Goal: Transaction & Acquisition: Purchase product/service

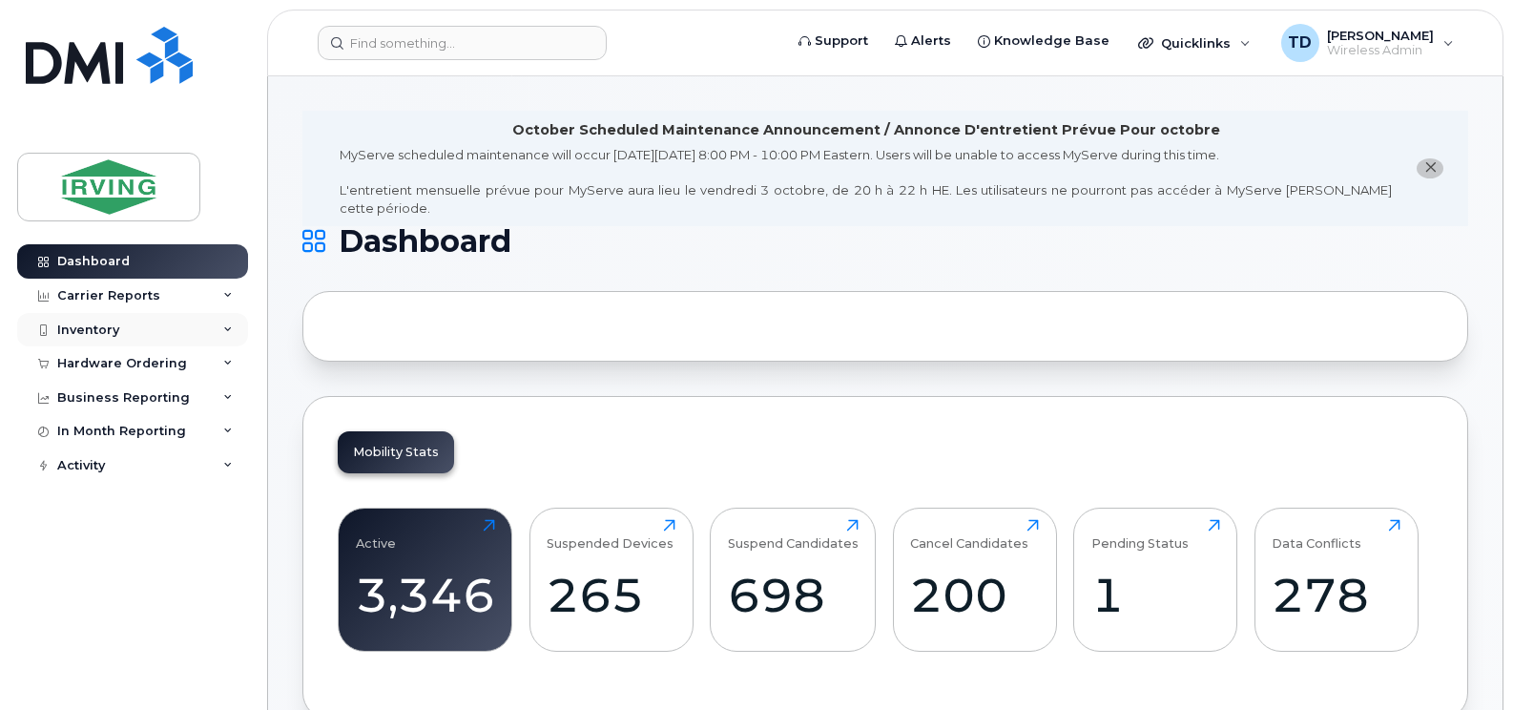
click at [133, 345] on div "Inventory" at bounding box center [132, 330] width 231 height 34
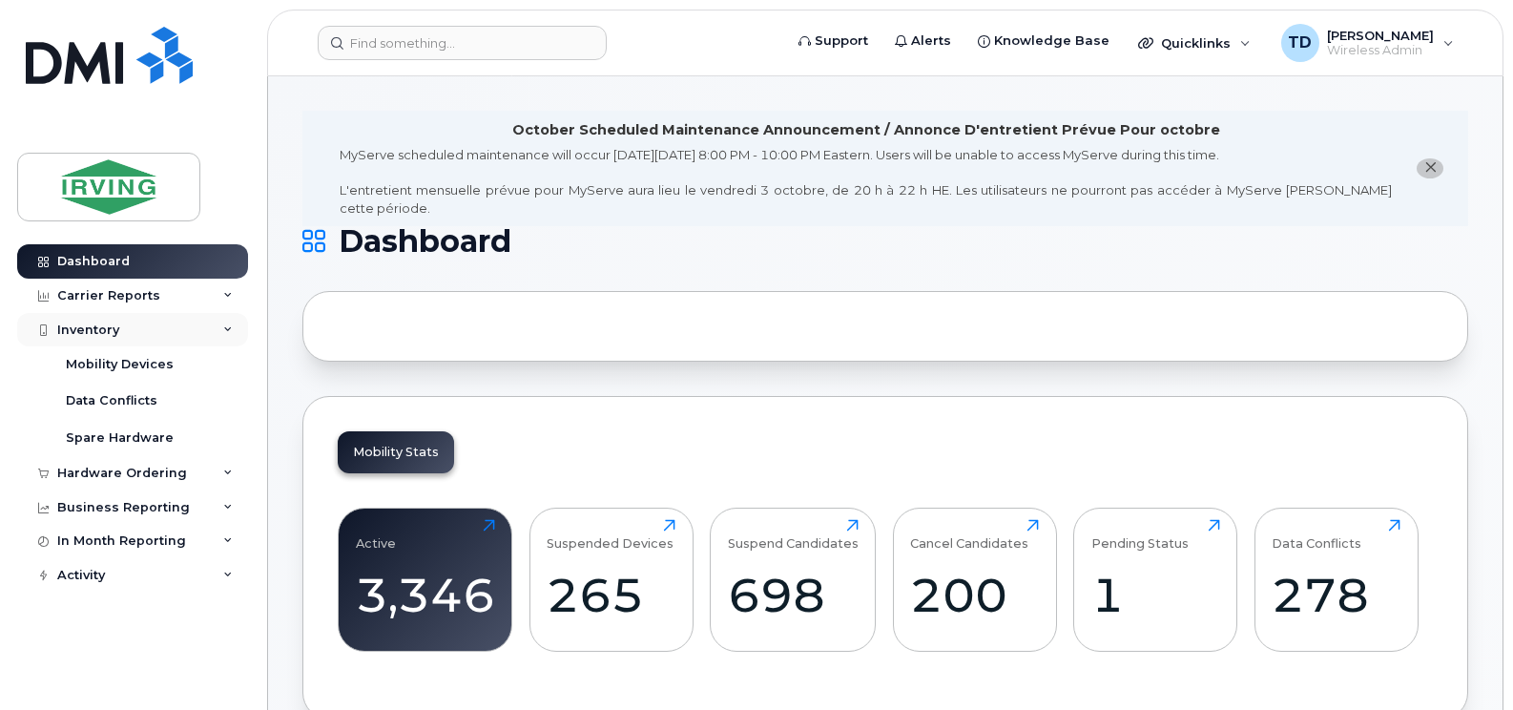
click at [125, 322] on div "Inventory" at bounding box center [132, 330] width 231 height 34
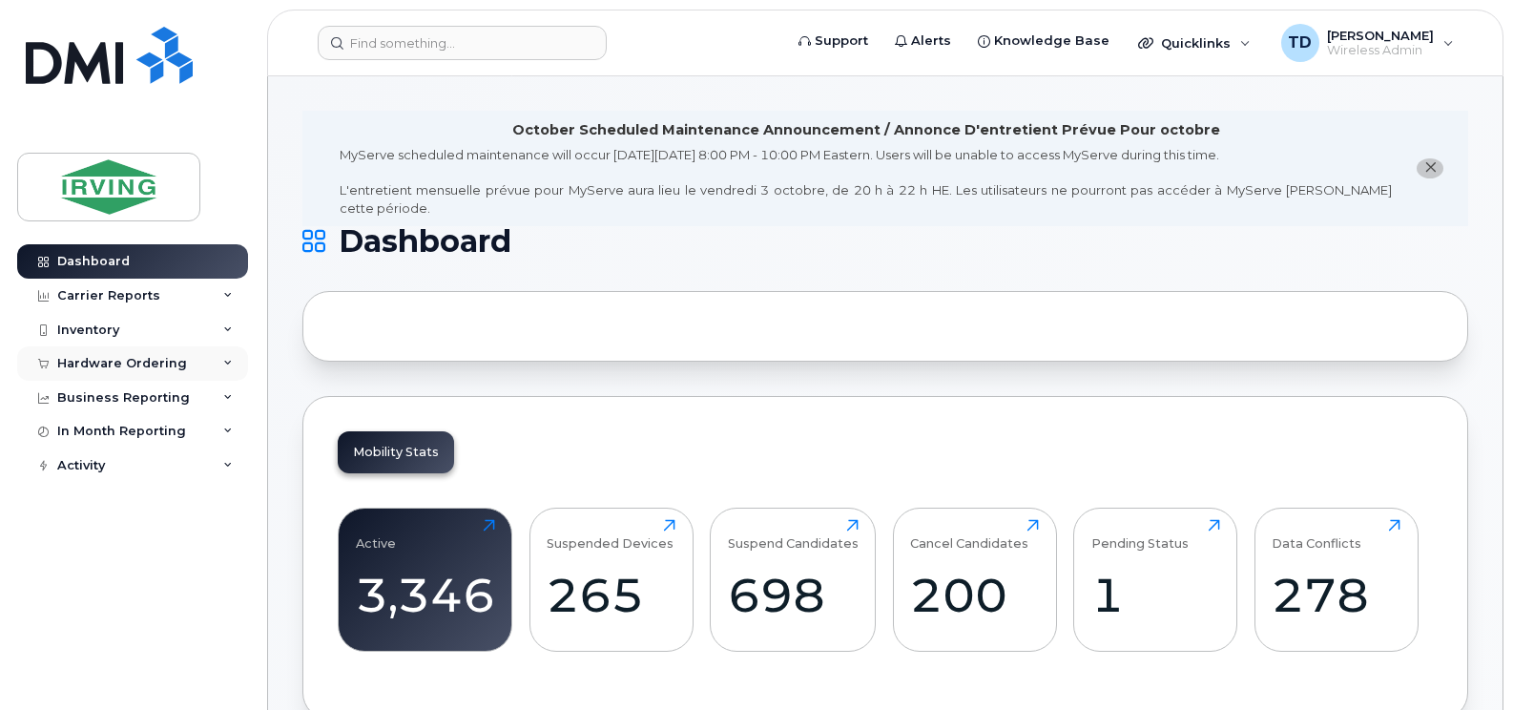
click at [212, 358] on div "Hardware Ordering" at bounding box center [132, 363] width 231 height 34
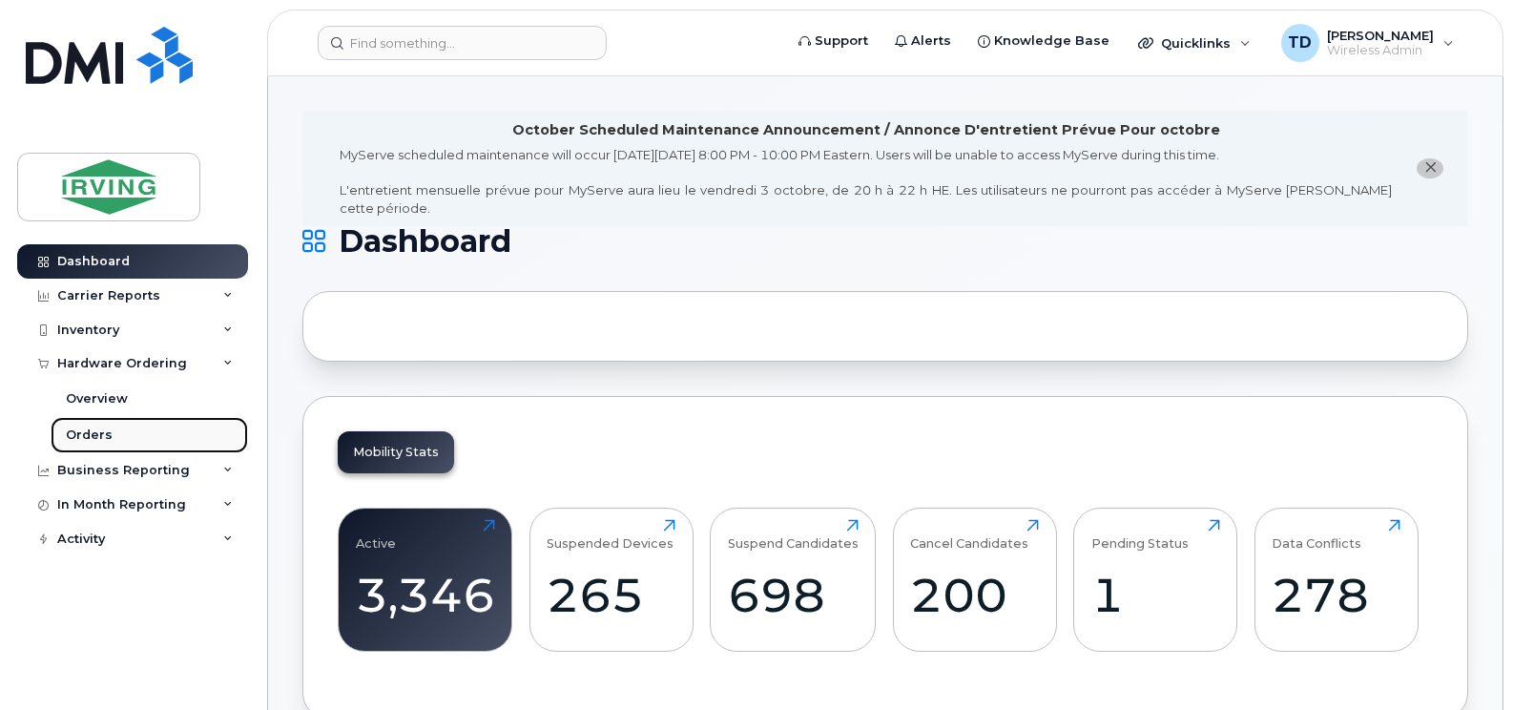
click at [110, 433] on link "Orders" at bounding box center [150, 435] width 198 height 36
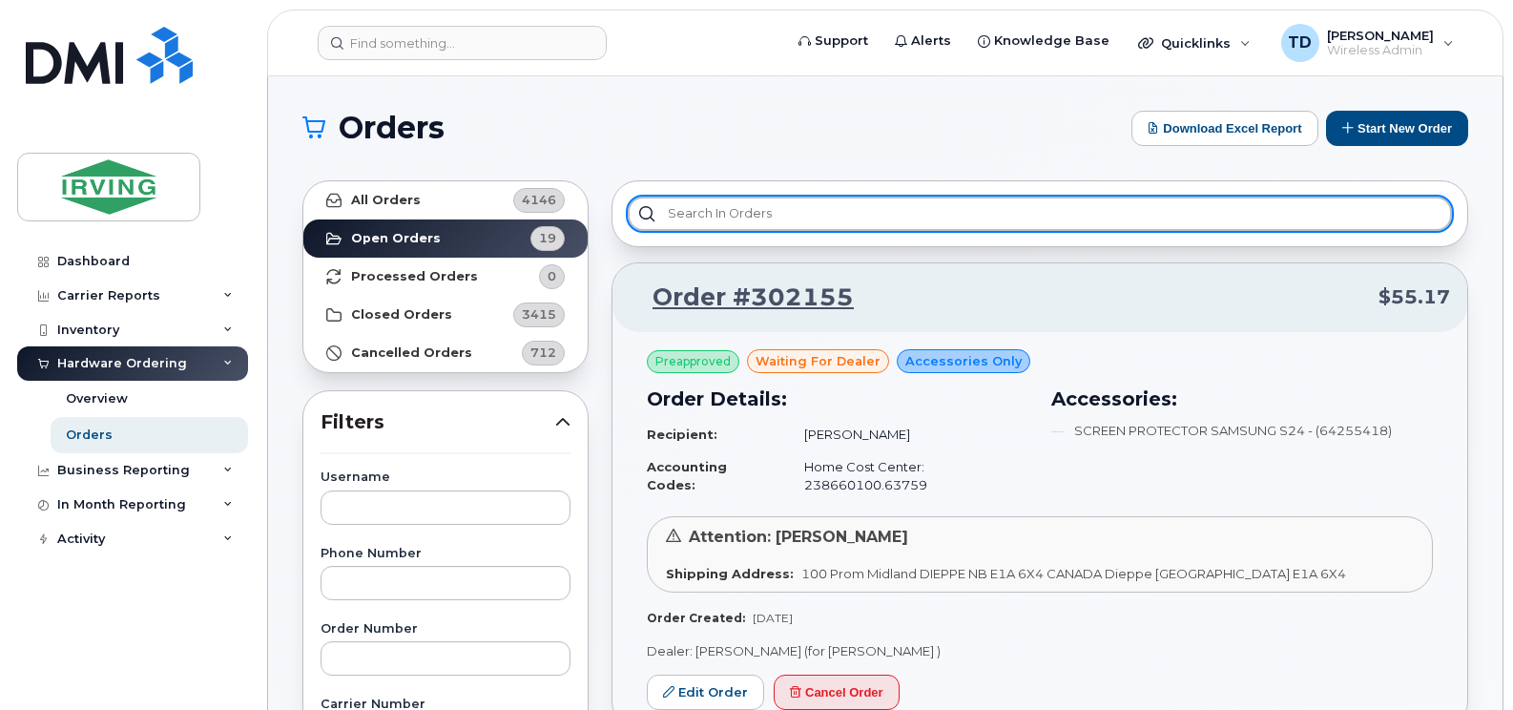
click at [1012, 224] on input "text" at bounding box center [1040, 214] width 824 height 34
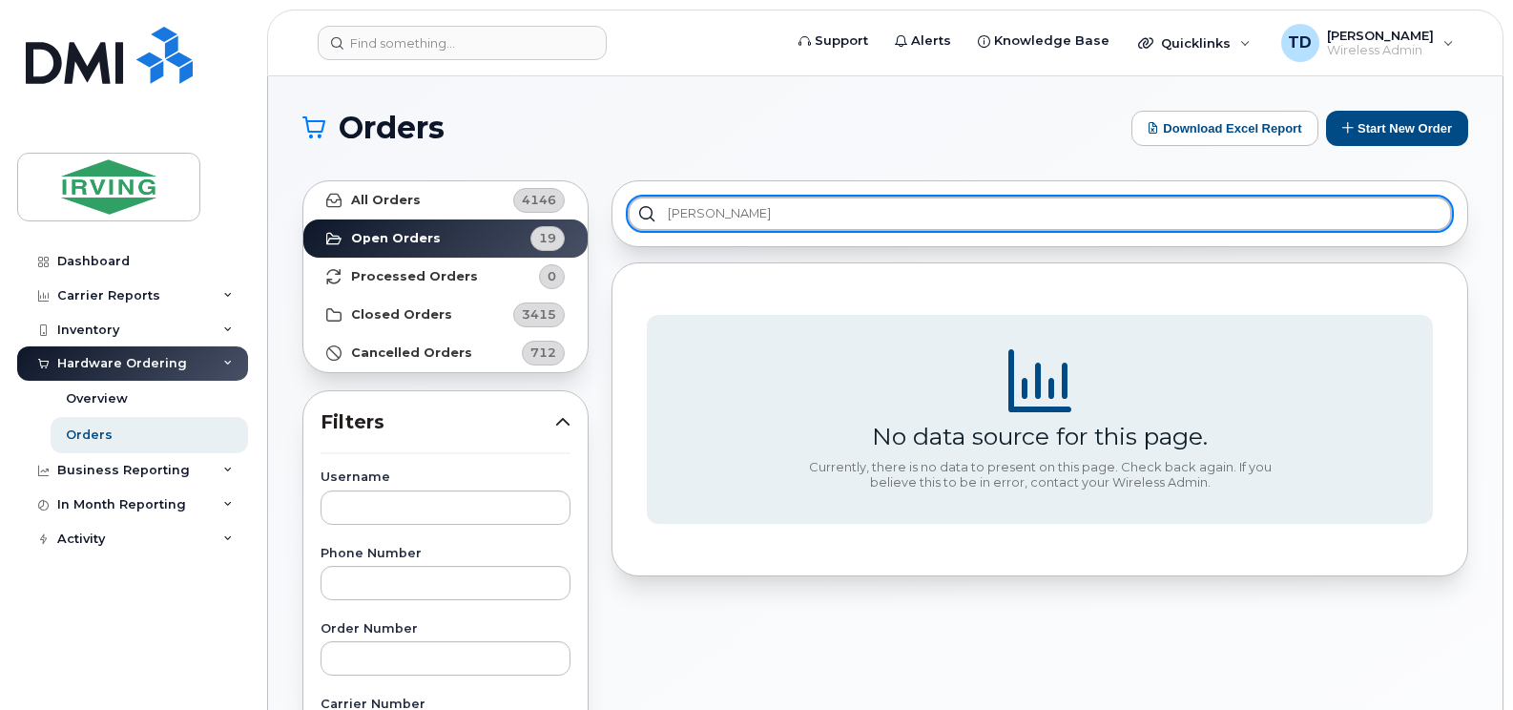
type input "mosher"
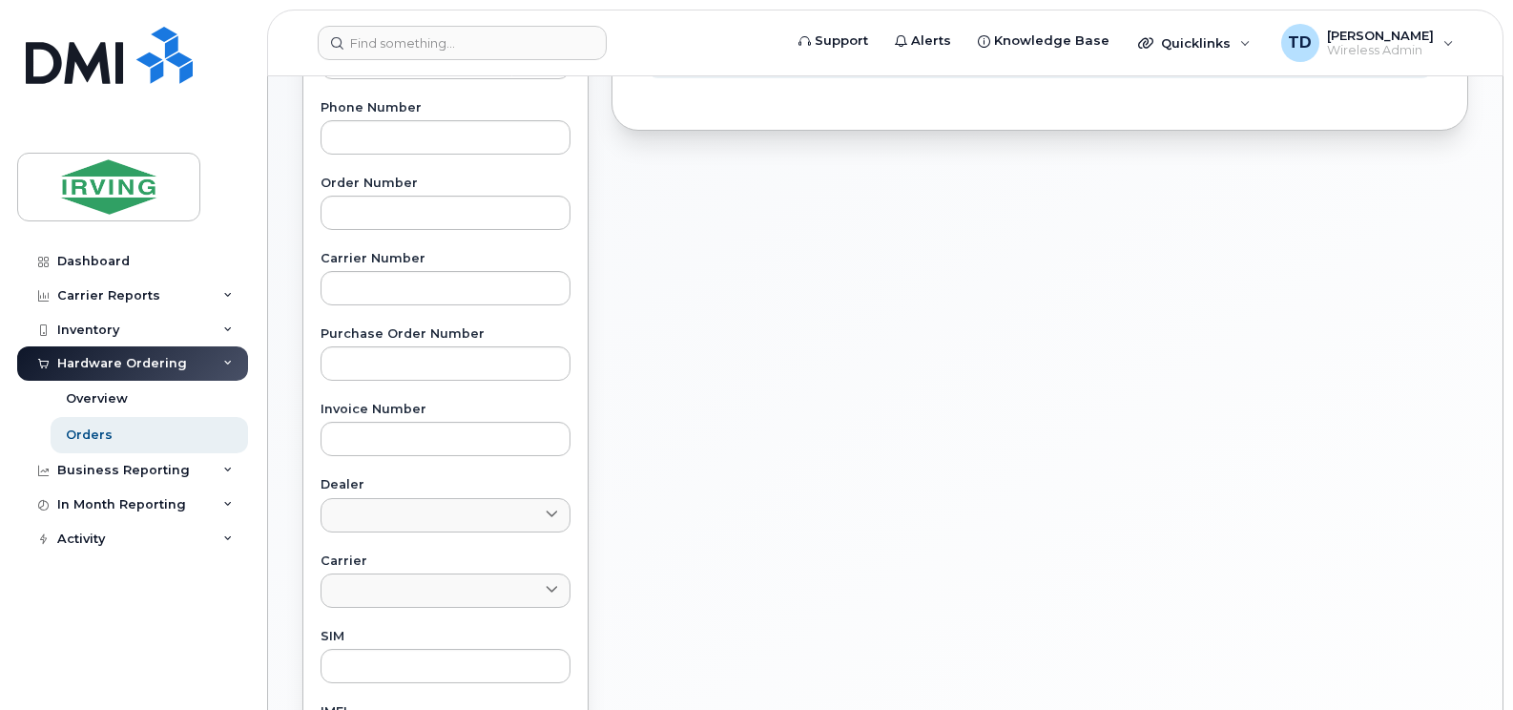
scroll to position [477, 0]
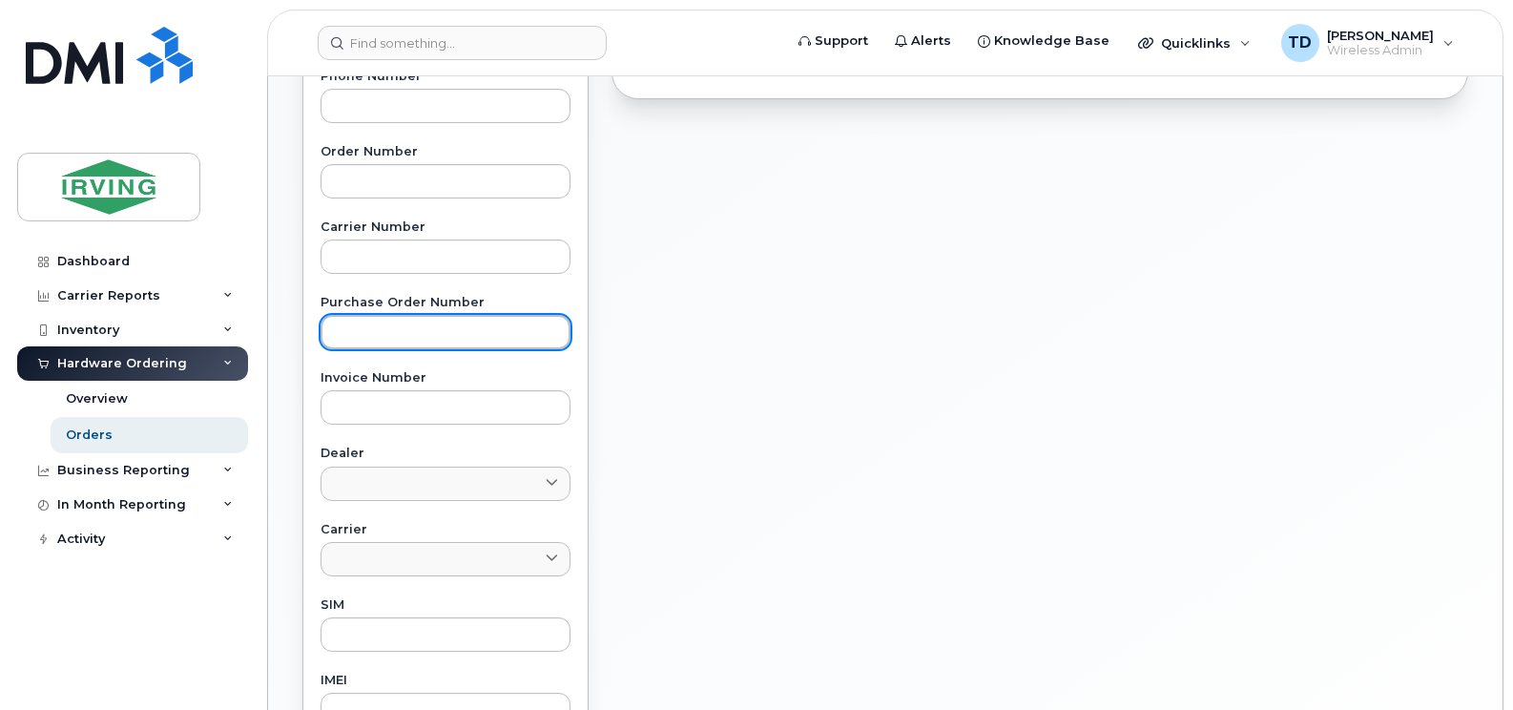
click at [370, 334] on input "text" at bounding box center [446, 332] width 250 height 34
paste input "754243"
type input "754243"
click at [393, 334] on input "754243" at bounding box center [446, 332] width 250 height 34
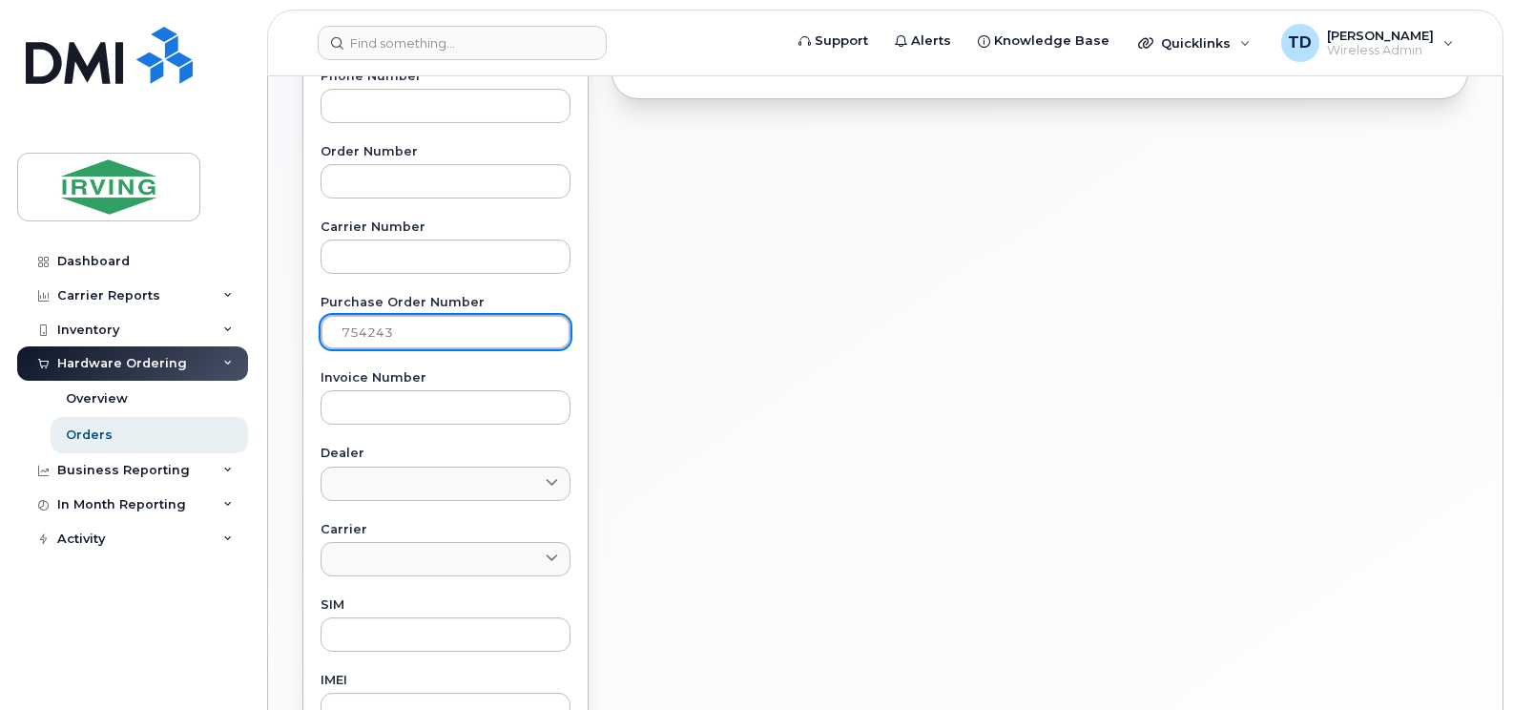
click at [393, 334] on input "754243" at bounding box center [446, 332] width 250 height 34
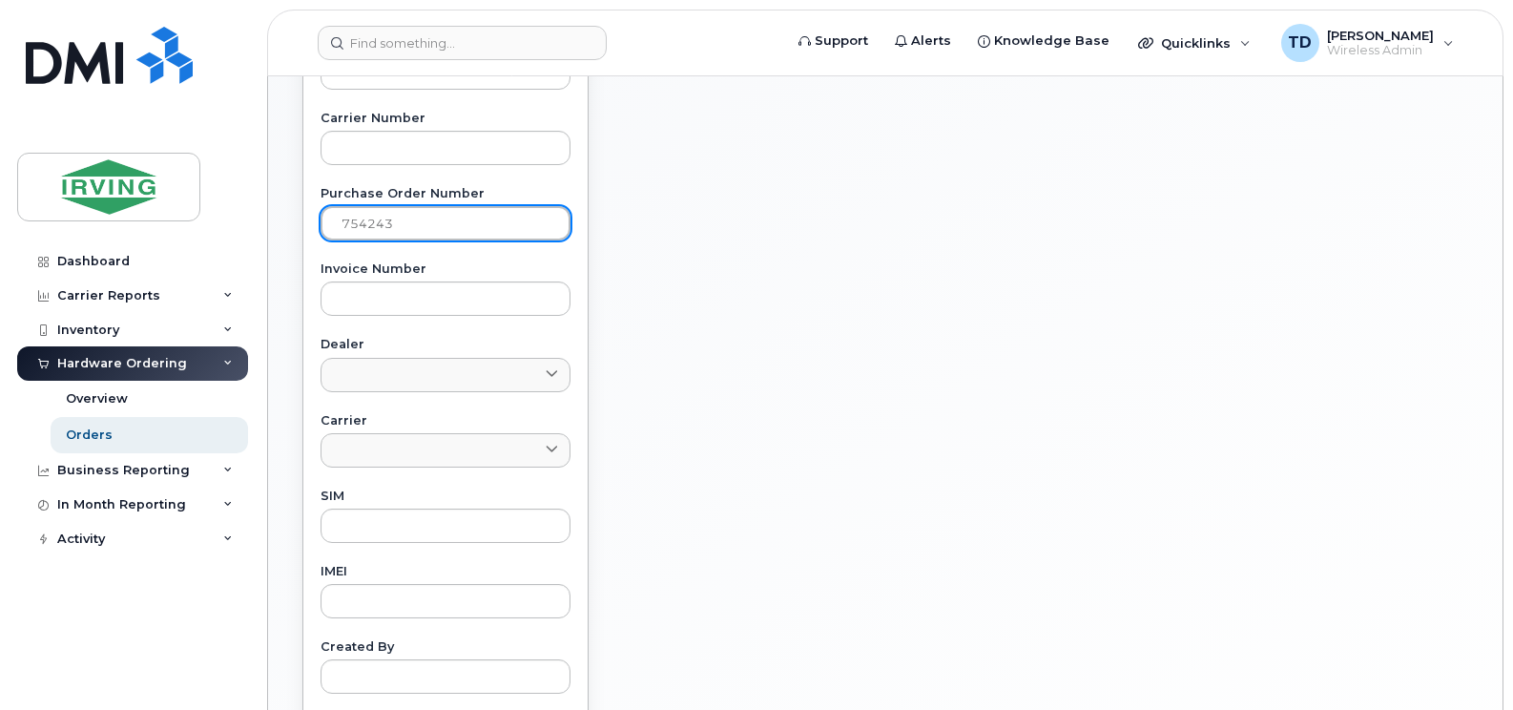
scroll to position [216, 0]
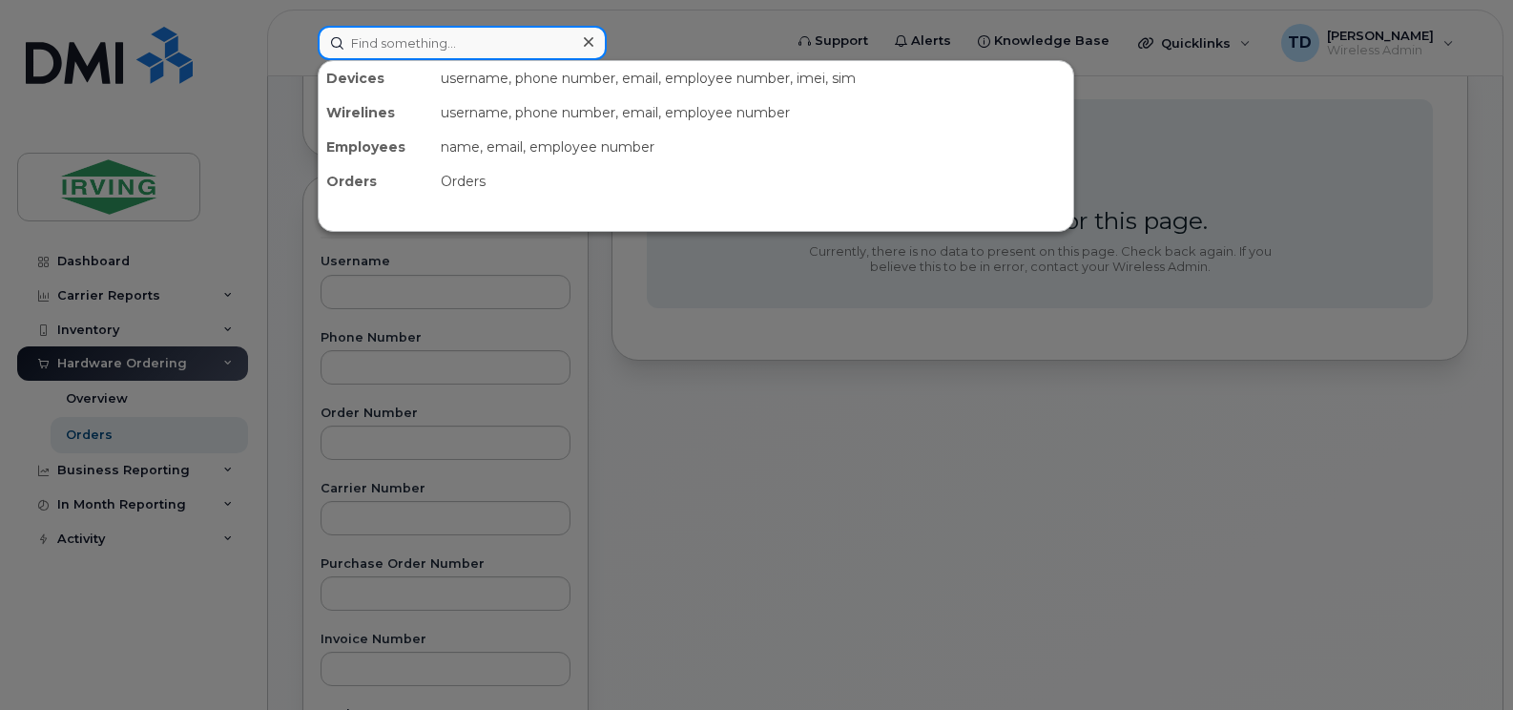
click at [440, 41] on input at bounding box center [462, 43] width 289 height 34
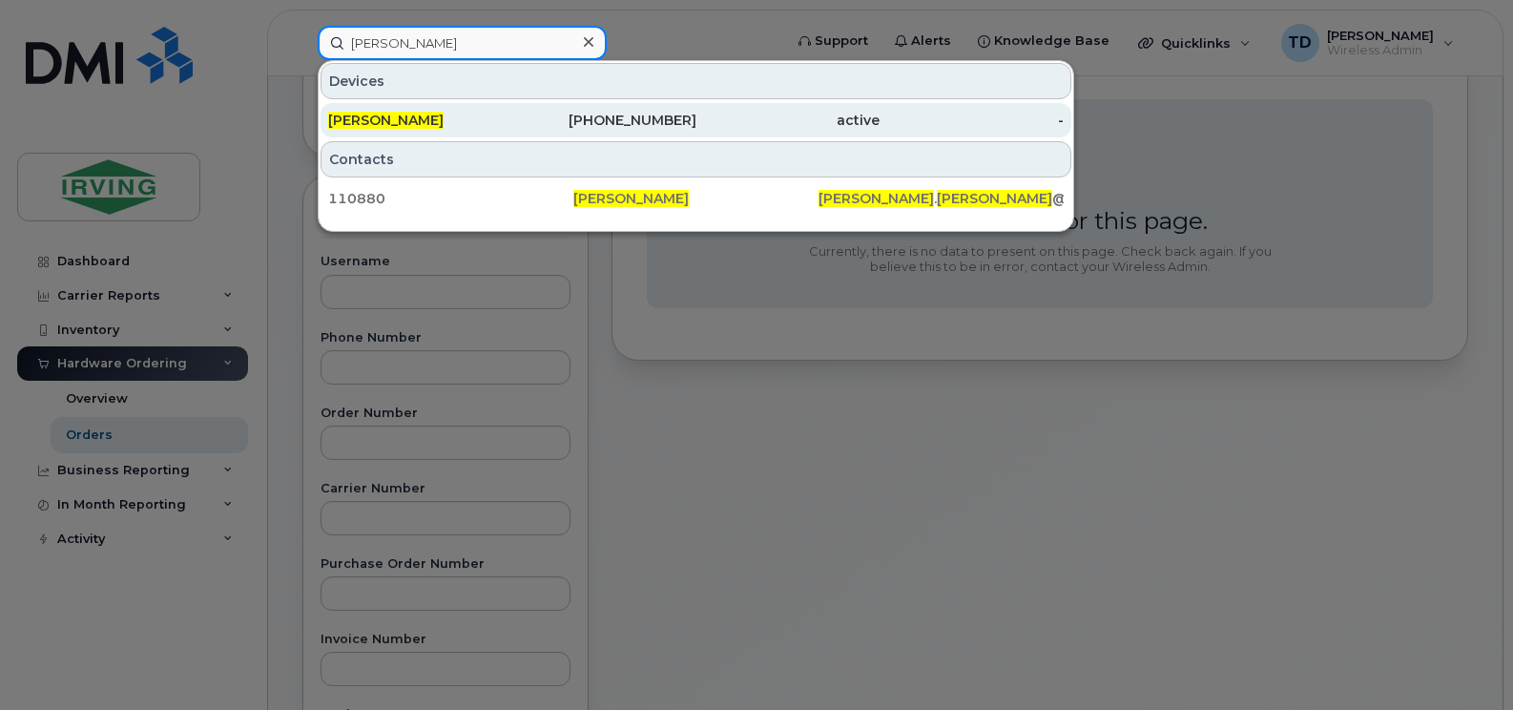
type input "lori mosher"
click at [658, 123] on div "506-654-6798" at bounding box center [604, 120] width 184 height 19
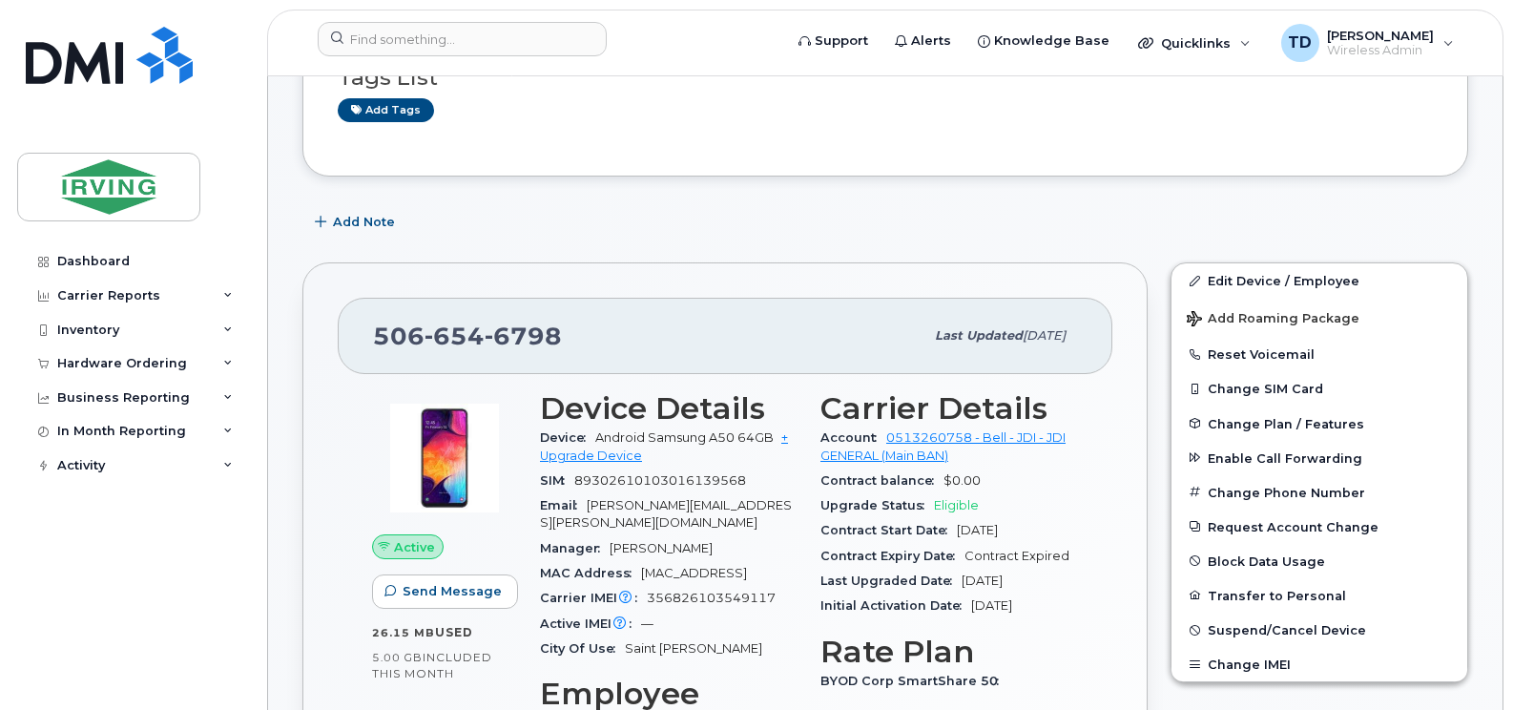
scroll to position [477, 0]
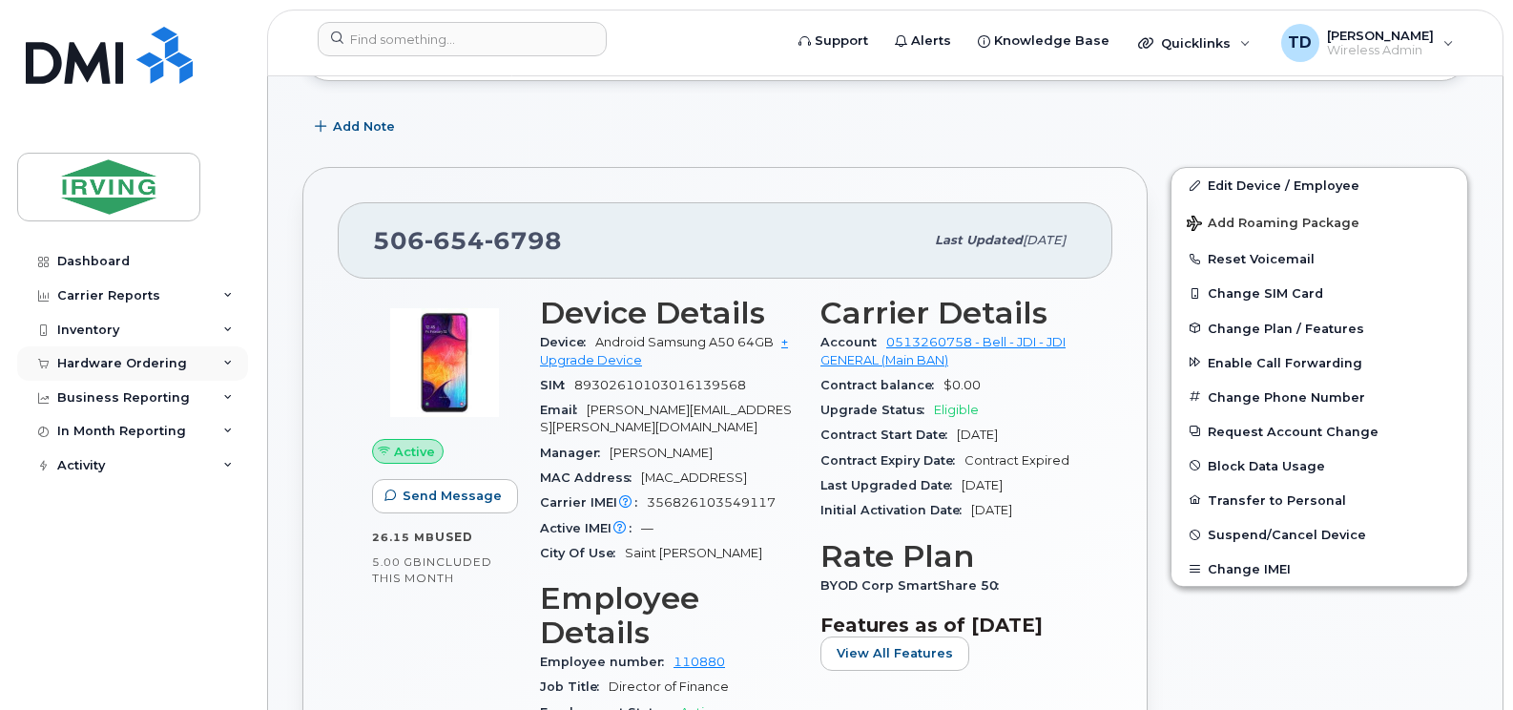
click at [229, 359] on icon at bounding box center [228, 364] width 10 height 10
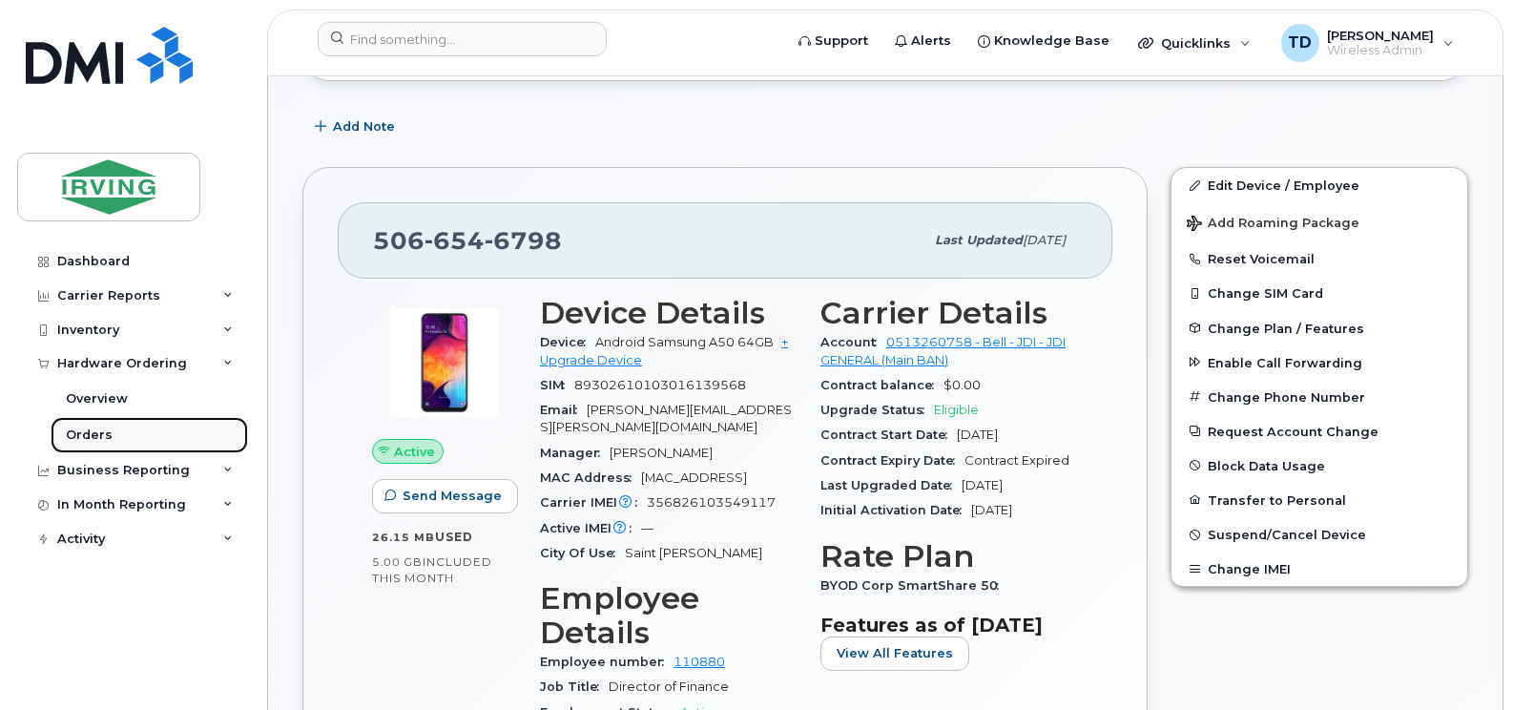
click at [96, 429] on div "Orders" at bounding box center [89, 435] width 47 height 17
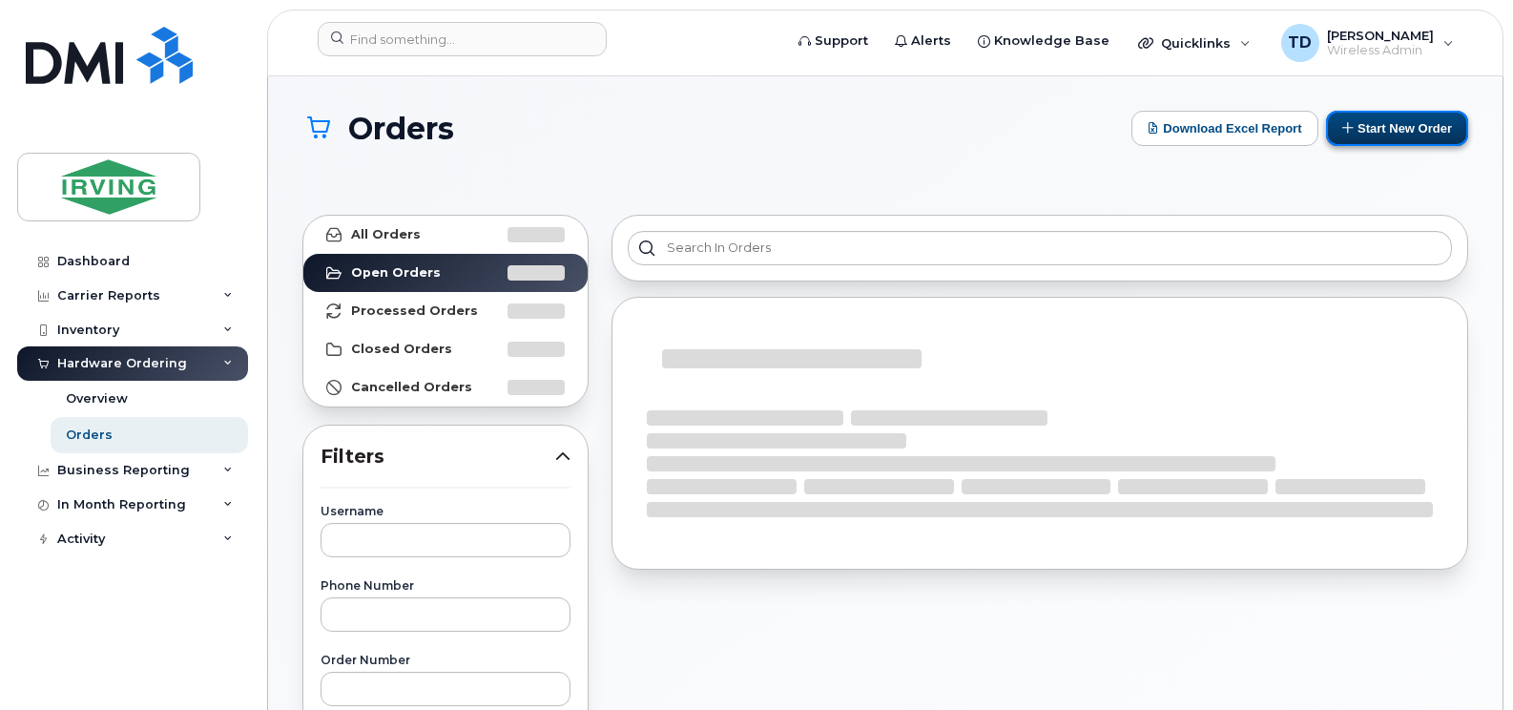
click at [1373, 124] on button "Start New Order" at bounding box center [1397, 128] width 142 height 35
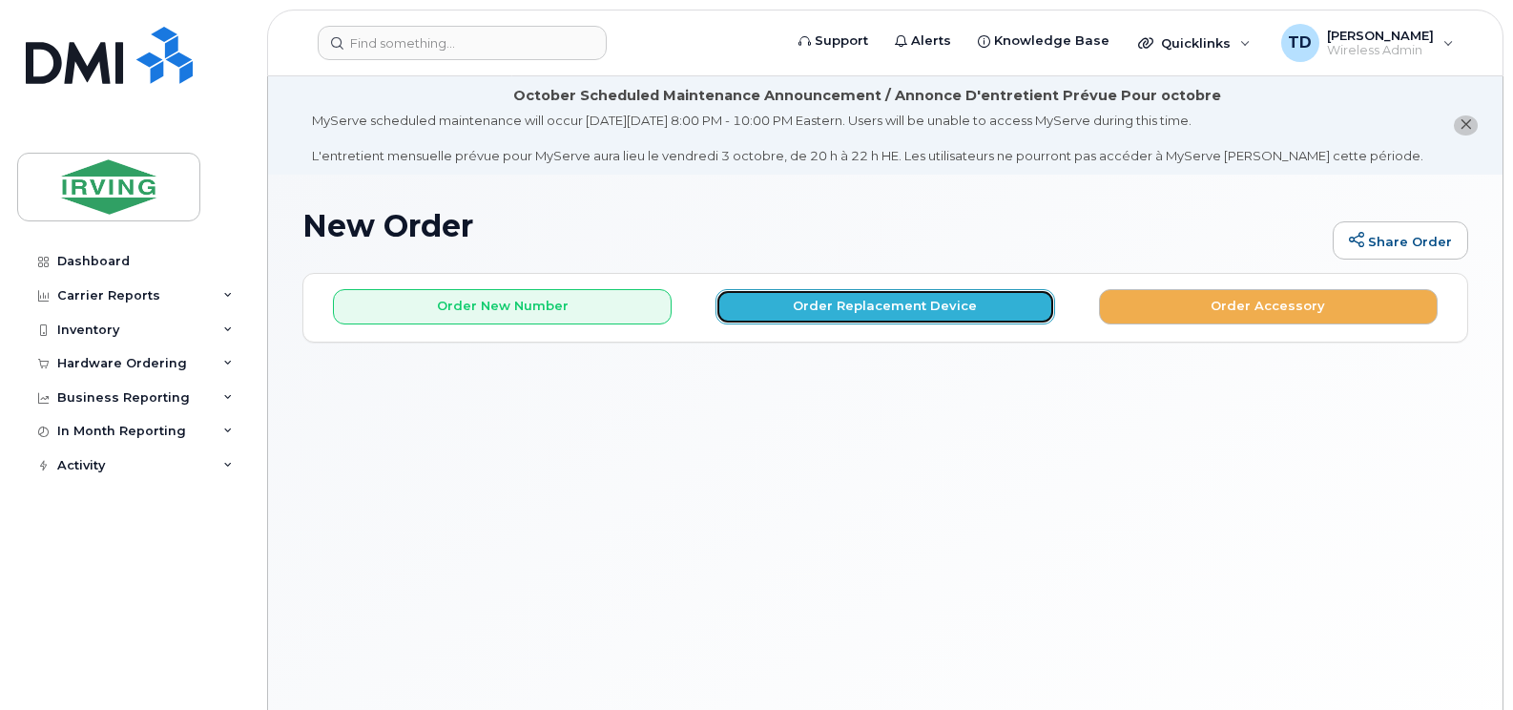
click at [839, 307] on button "Order Replacement Device" at bounding box center [885, 306] width 339 height 35
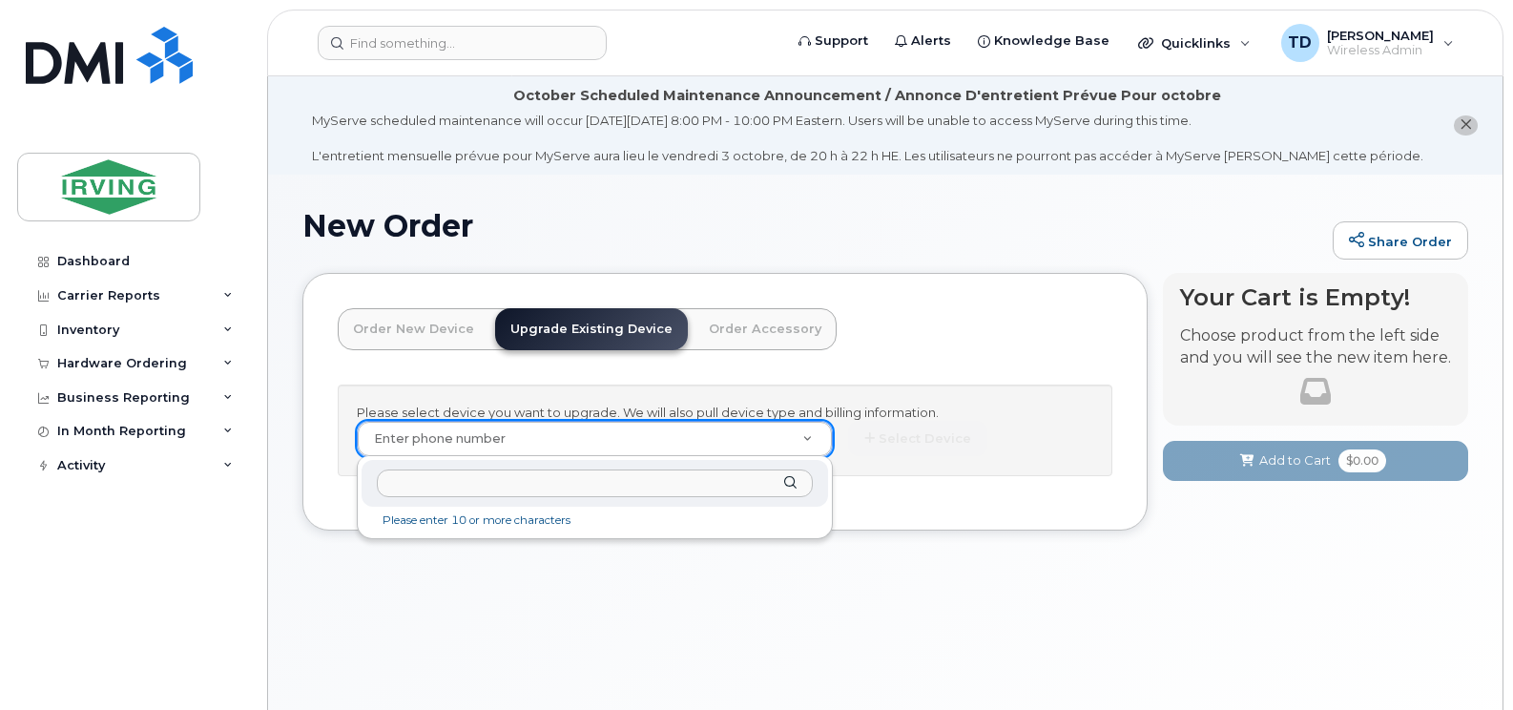
type input "754243"
click at [448, 486] on input "754243" at bounding box center [595, 483] width 436 height 28
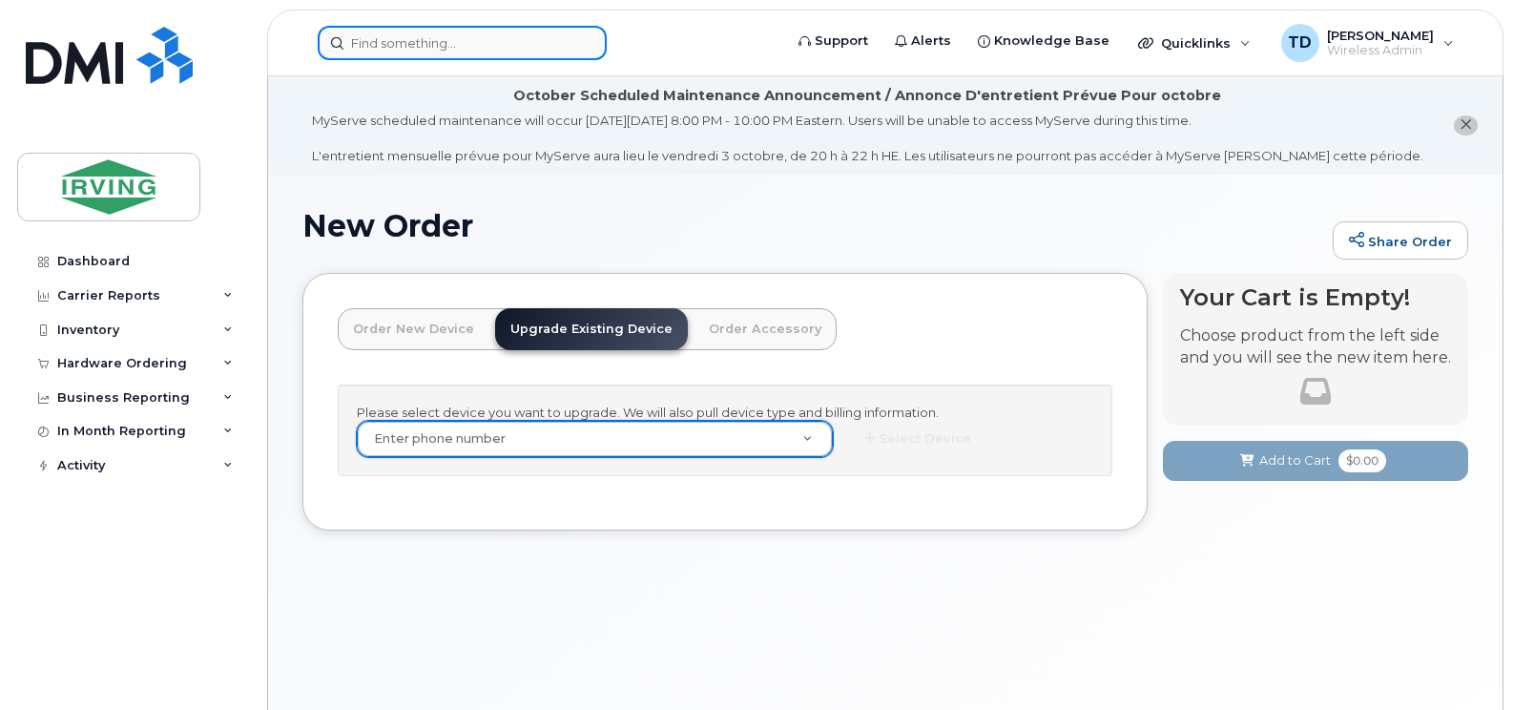
click at [450, 47] on input at bounding box center [462, 43] width 289 height 34
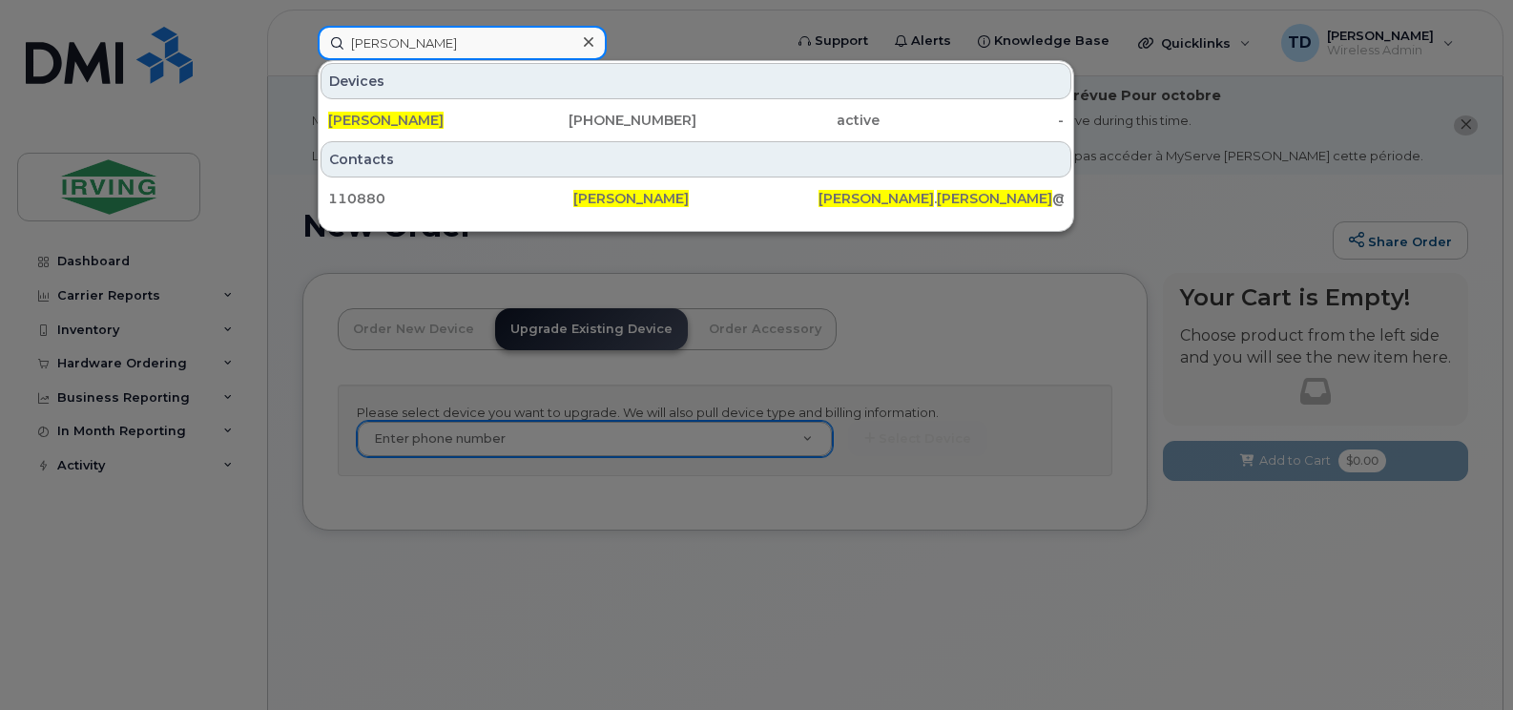
type input "lori mosher"
click at [862, 613] on div at bounding box center [756, 355] width 1513 height 710
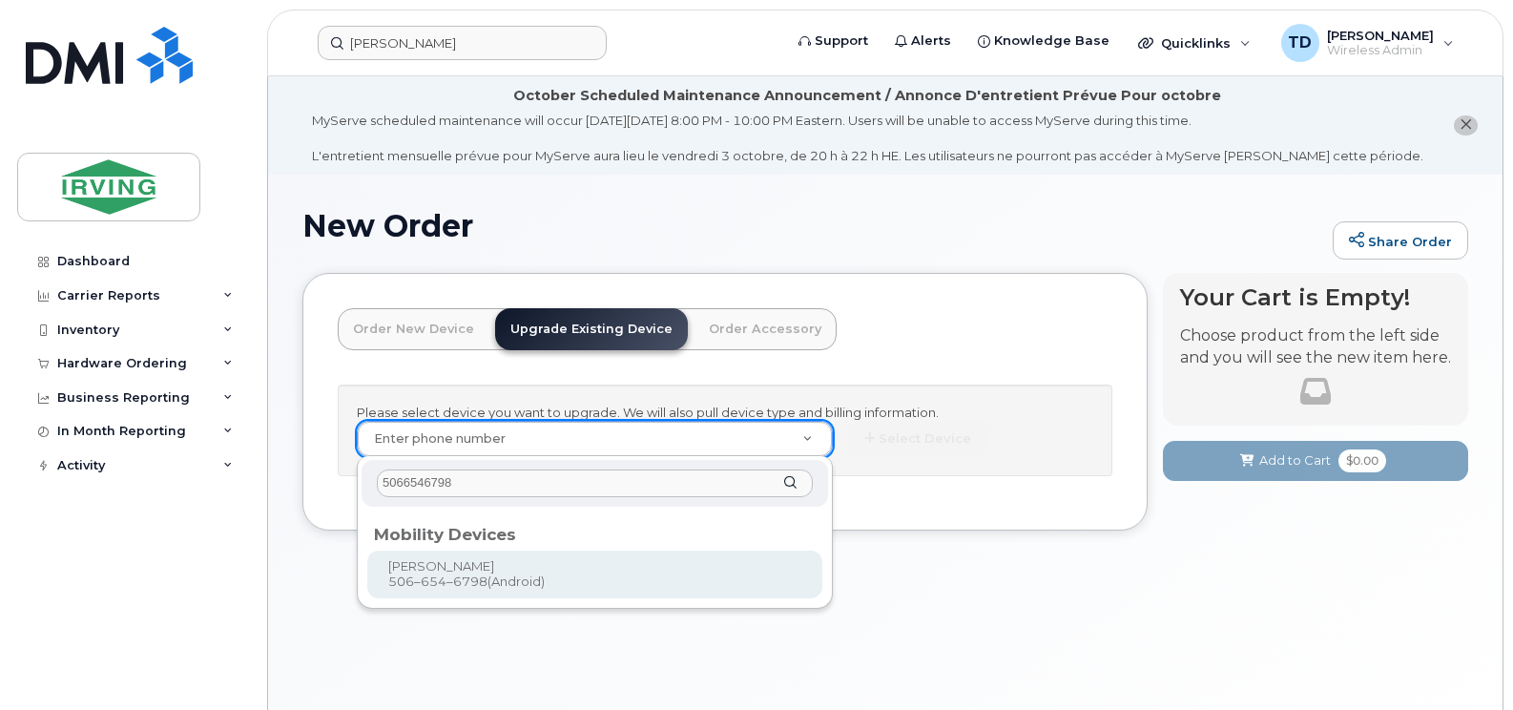
type input "5066546798"
type input "701787"
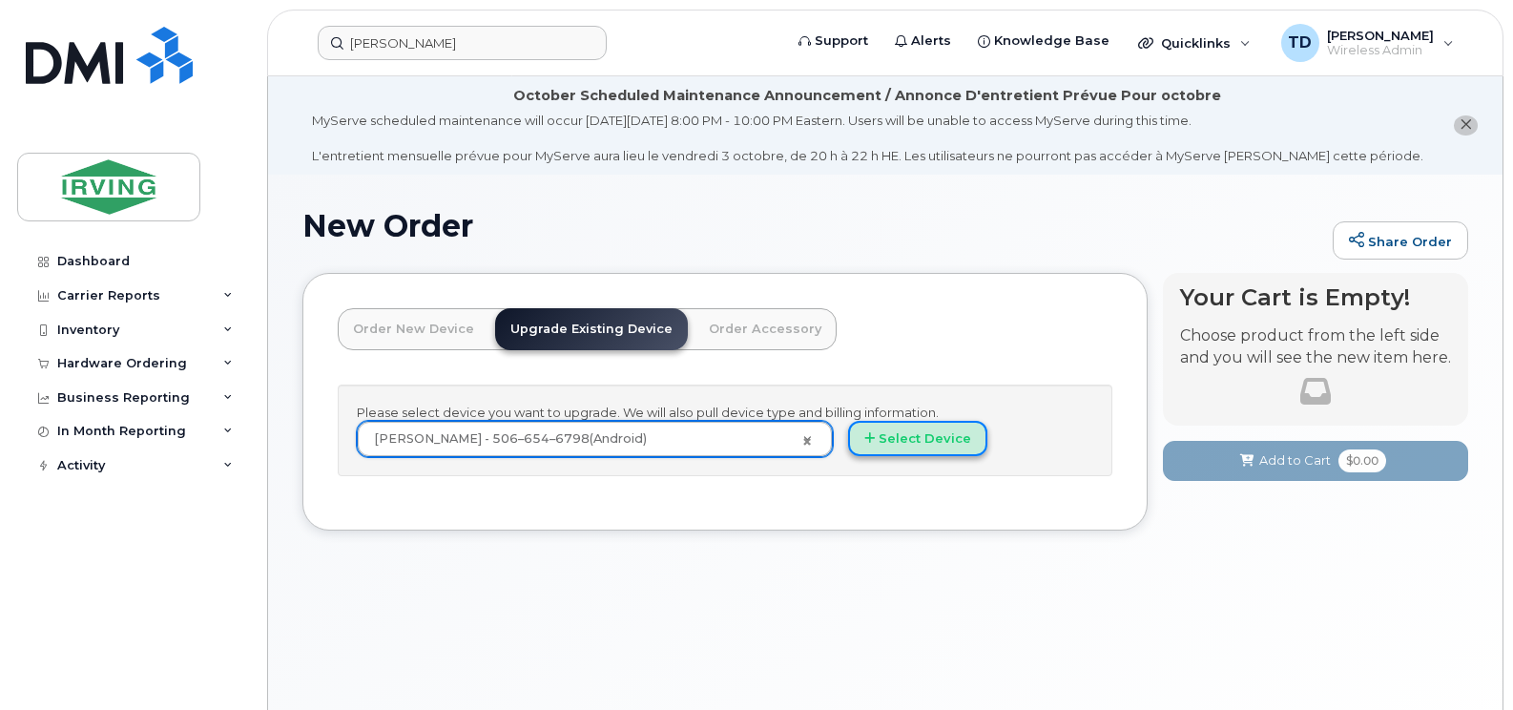
click at [932, 443] on button "Select Device" at bounding box center [917, 438] width 139 height 35
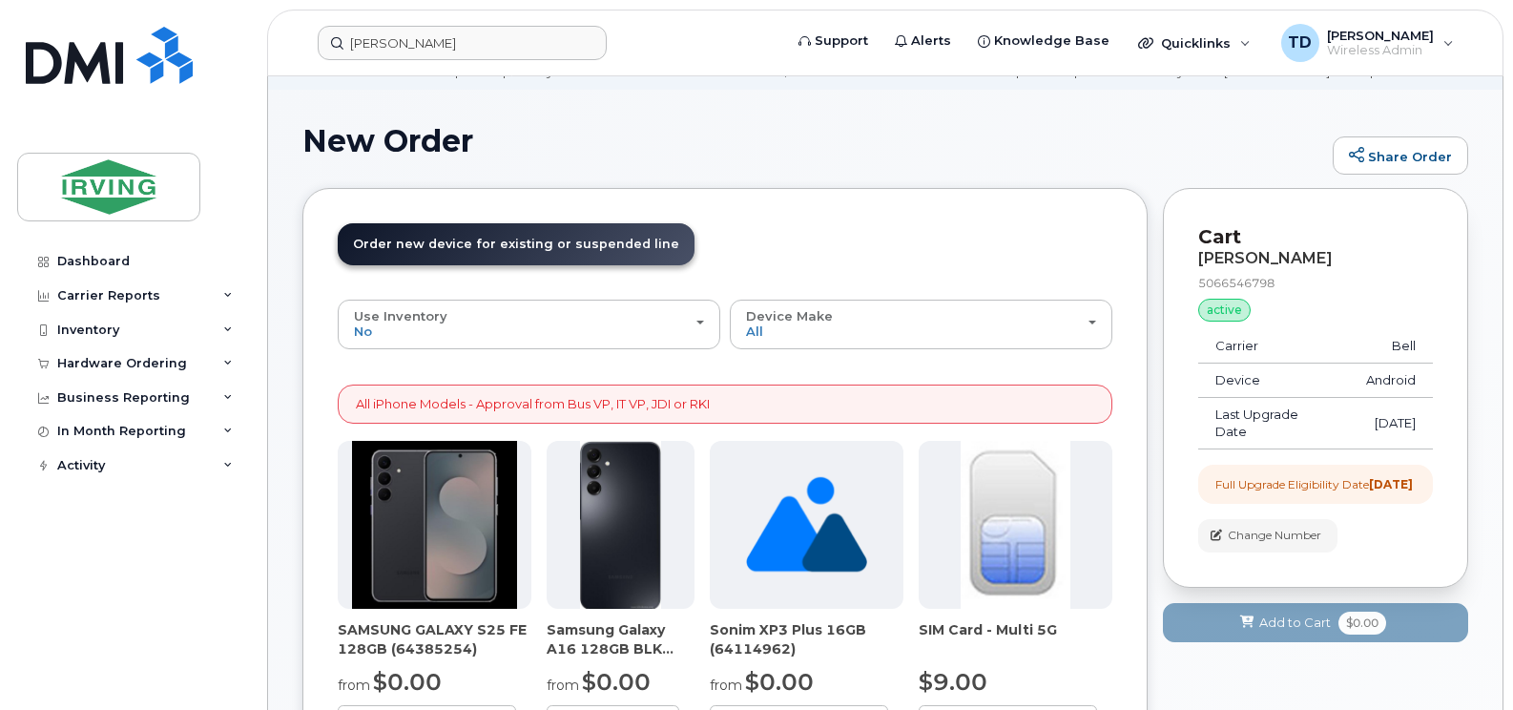
scroll to position [286, 0]
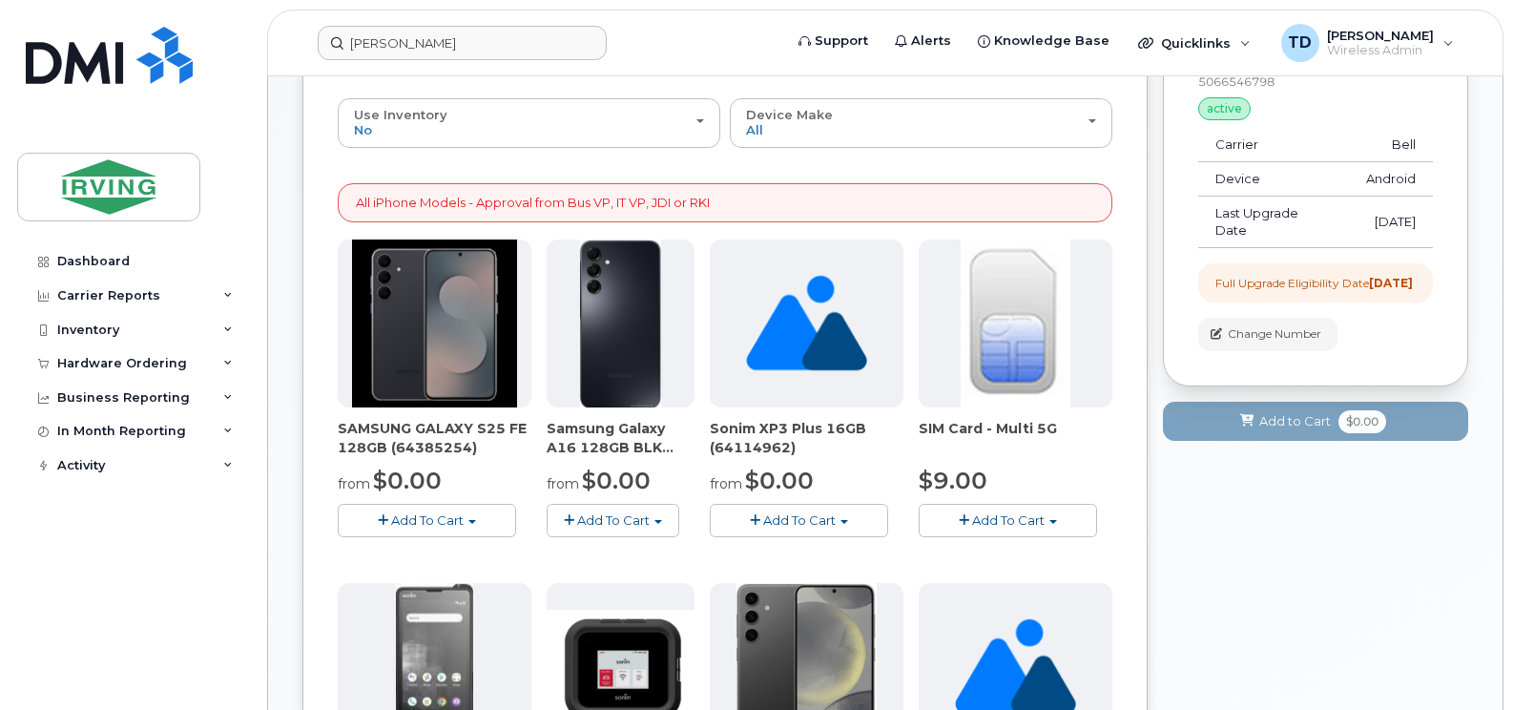
click at [432, 516] on span "Add To Cart" at bounding box center [427, 519] width 73 height 15
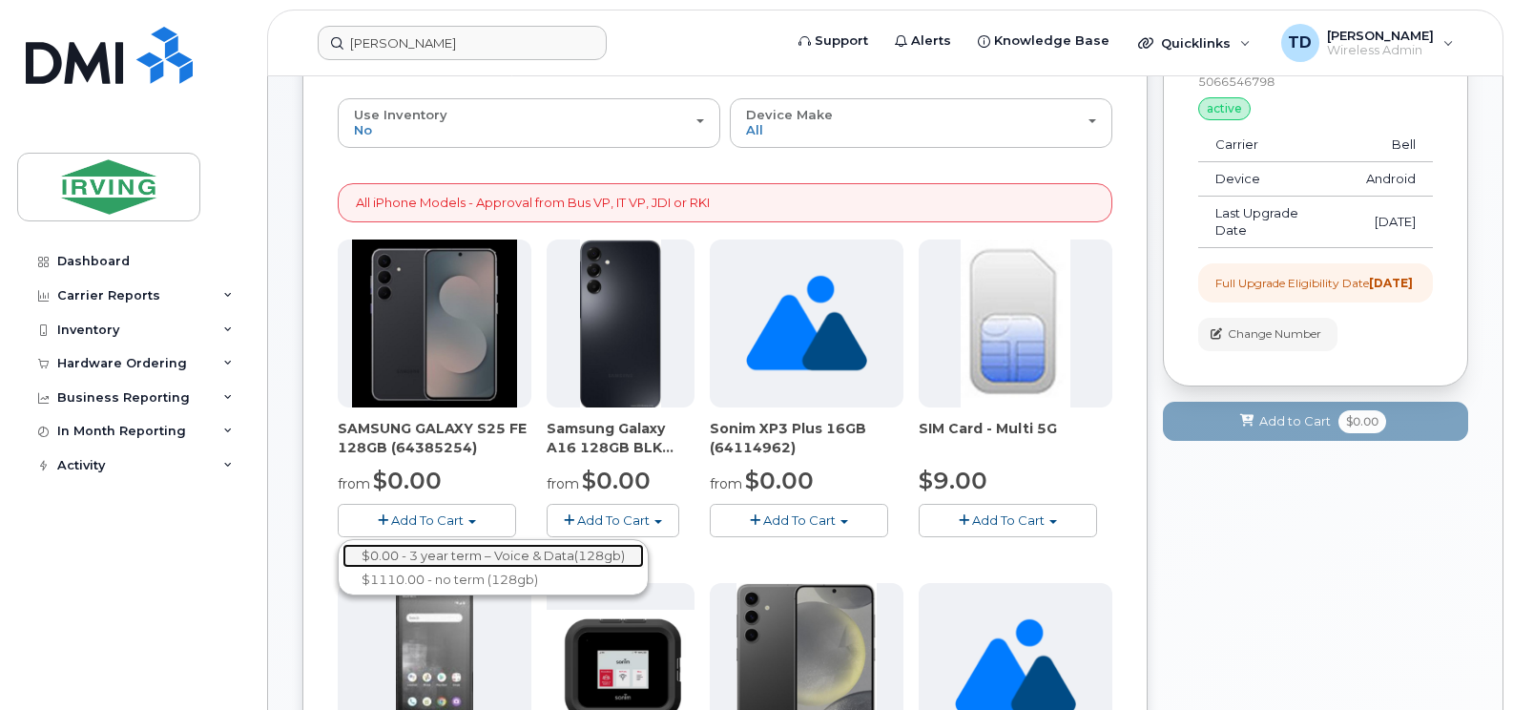
click at [442, 560] on link "$0.00 - 3 year term – Voice & Data(128gb)" at bounding box center [494, 556] width 302 height 24
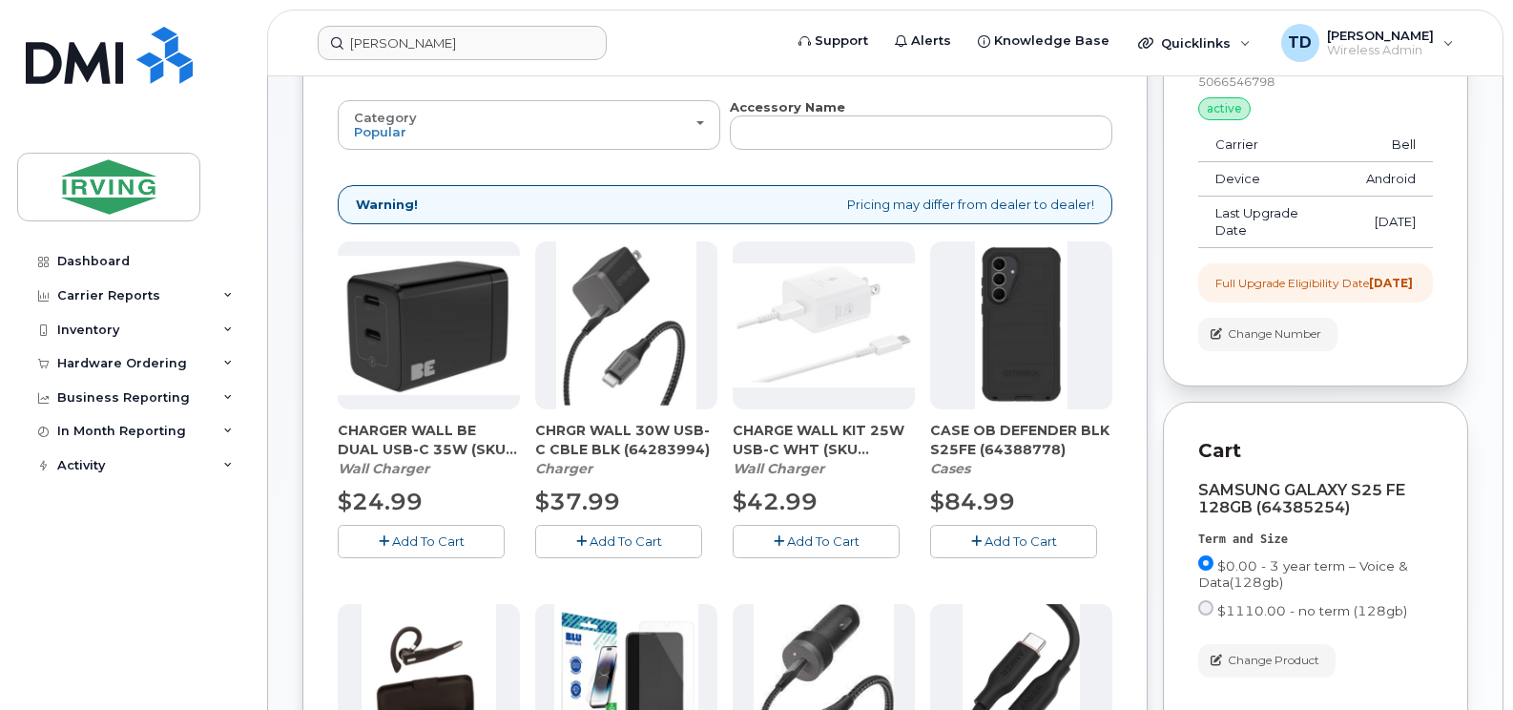
click at [442, 536] on span "Add To Cart" at bounding box center [428, 540] width 73 height 15
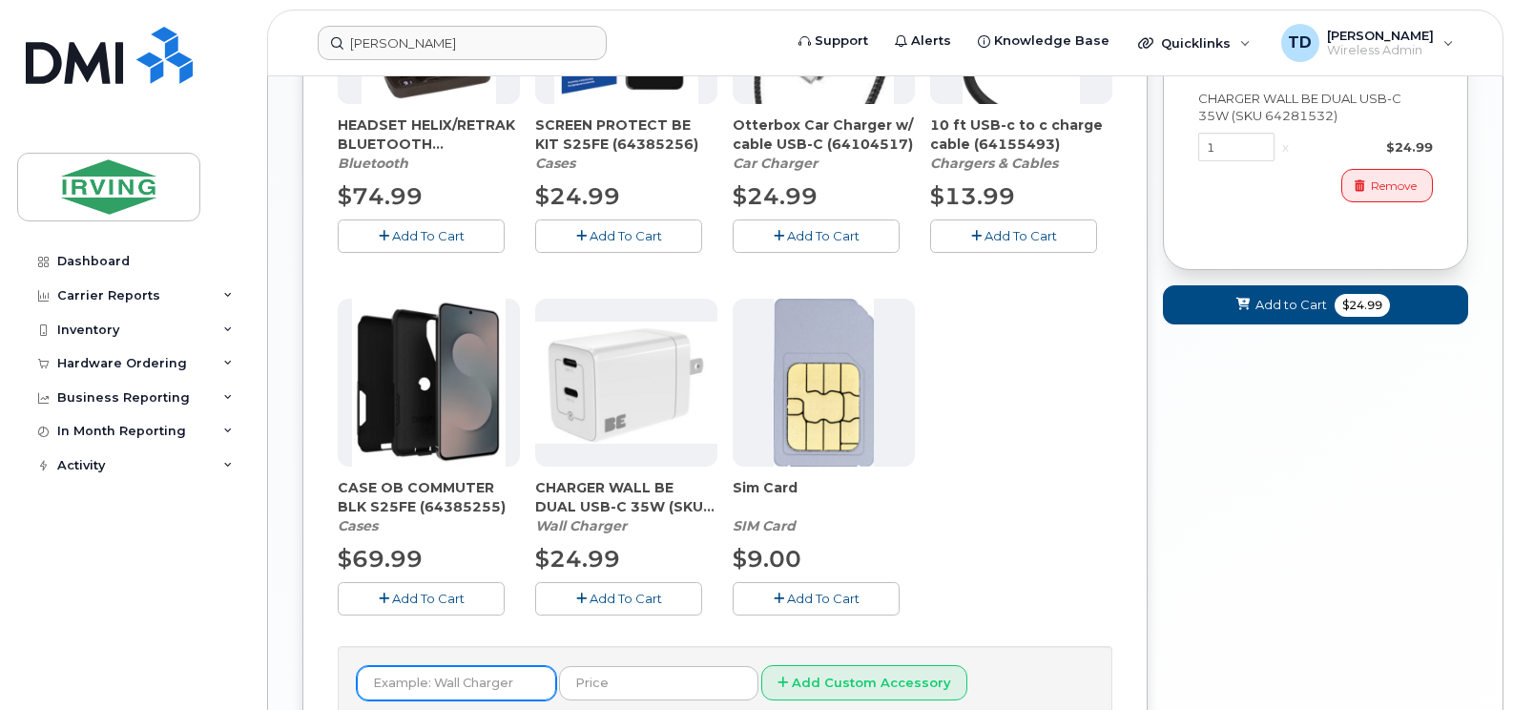
scroll to position [1050, 0]
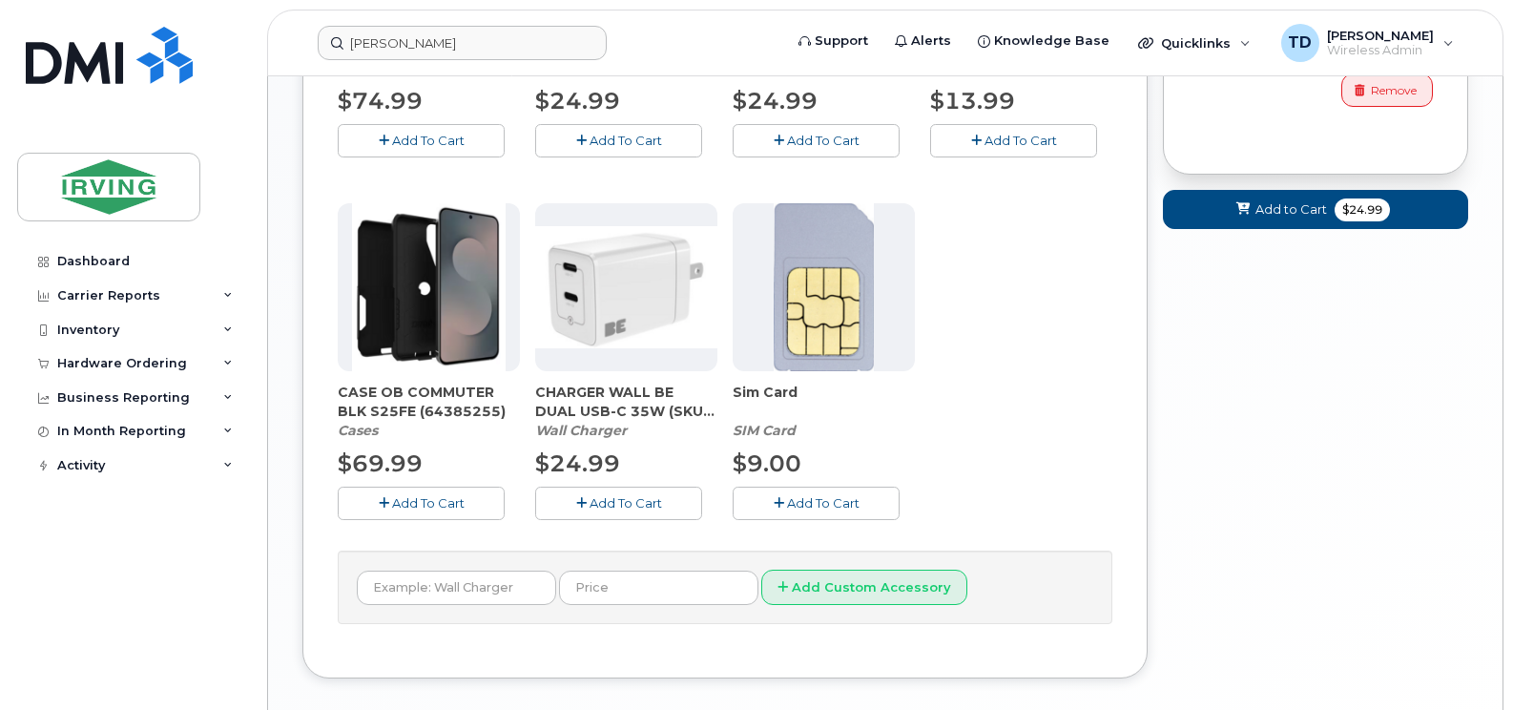
click at [418, 498] on span "Add To Cart" at bounding box center [428, 502] width 73 height 15
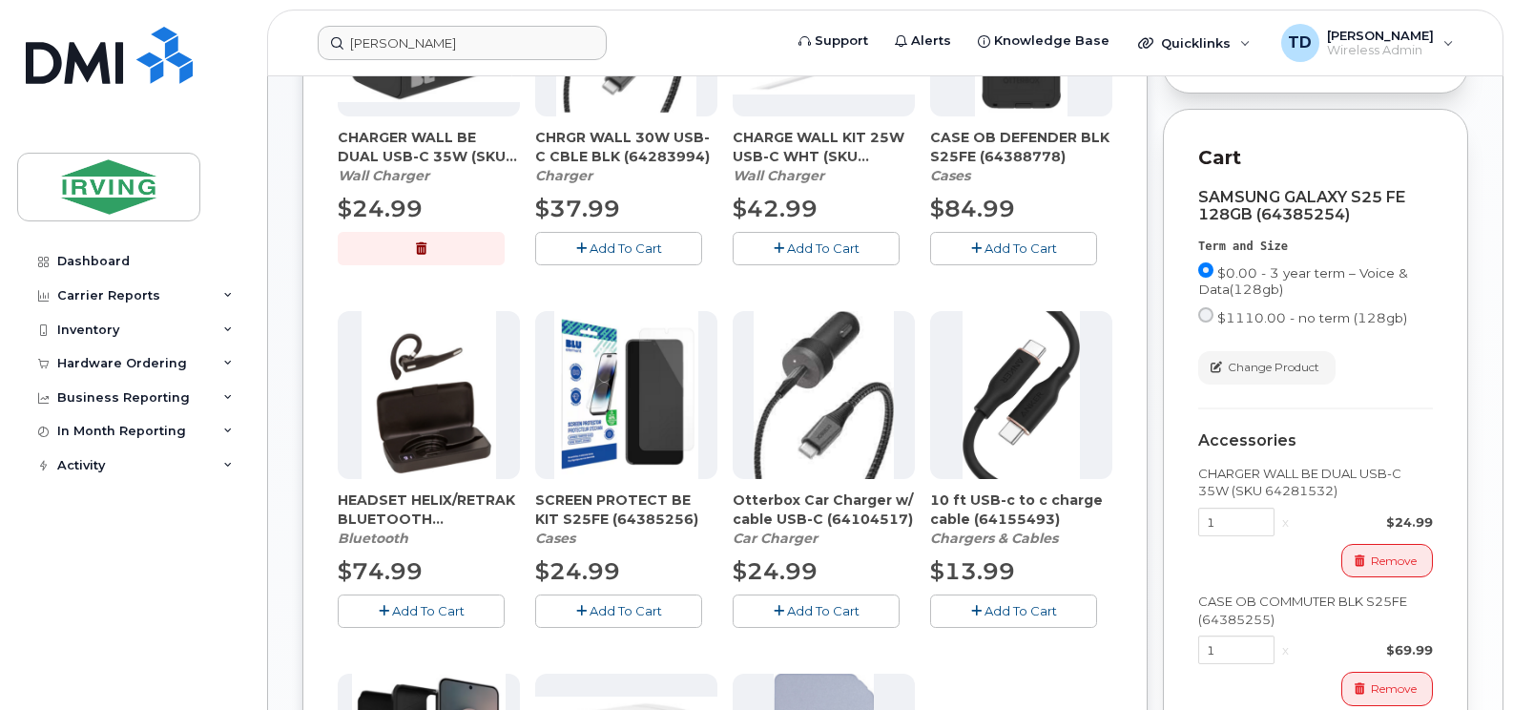
scroll to position [573, 0]
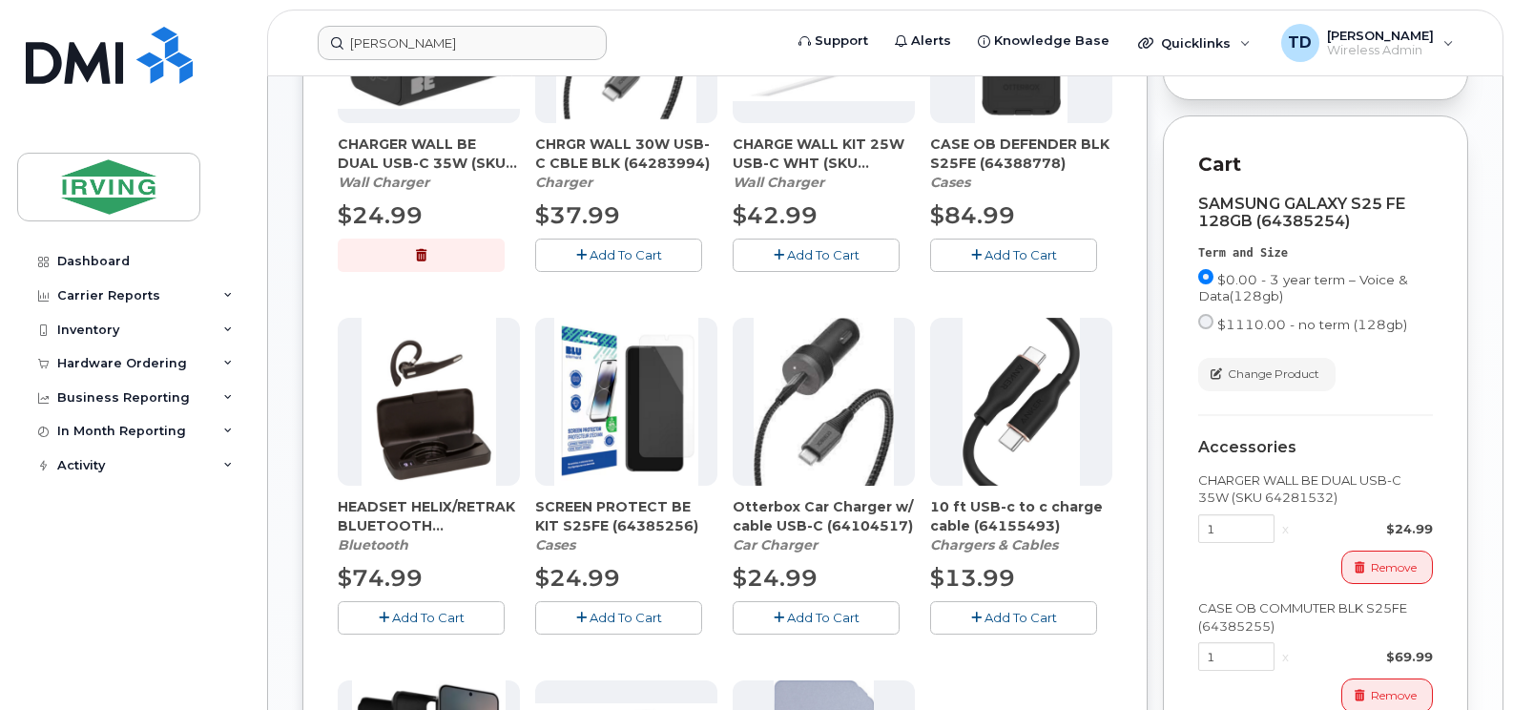
click at [617, 599] on div "SCREEN PROTECT BE KIT S25FE (64385256) Cases $24.99 Add To Cart" at bounding box center [626, 476] width 182 height 317
click at [617, 602] on button "Add To Cart" at bounding box center [618, 617] width 167 height 33
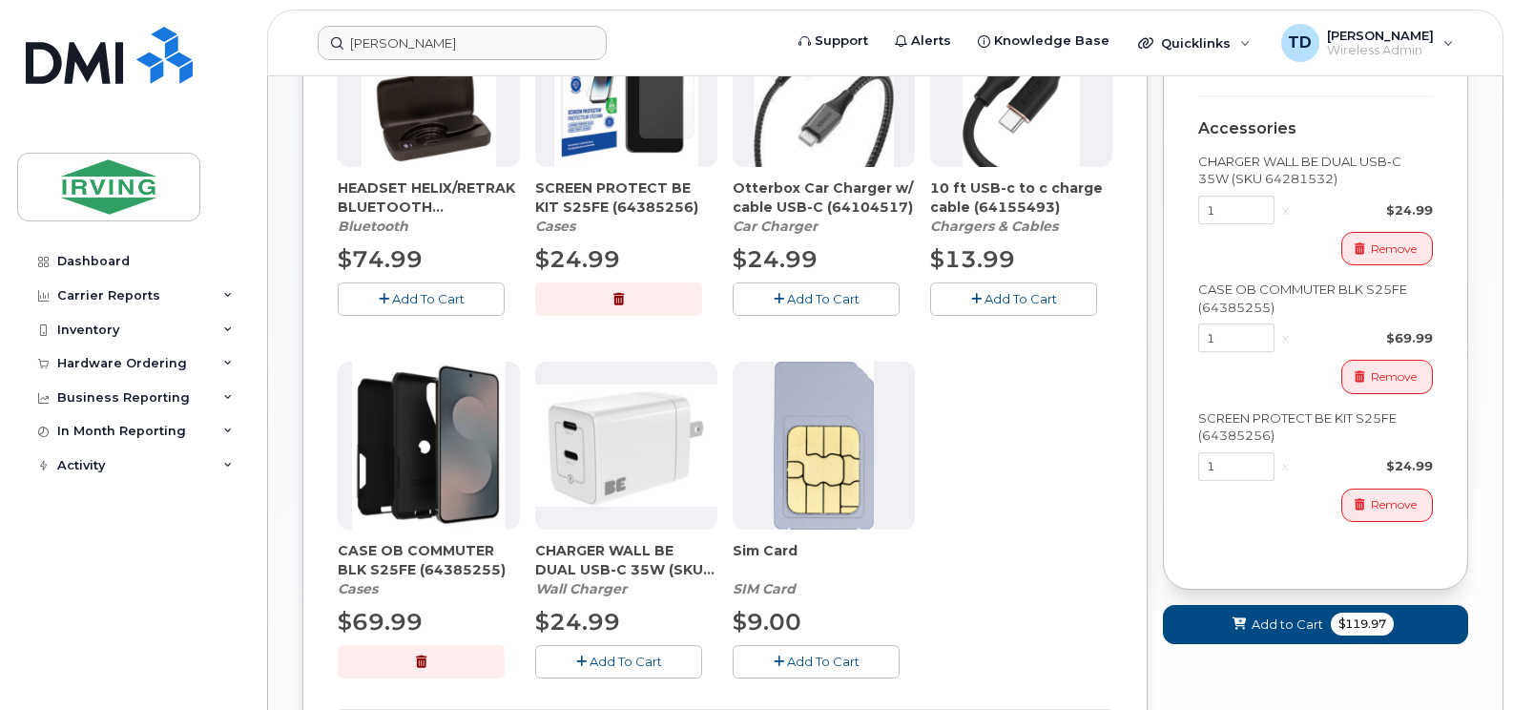
scroll to position [954, 0]
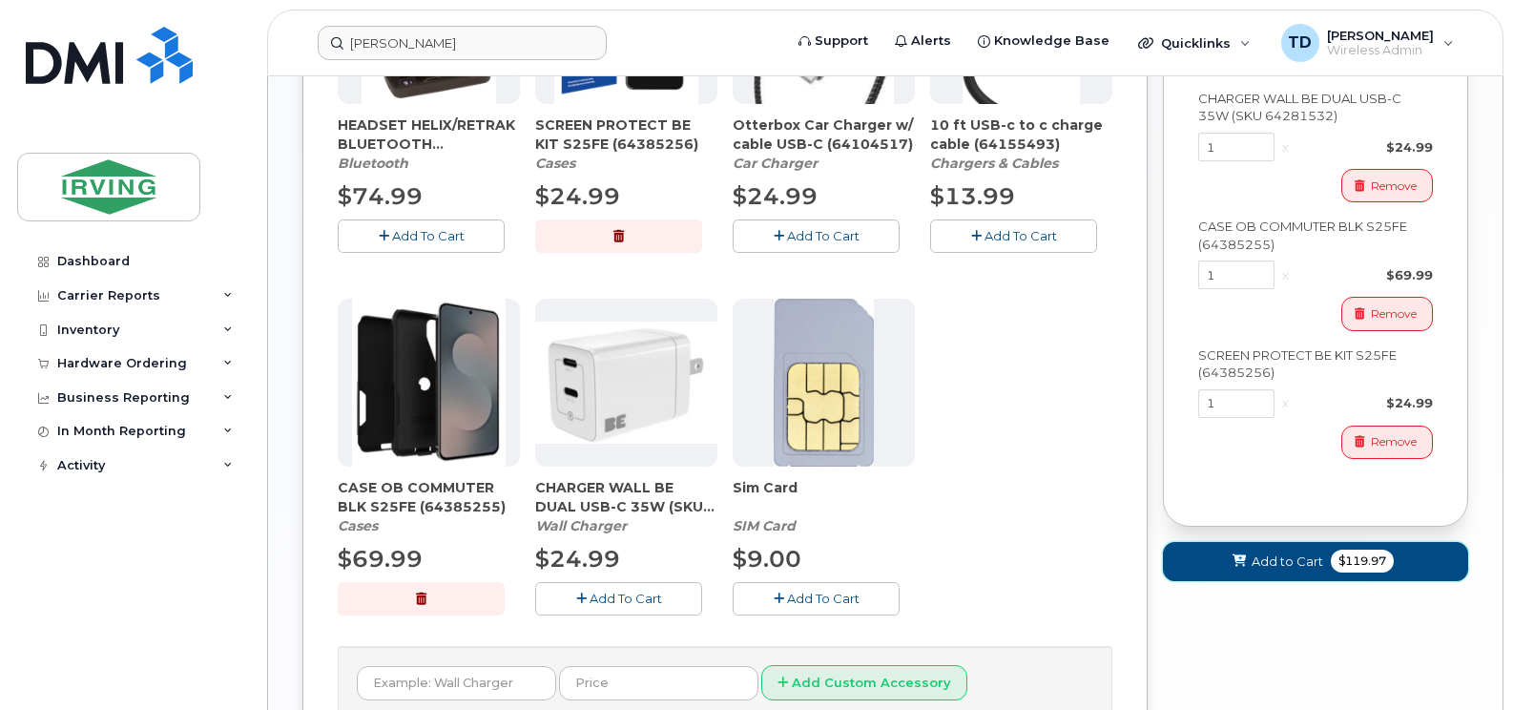
click at [1373, 573] on span "$119.97" at bounding box center [1362, 561] width 63 height 23
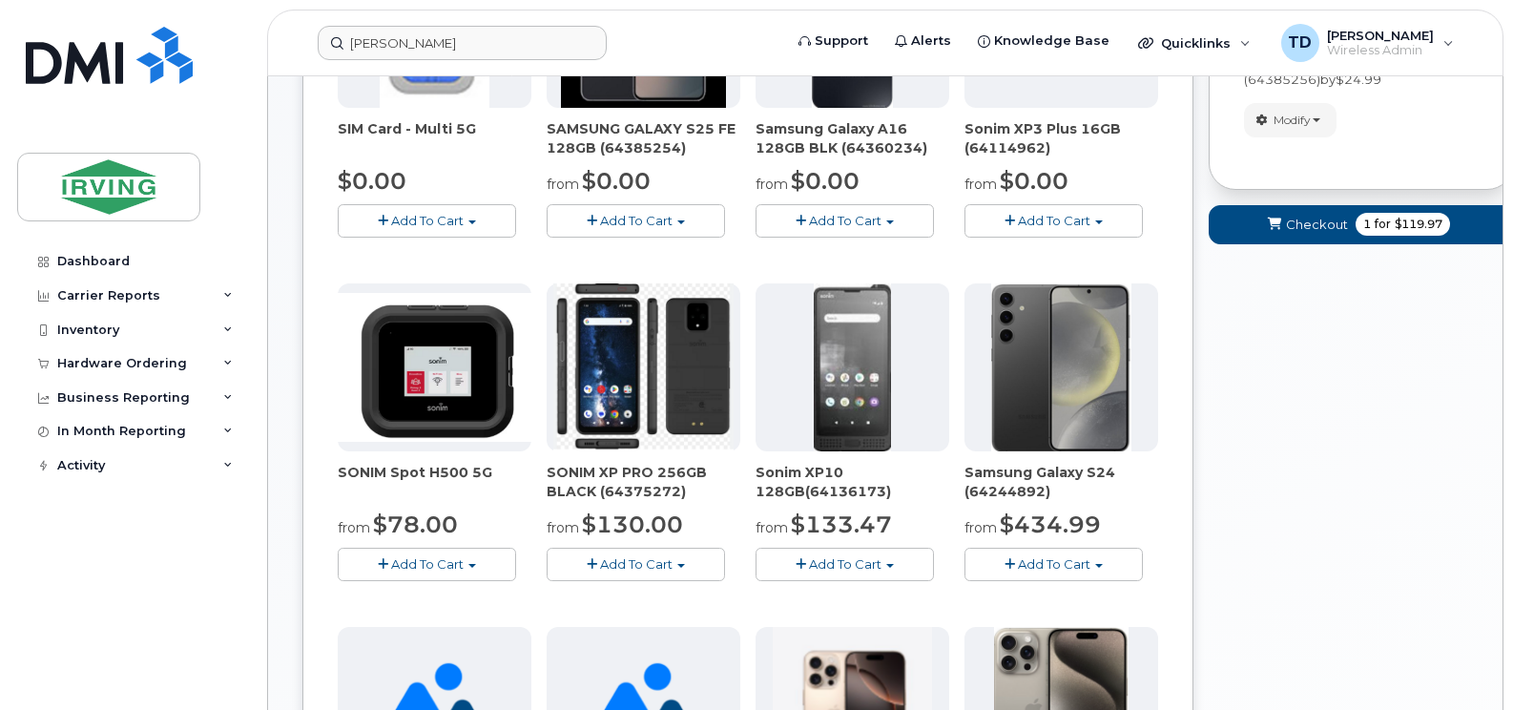
scroll to position [345, 0]
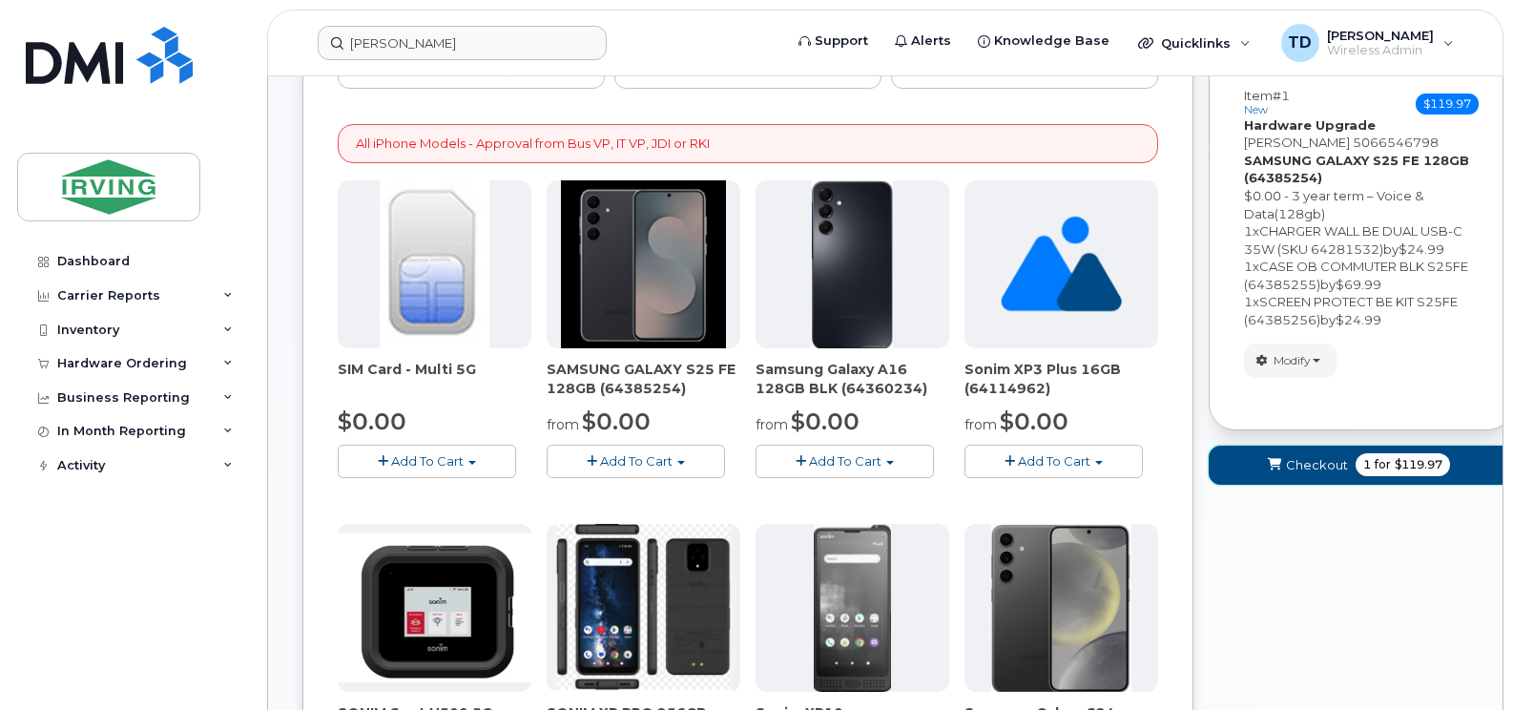
click at [1322, 469] on span "Checkout" at bounding box center [1317, 465] width 62 height 18
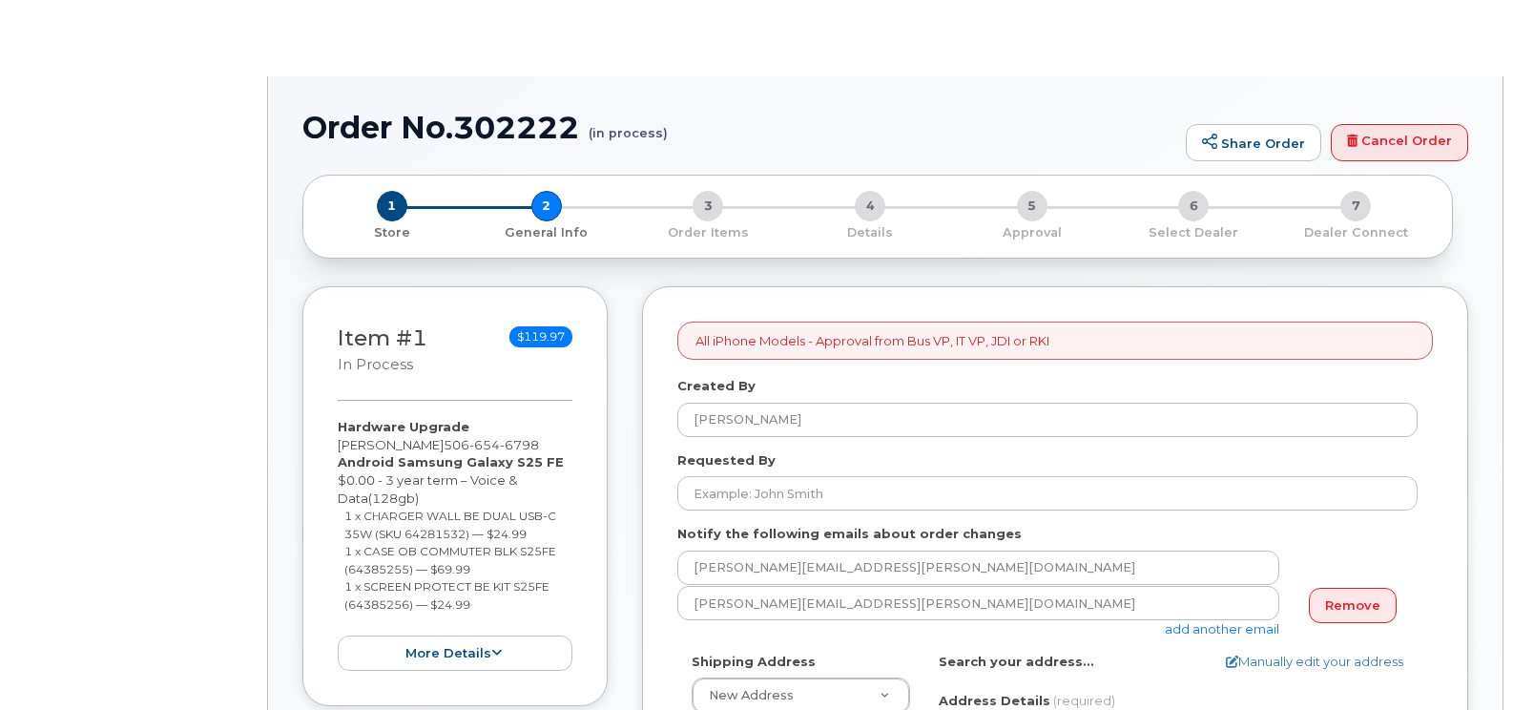
select select
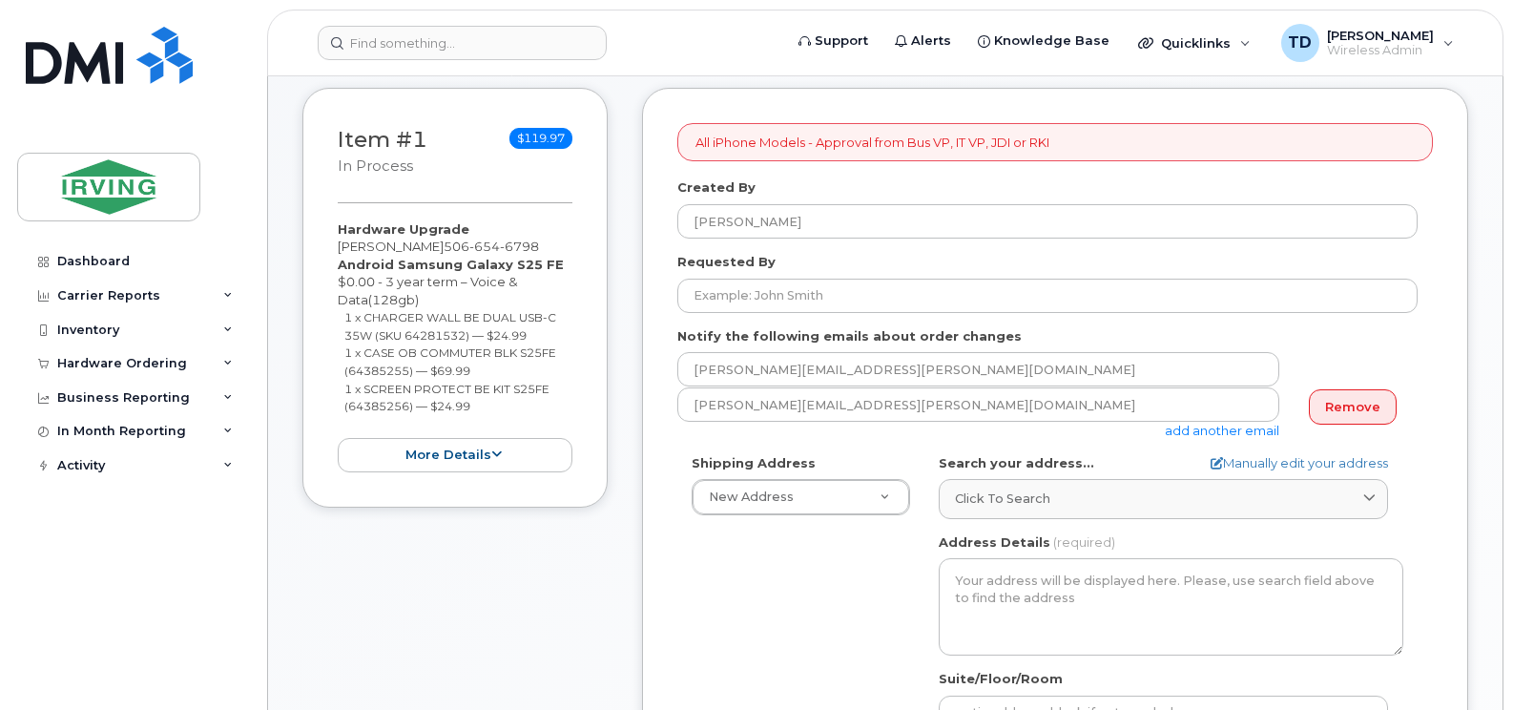
scroll to position [382, 0]
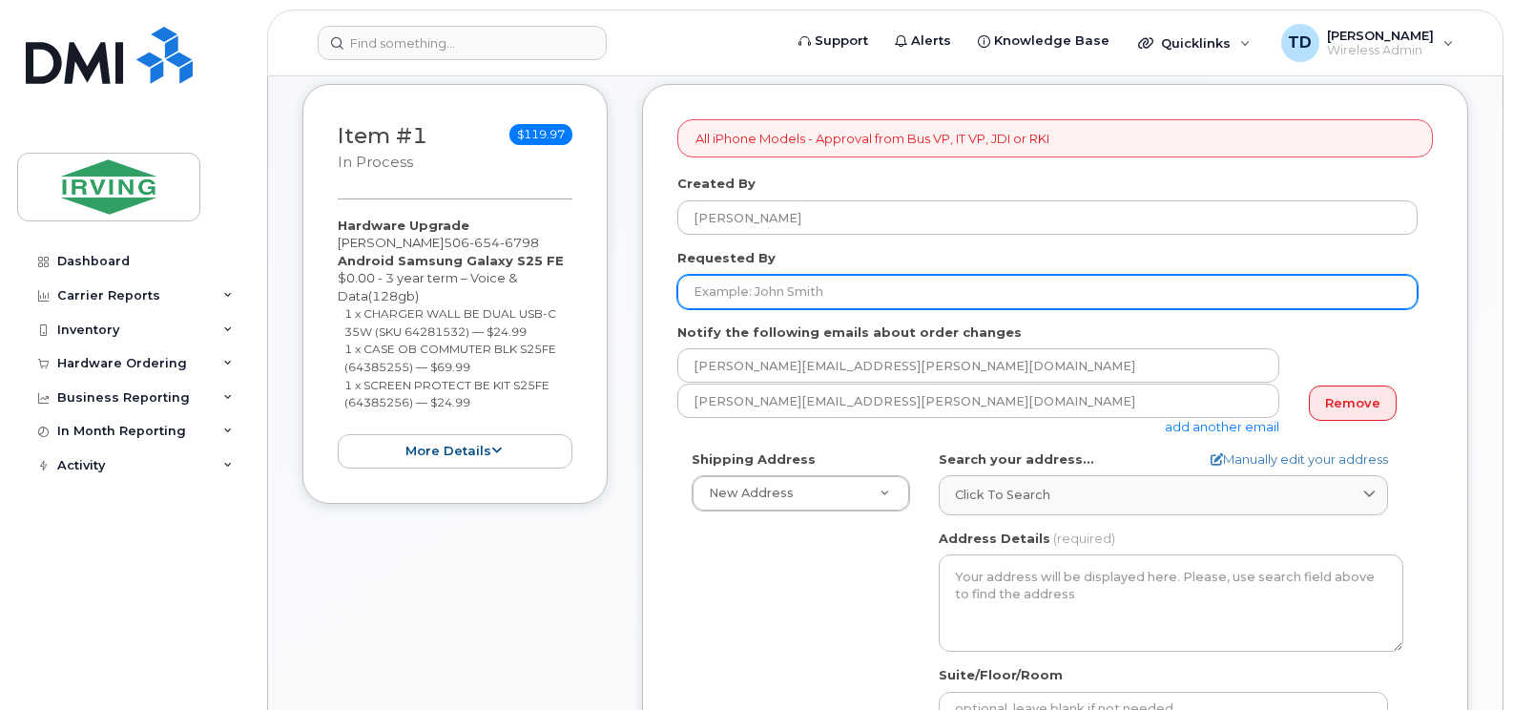
click at [751, 288] on input "Requested By" at bounding box center [1048, 292] width 740 height 34
type input "[PERSON_NAME]"
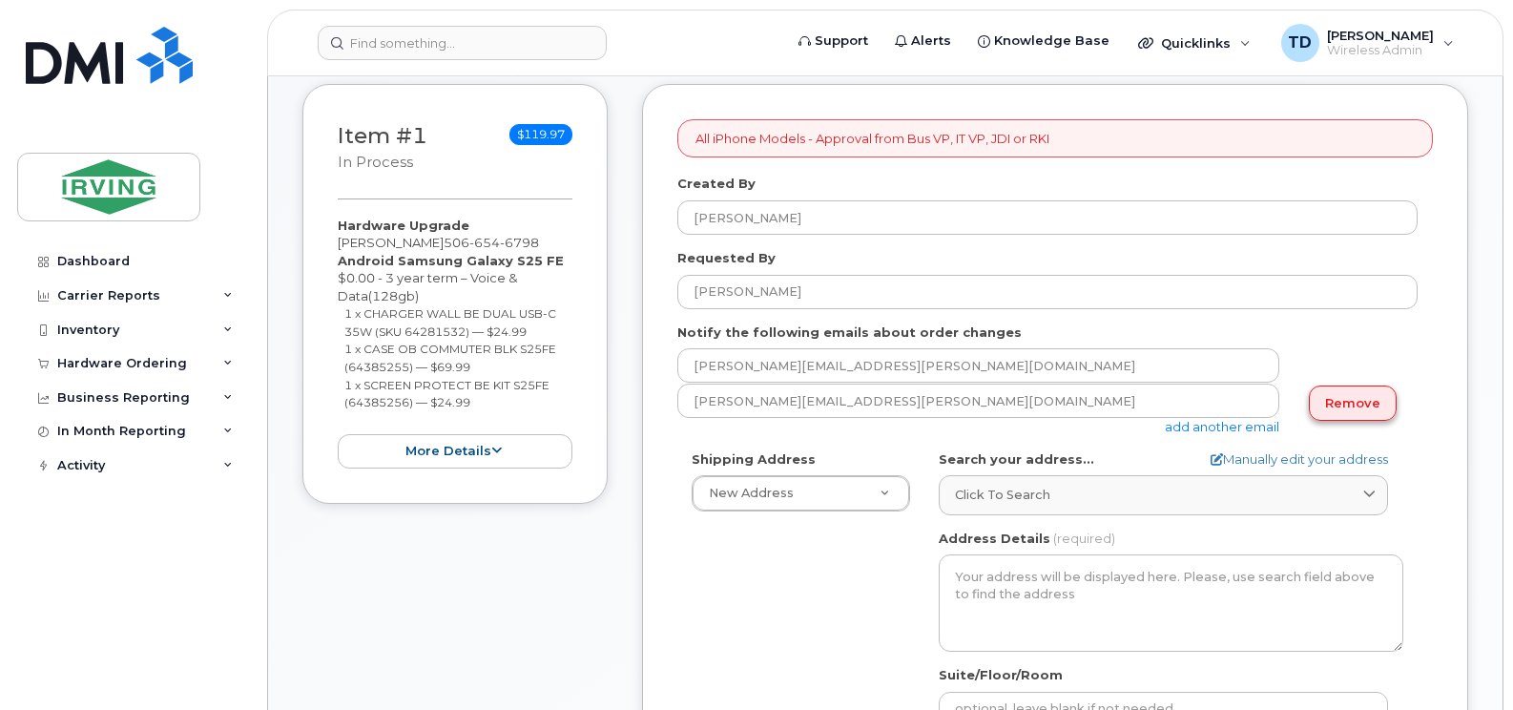
click at [1340, 407] on link "Remove" at bounding box center [1353, 403] width 88 height 35
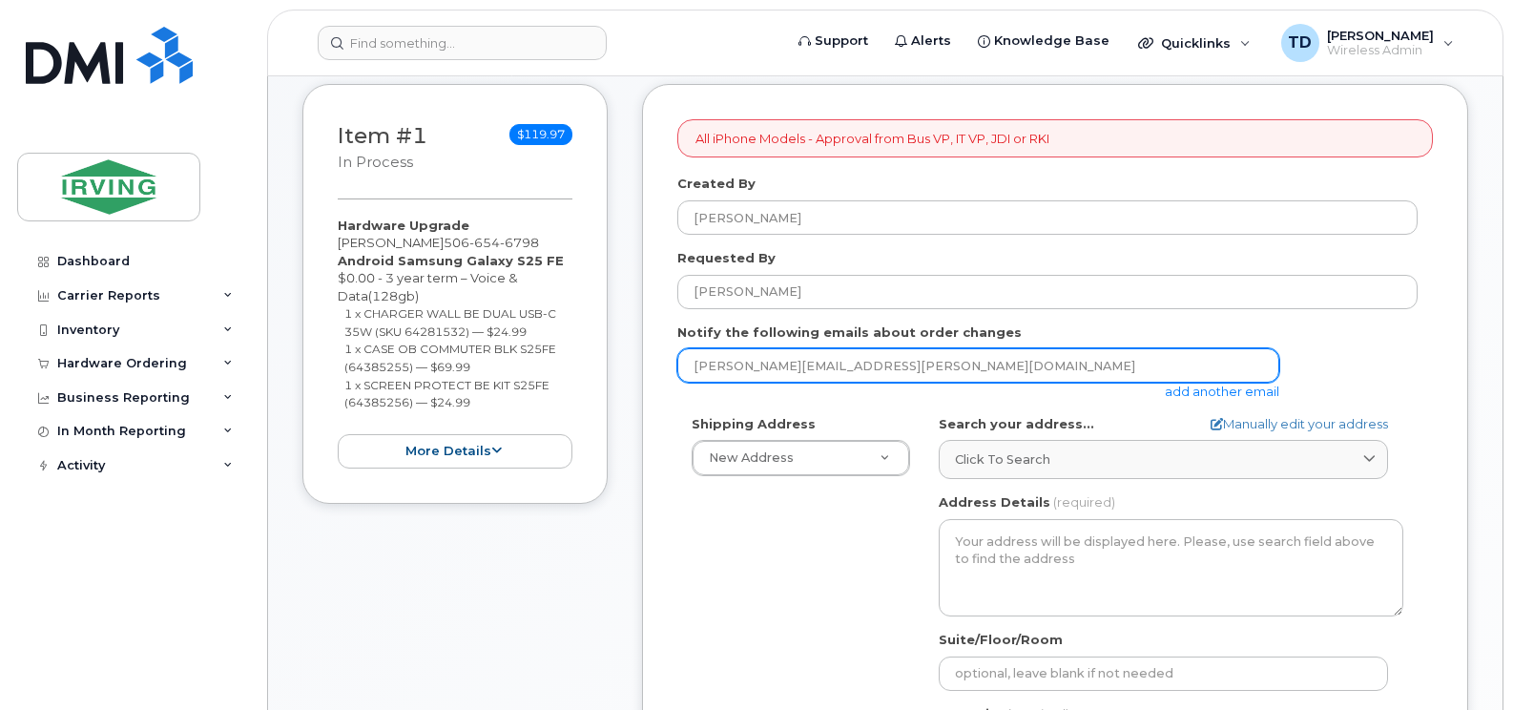
click at [1102, 365] on input "[PERSON_NAME][EMAIL_ADDRESS][PERSON_NAME][DOMAIN_NAME]" at bounding box center [979, 365] width 602 height 34
click at [1102, 365] on input "switchboard" at bounding box center [979, 365] width 602 height 34
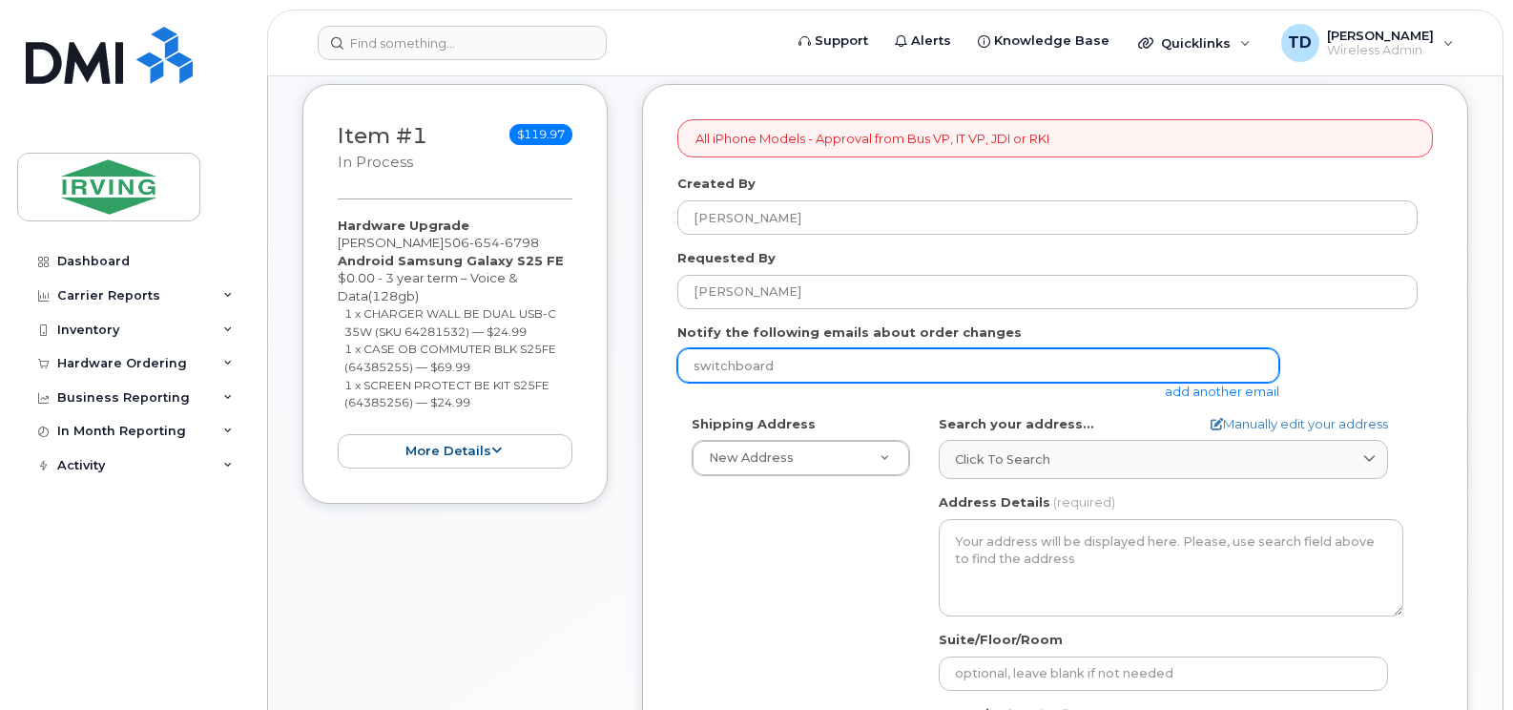
click at [1102, 365] on input "switchboard" at bounding box center [979, 365] width 602 height 34
click at [797, 370] on input "jdi" at bounding box center [979, 365] width 602 height 34
type input "jdiswitchboard@jdirving.com"
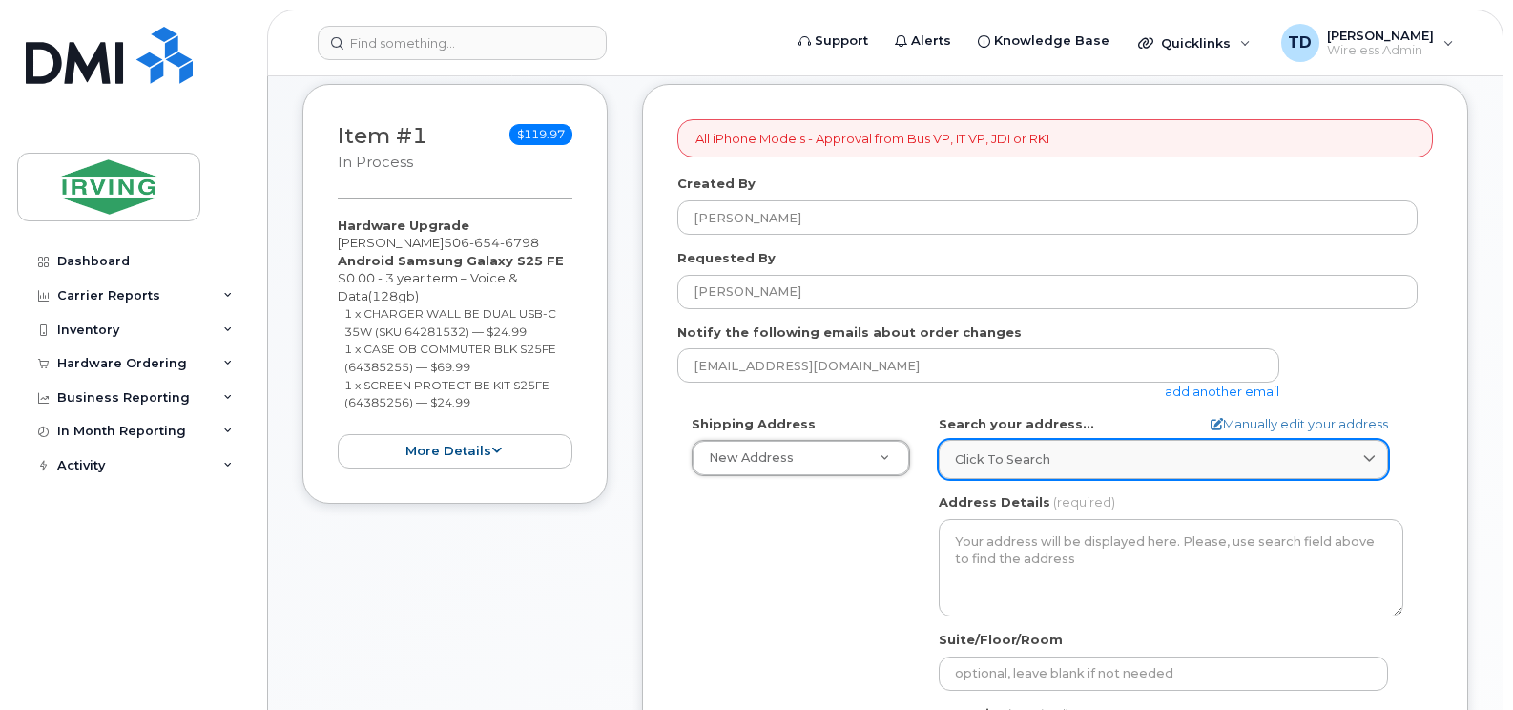
click at [1024, 450] on span "Click to search" at bounding box center [1002, 459] width 95 height 18
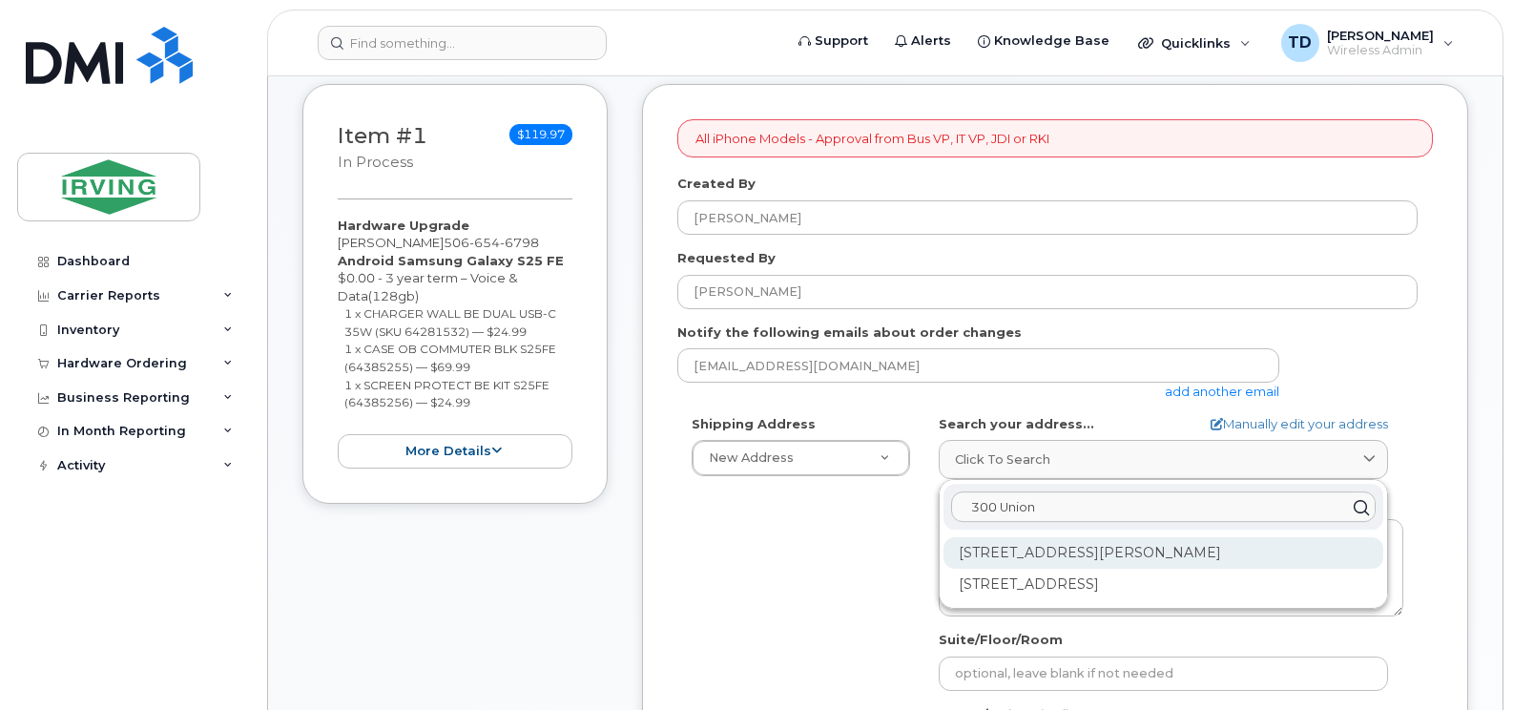
type input "300 Union"
click at [1049, 547] on div "300 Union St Saint John NB E2L 4Z2" at bounding box center [1164, 552] width 440 height 31
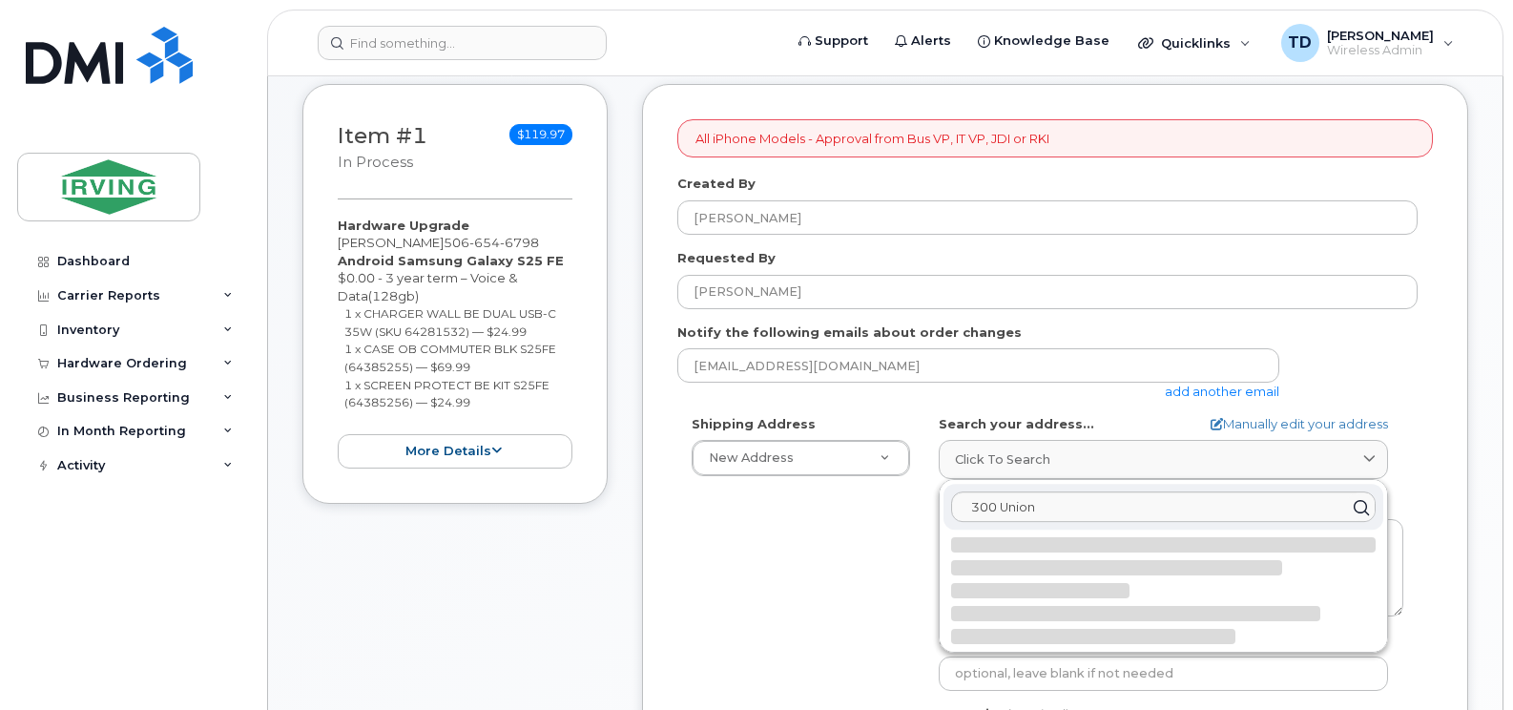
select select
type textarea "300 Union St SAINT JOHN NB E2L 4Z2 CANADA"
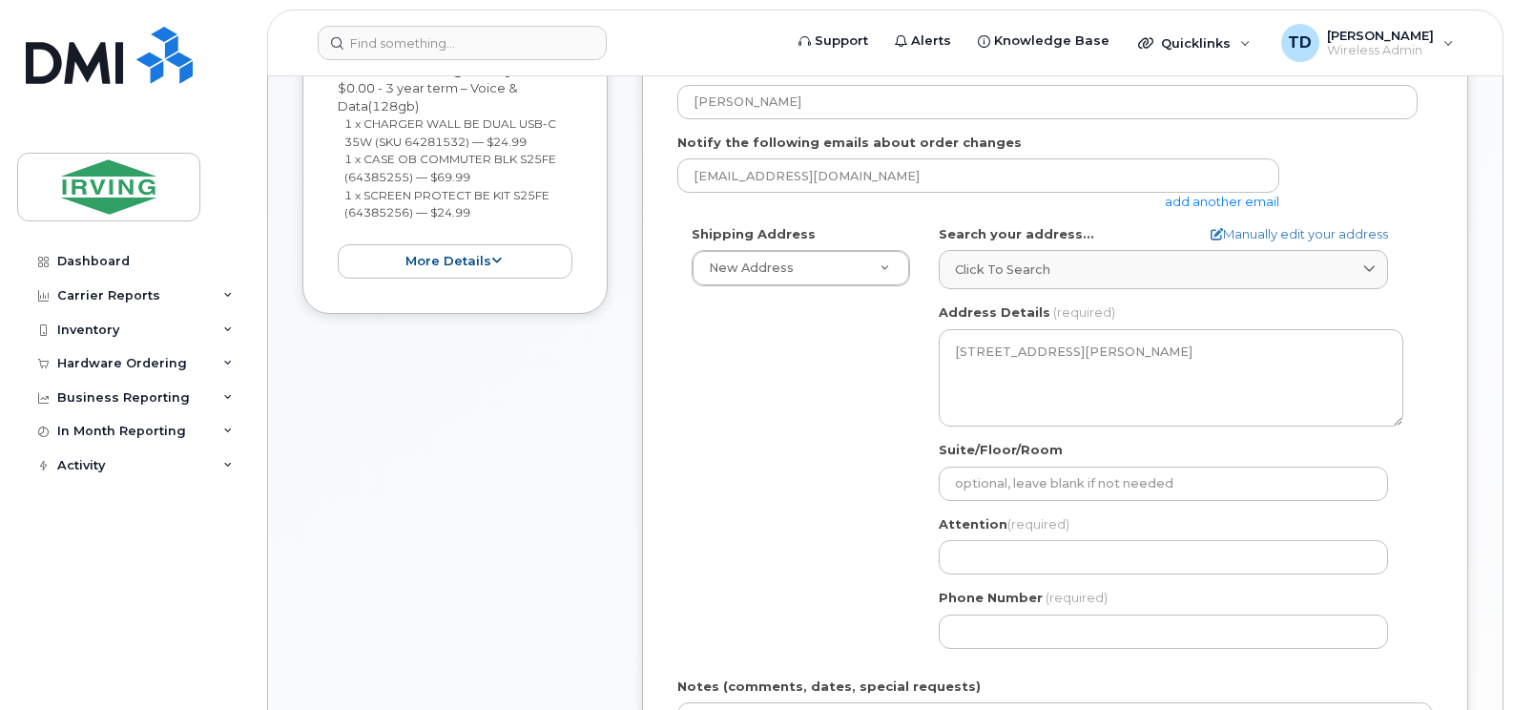
scroll to position [573, 0]
click at [1044, 484] on input "Suite/Floor/Room" at bounding box center [1163, 483] width 449 height 34
select select
type input "8"
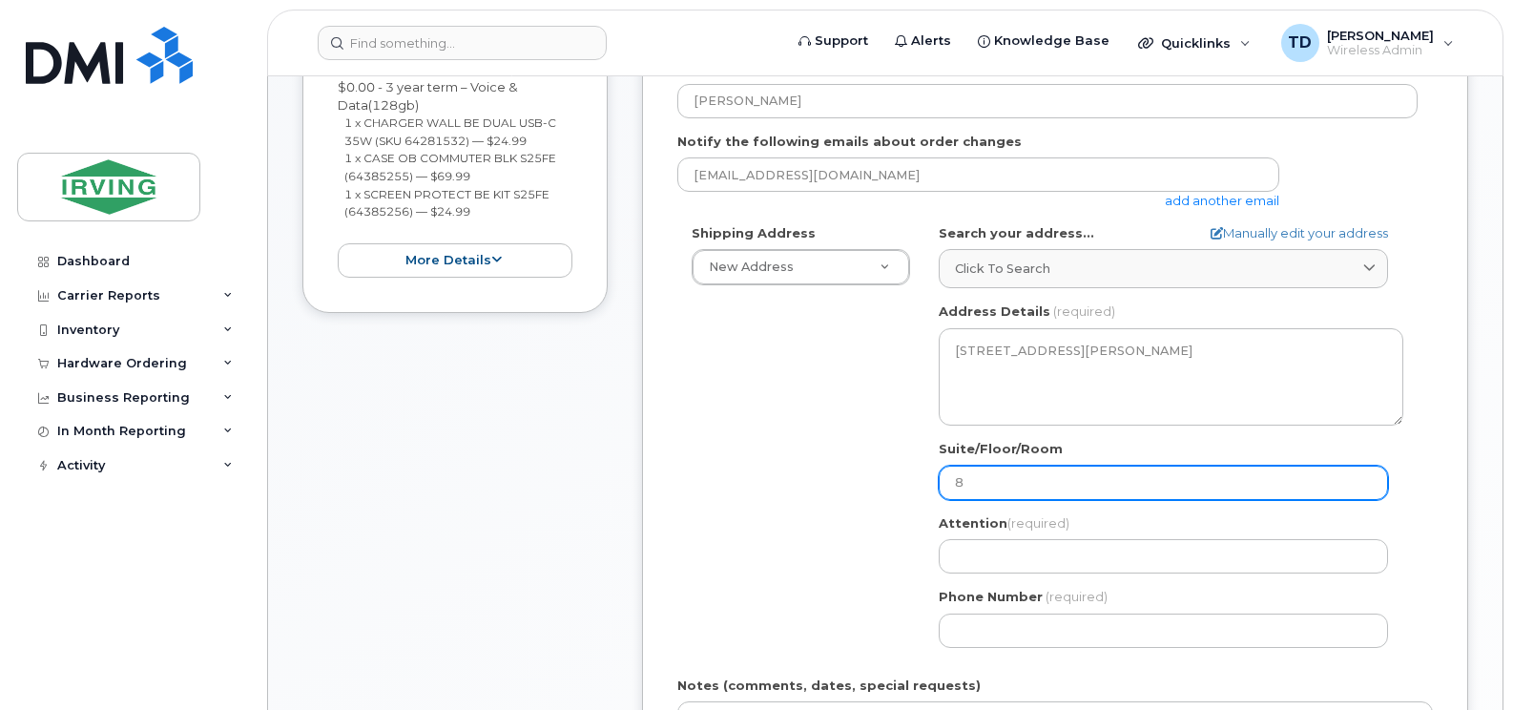
select select
type input "8y"
select select
type input "8"
select select
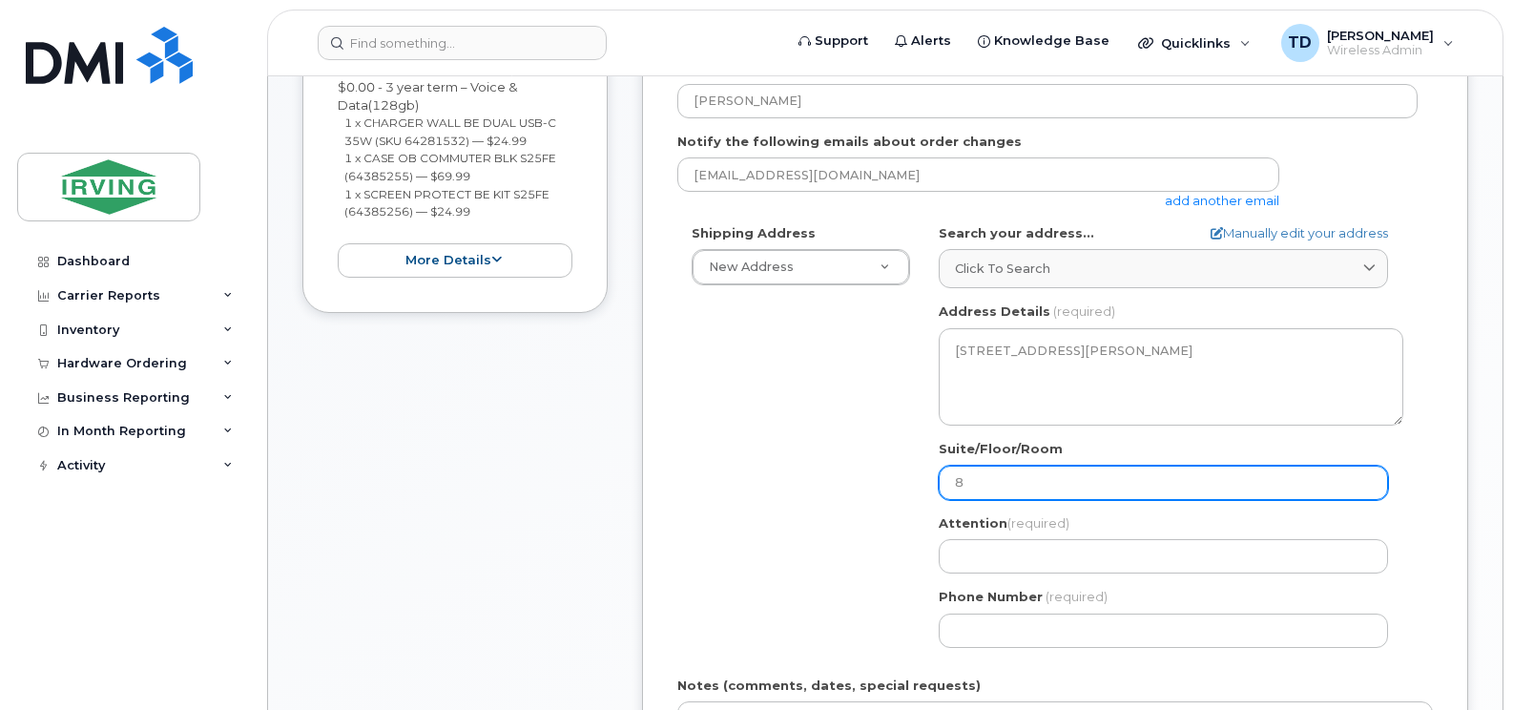
type input "8t"
select select
type input "8th"
drag, startPoint x: 1044, startPoint y: 484, endPoint x: 1043, endPoint y: 527, distance: 43.0
click at [1043, 527] on span "(required)" at bounding box center [1039, 522] width 62 height 15
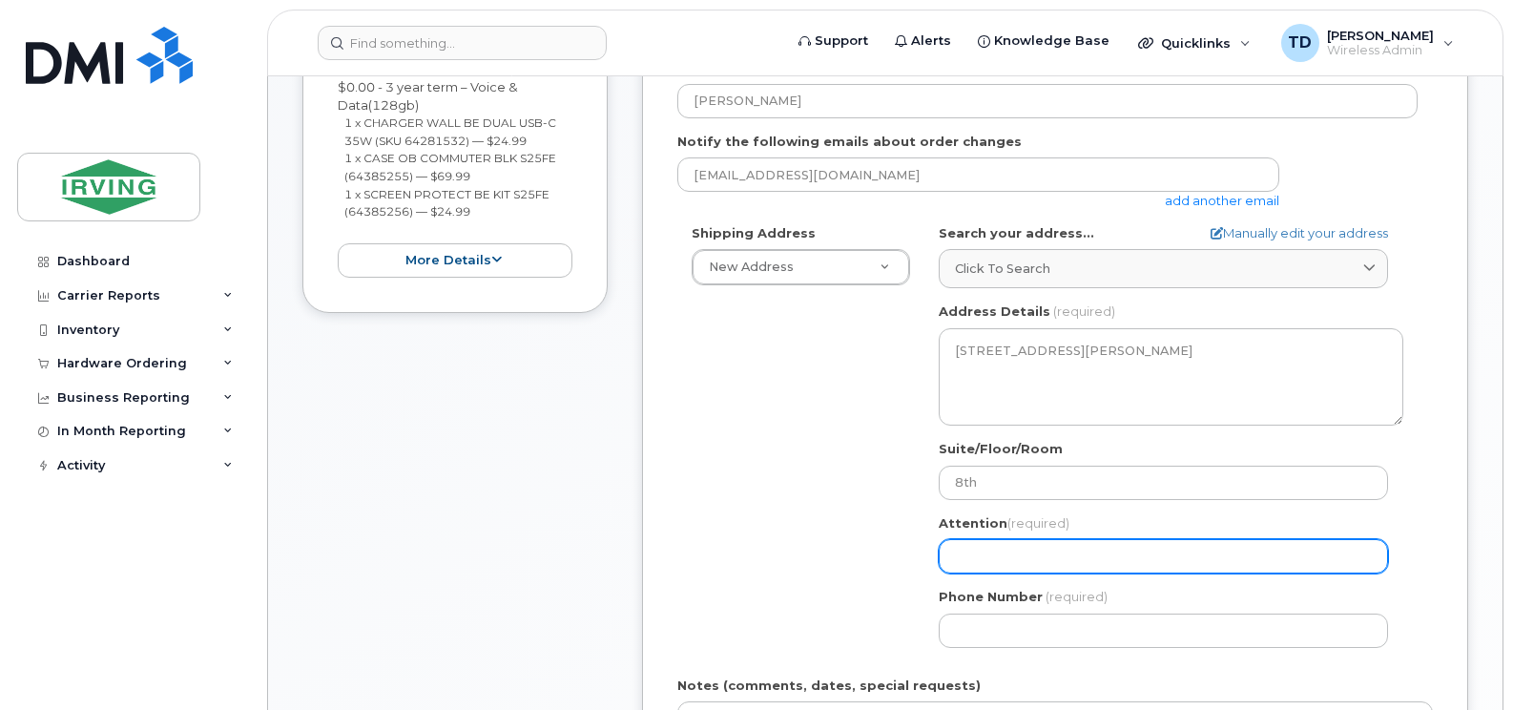
click at [1010, 566] on input "Attention (required)" at bounding box center [1163, 556] width 449 height 34
select select
type input "J"
select select
type input "Ji"
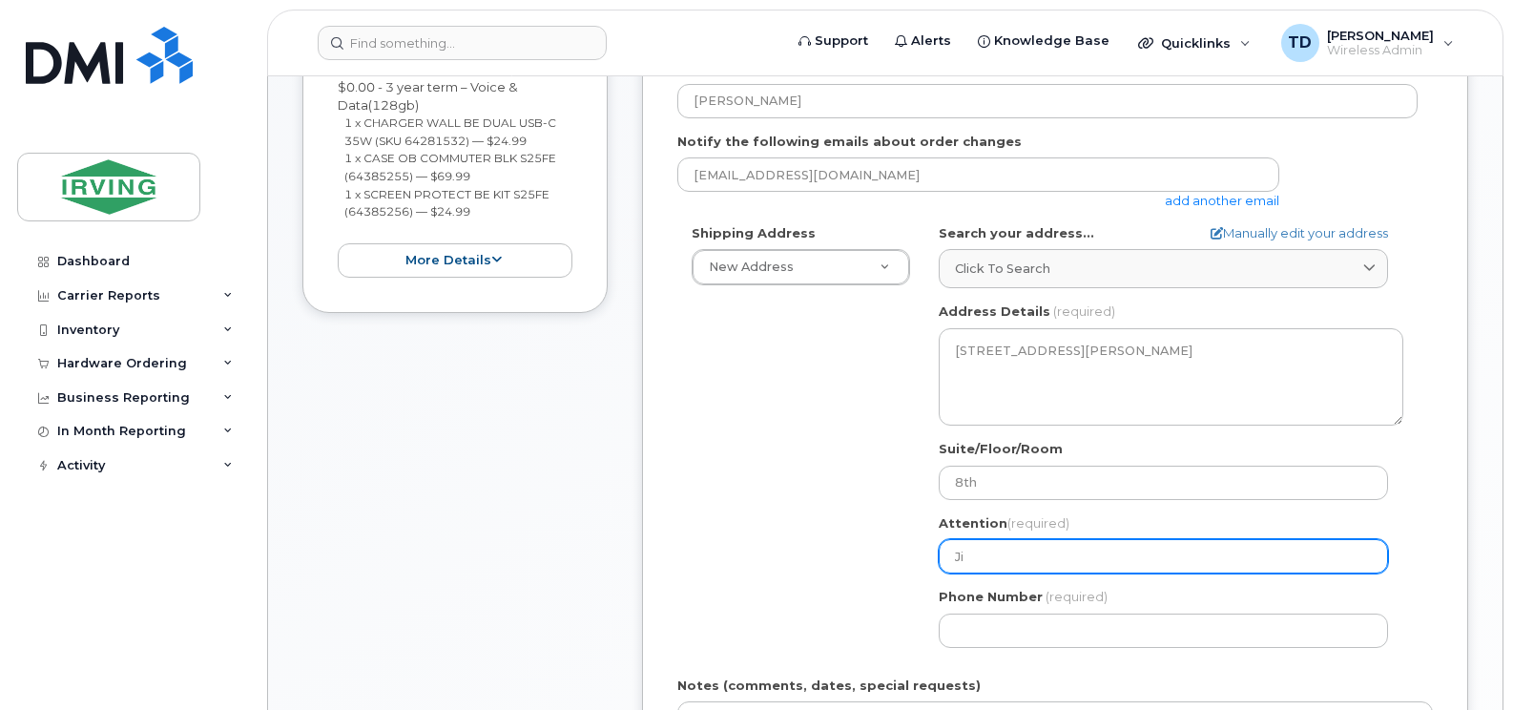
select select
type input "Jil"
select select
type input "Jill"
select select
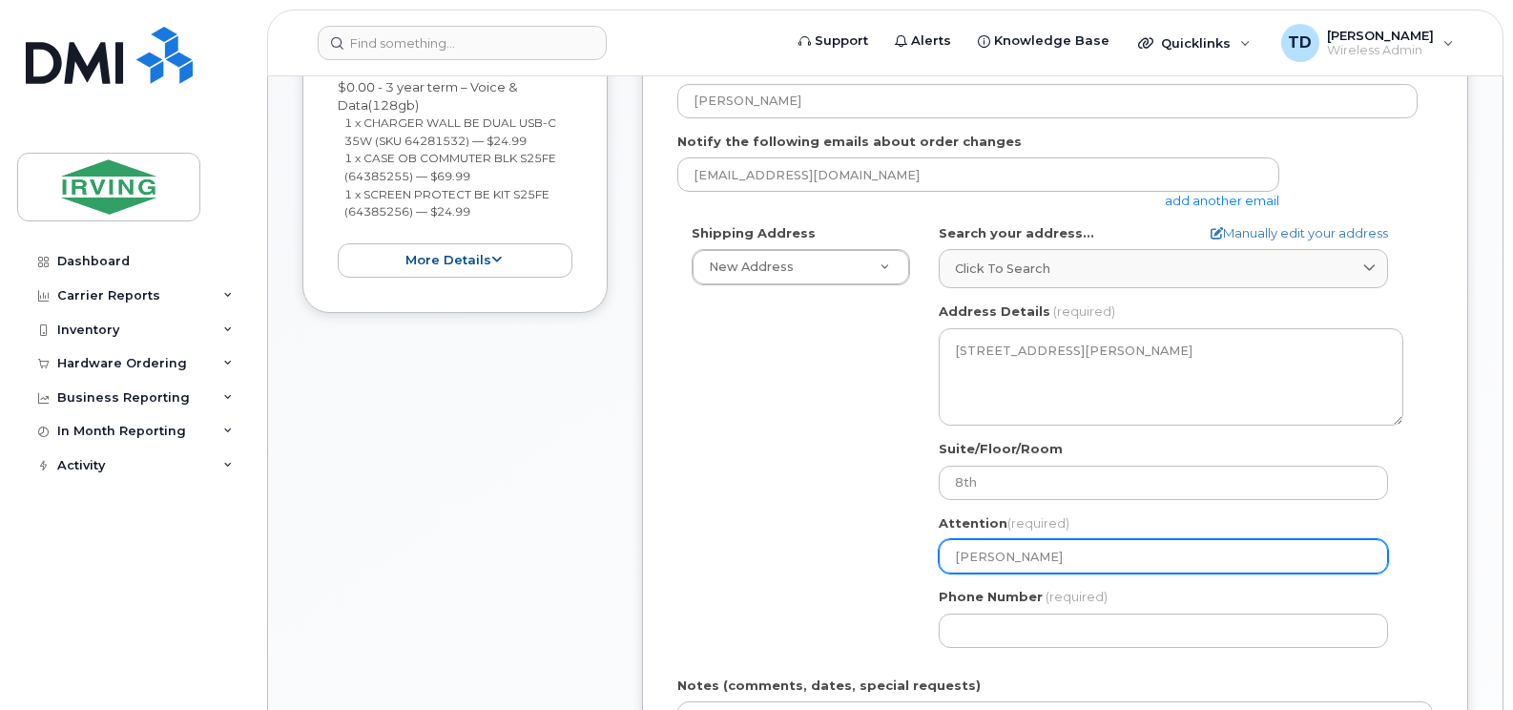
type input "Jill W"
select select
type input "Jill Wh"
select select
type input "Jill Whi"
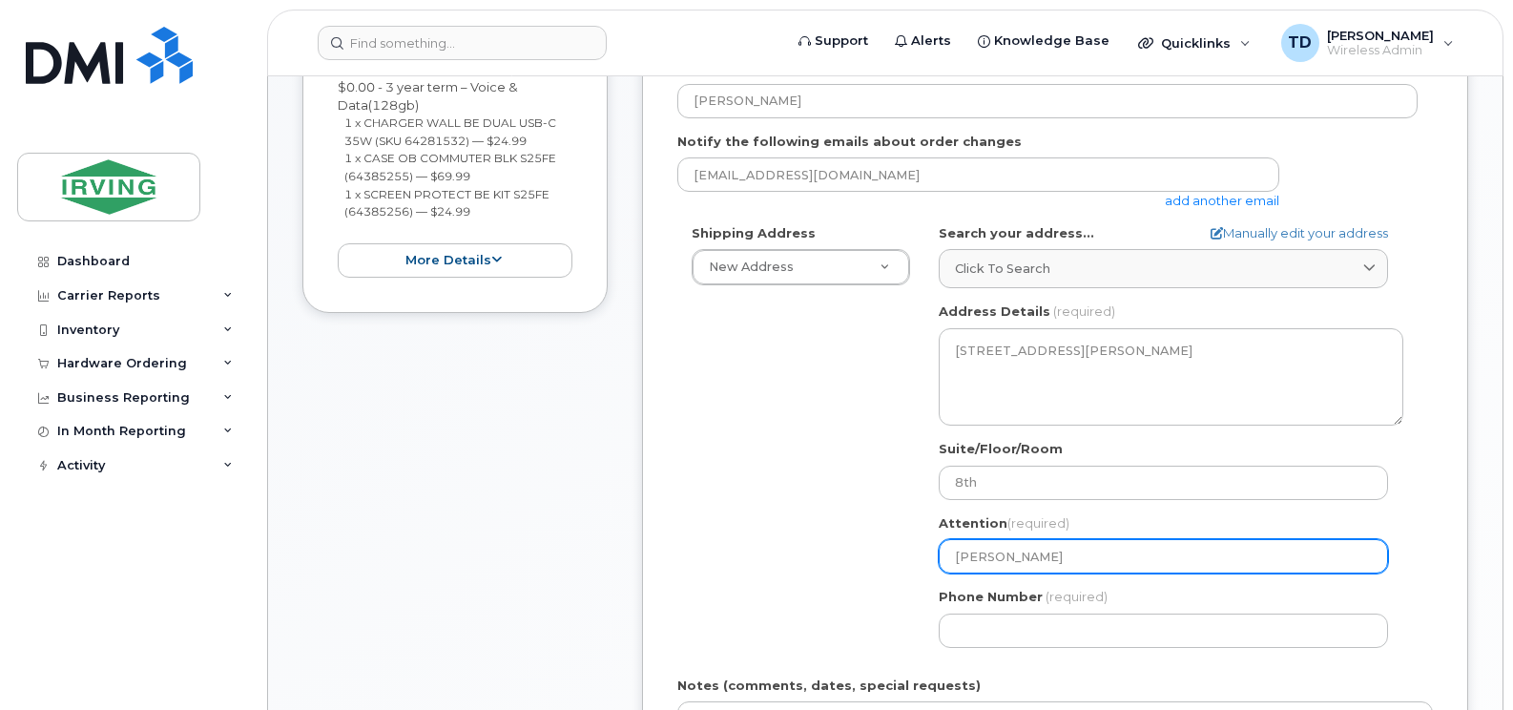
select select
type input "Jill Whit"
select select
type input "Jill Whita"
select select
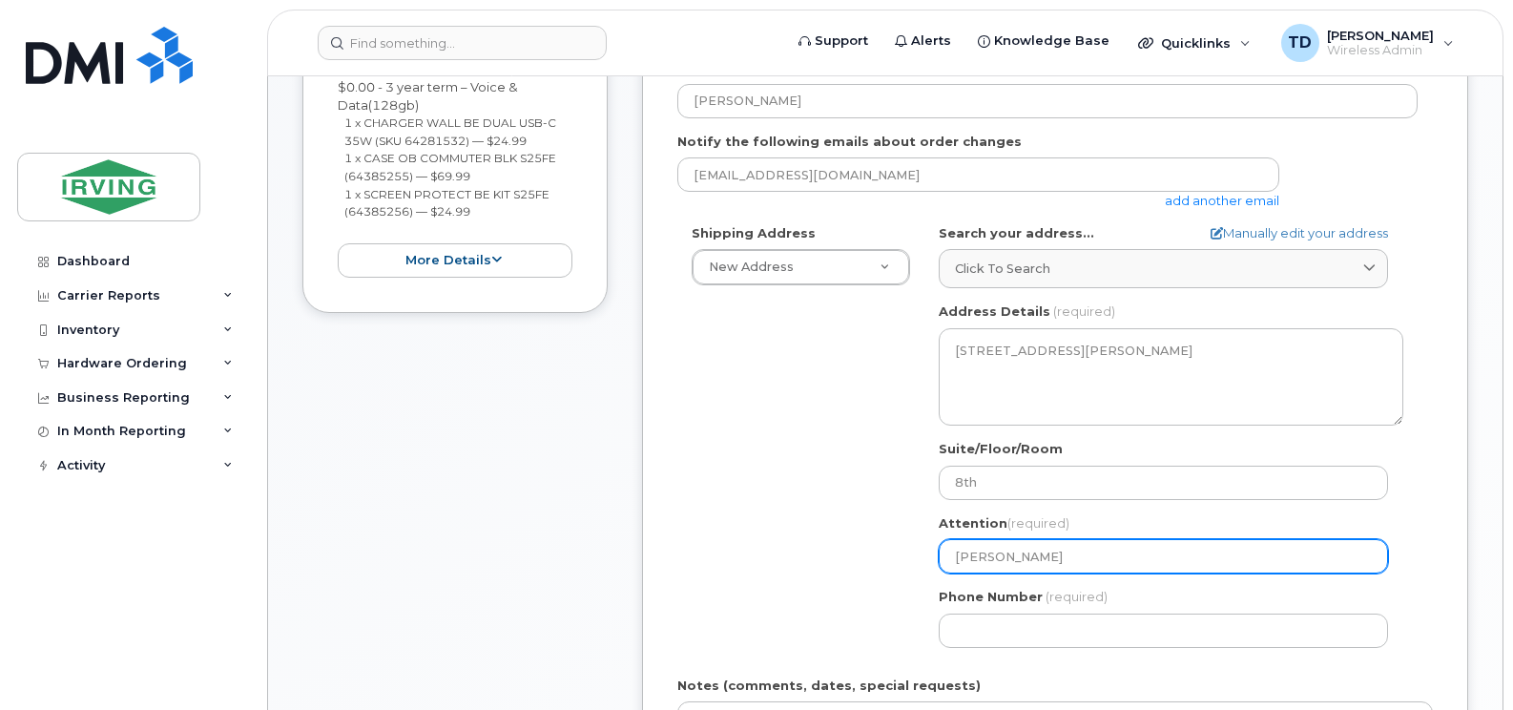
type input "Jill Whitab"
select select
type input "Jill Whita"
select select
type input "Jill Whitak"
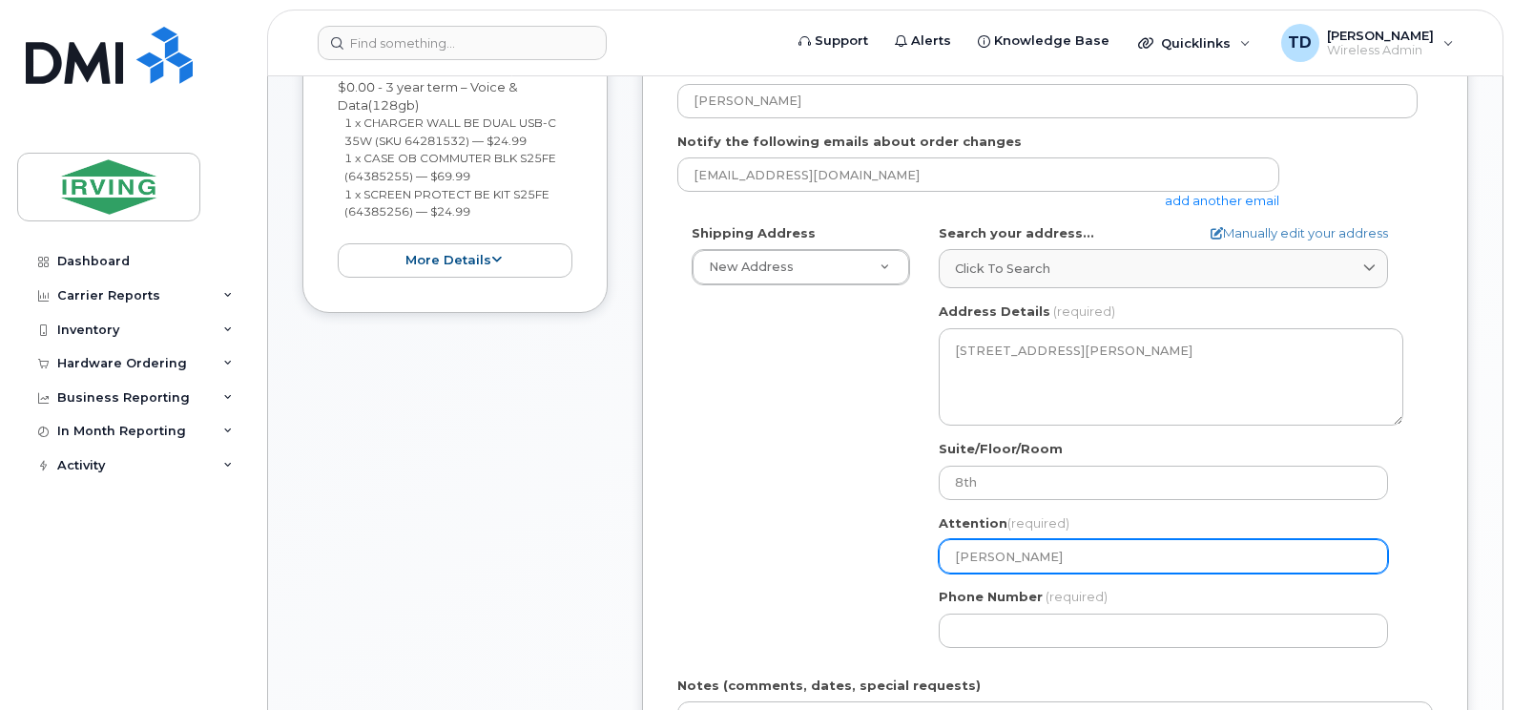
select select
type input "Jill Whitake"
select select
type input "[PERSON_NAME]"
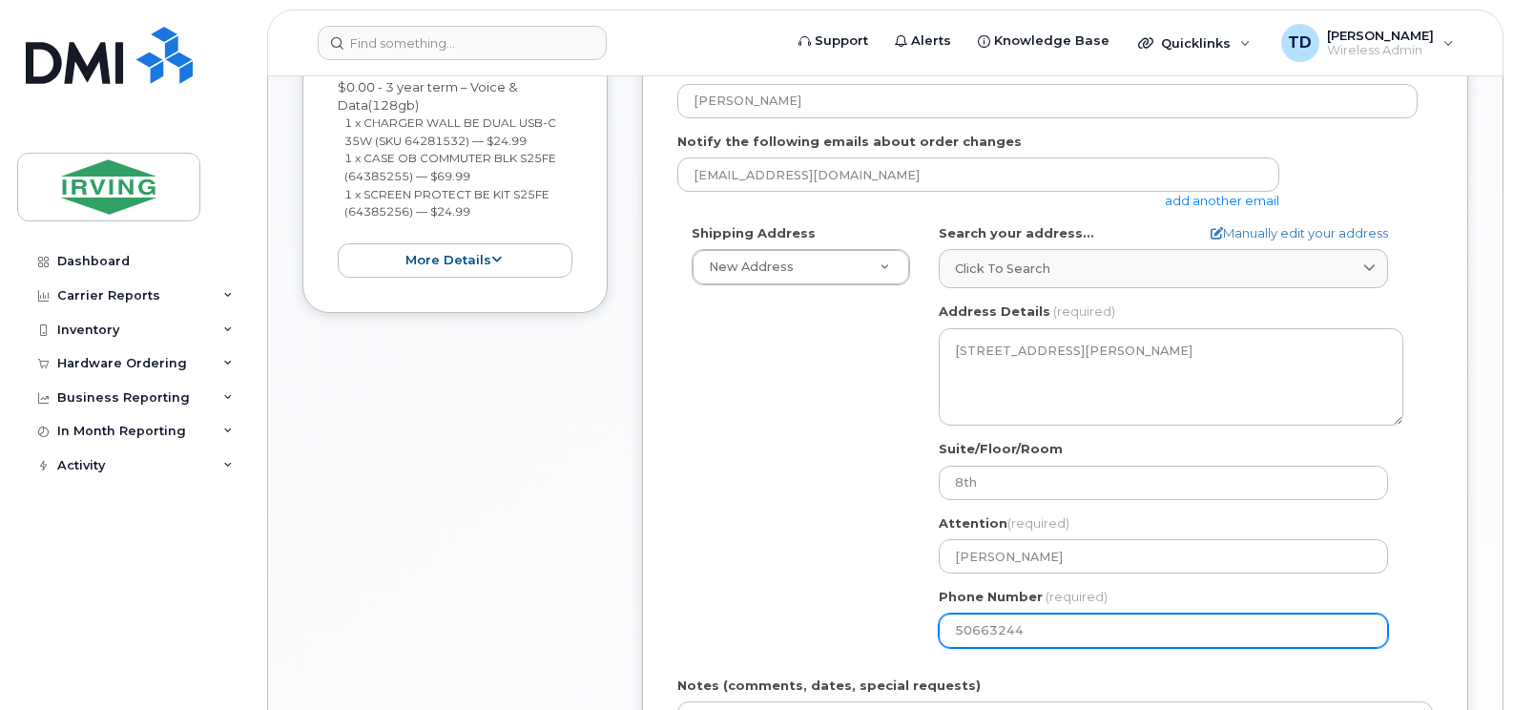
type input "506632444"
select select
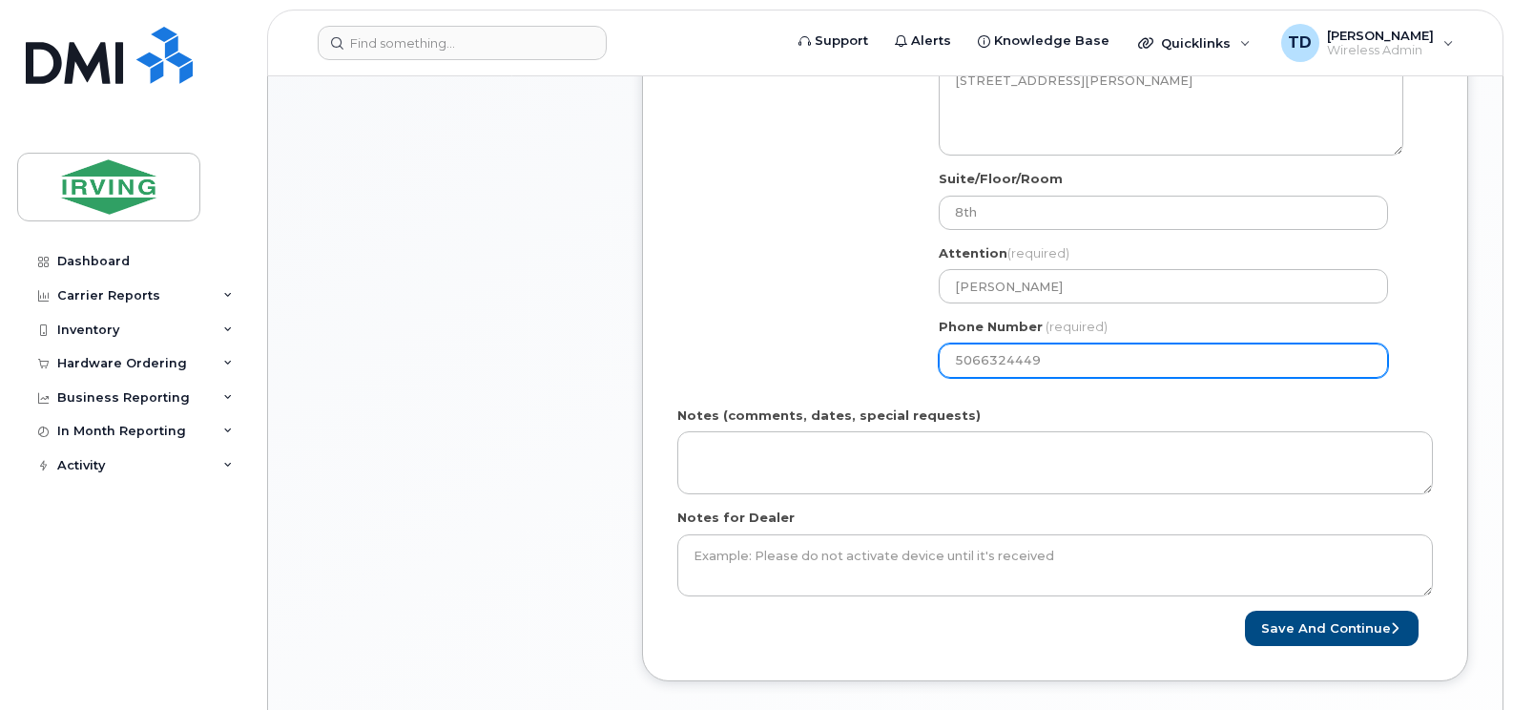
scroll to position [859, 0]
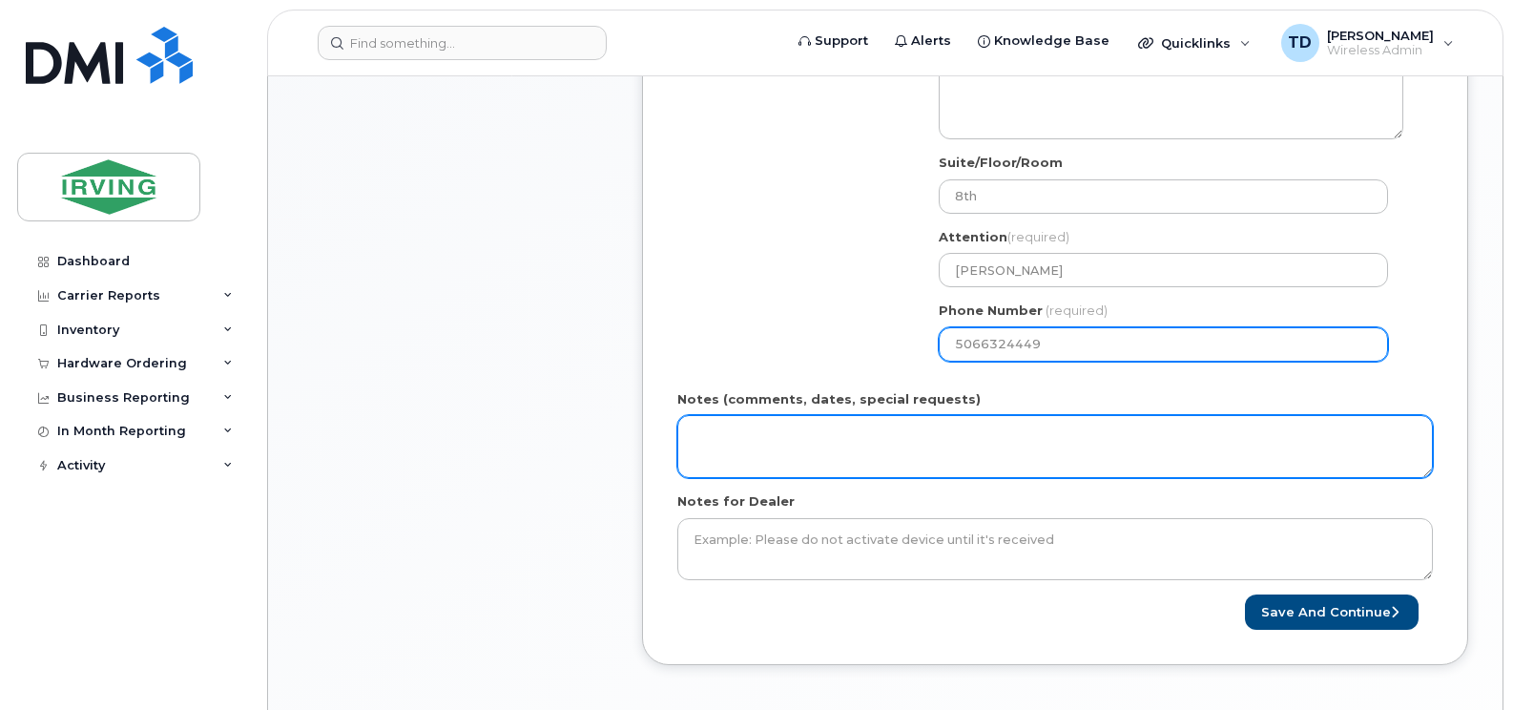
type input "5066324449"
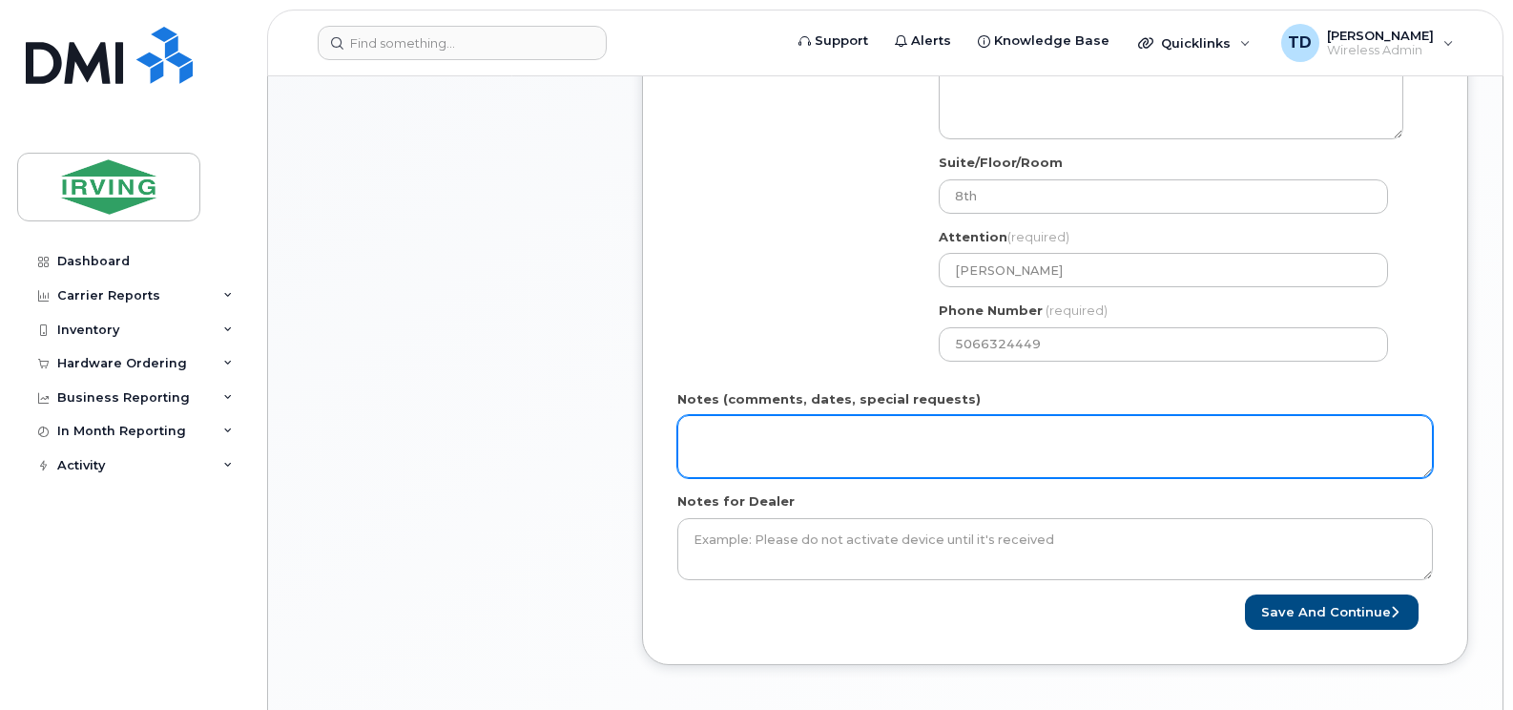
click at [808, 440] on textarea "Notes (comments, dates, special requests)" at bounding box center [1056, 446] width 756 height 63
click at [792, 446] on textarea "Order #" at bounding box center [1056, 446] width 756 height 63
paste textarea "5091530924"
type textarea "Order # 5091530924 Invoice to Legal"
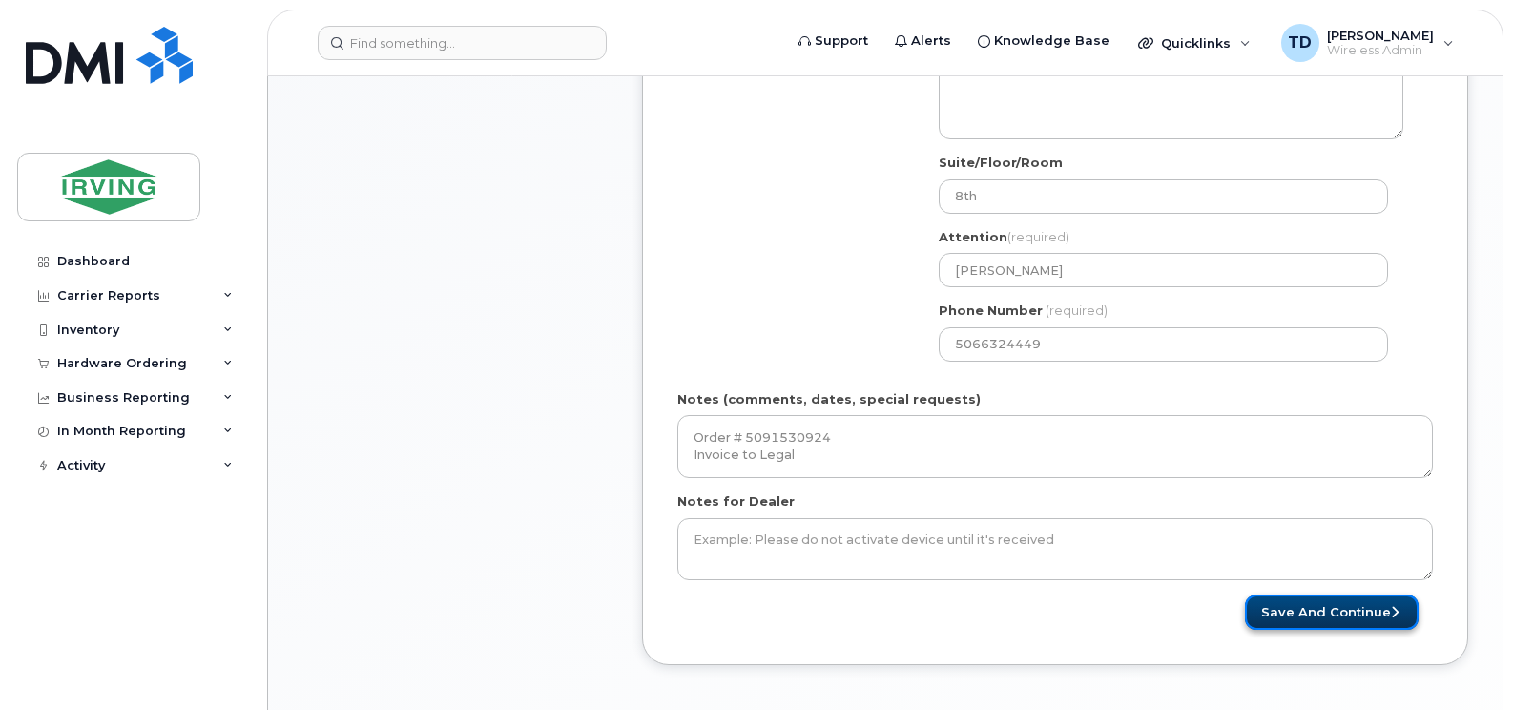
click at [1328, 613] on button "Save and Continue" at bounding box center [1332, 611] width 174 height 35
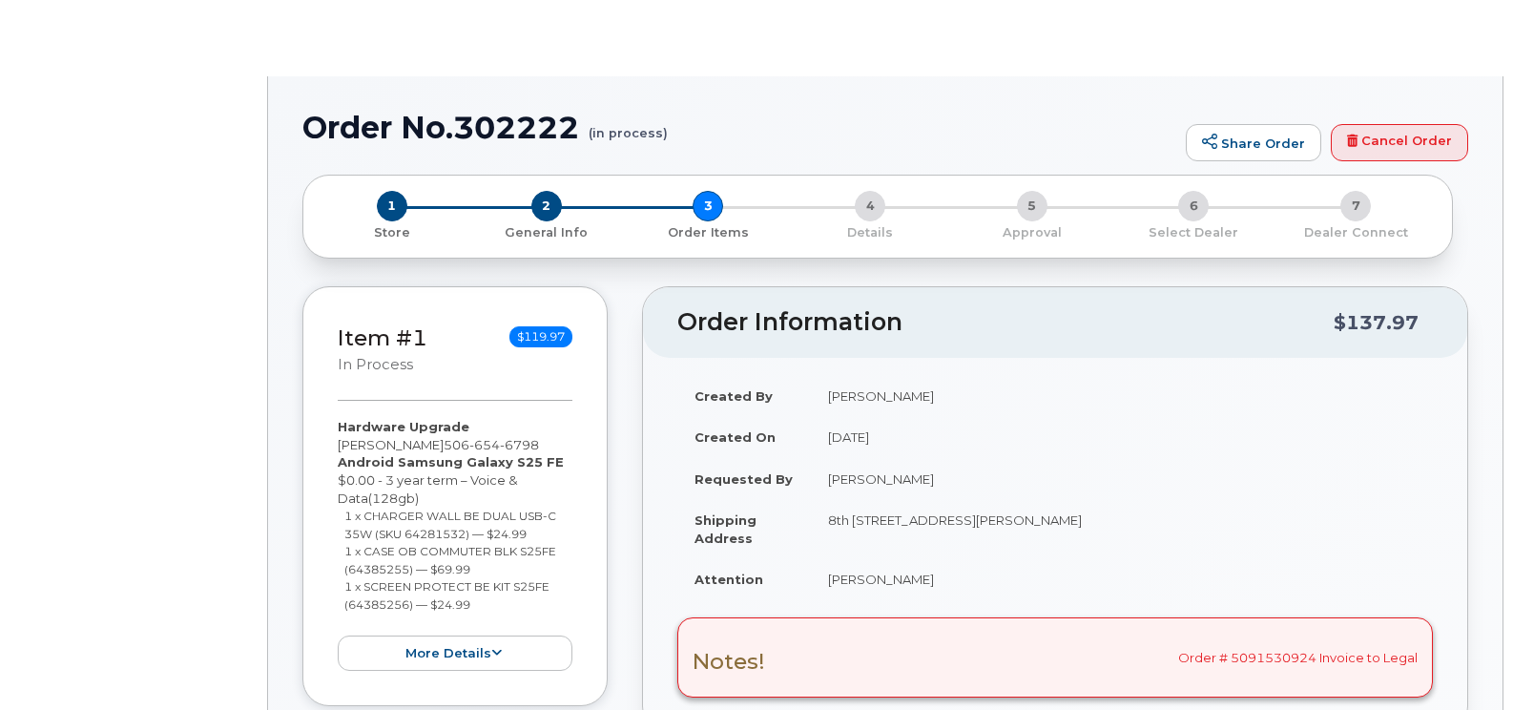
type input "[PERSON_NAME]"
select select "1457340"
radio input "true"
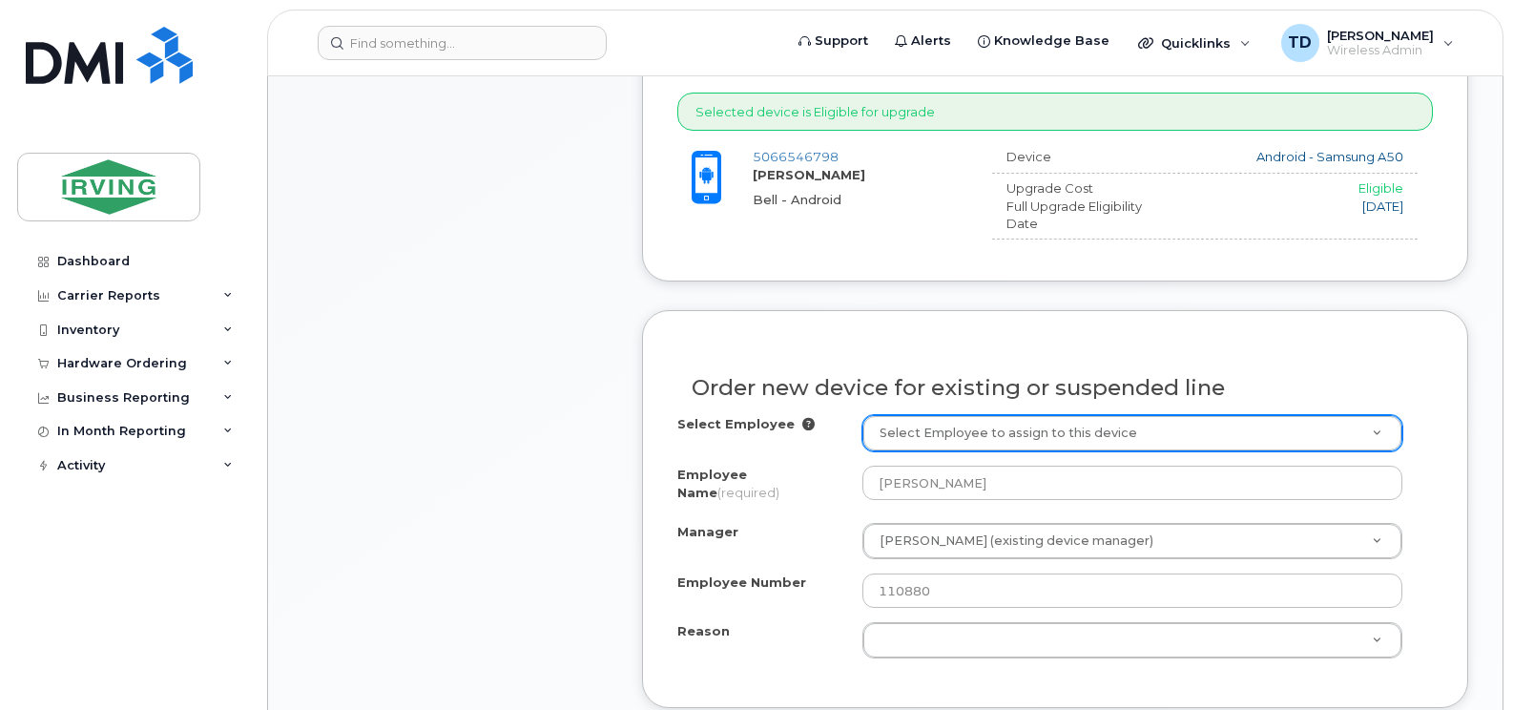
scroll to position [1053, 0]
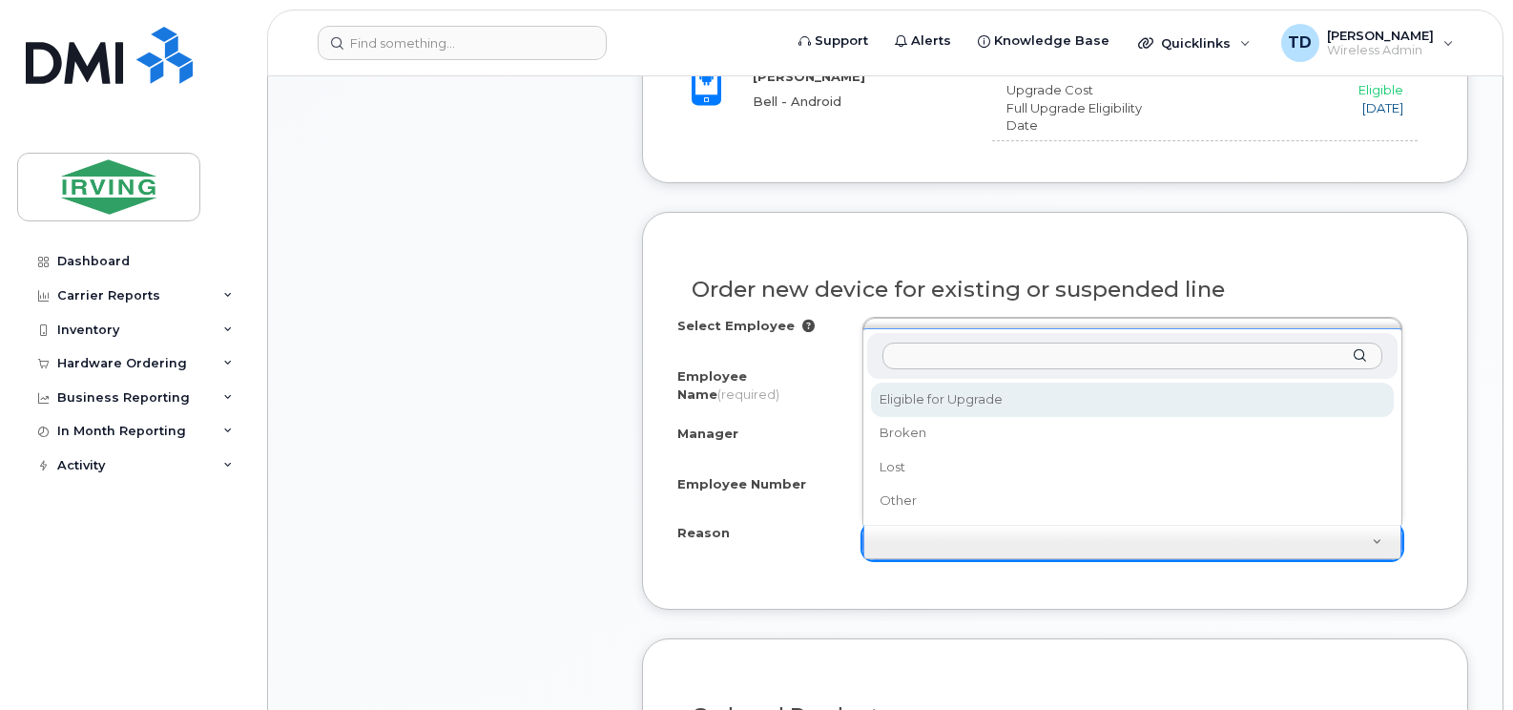
select select "eligible_for_upgrade"
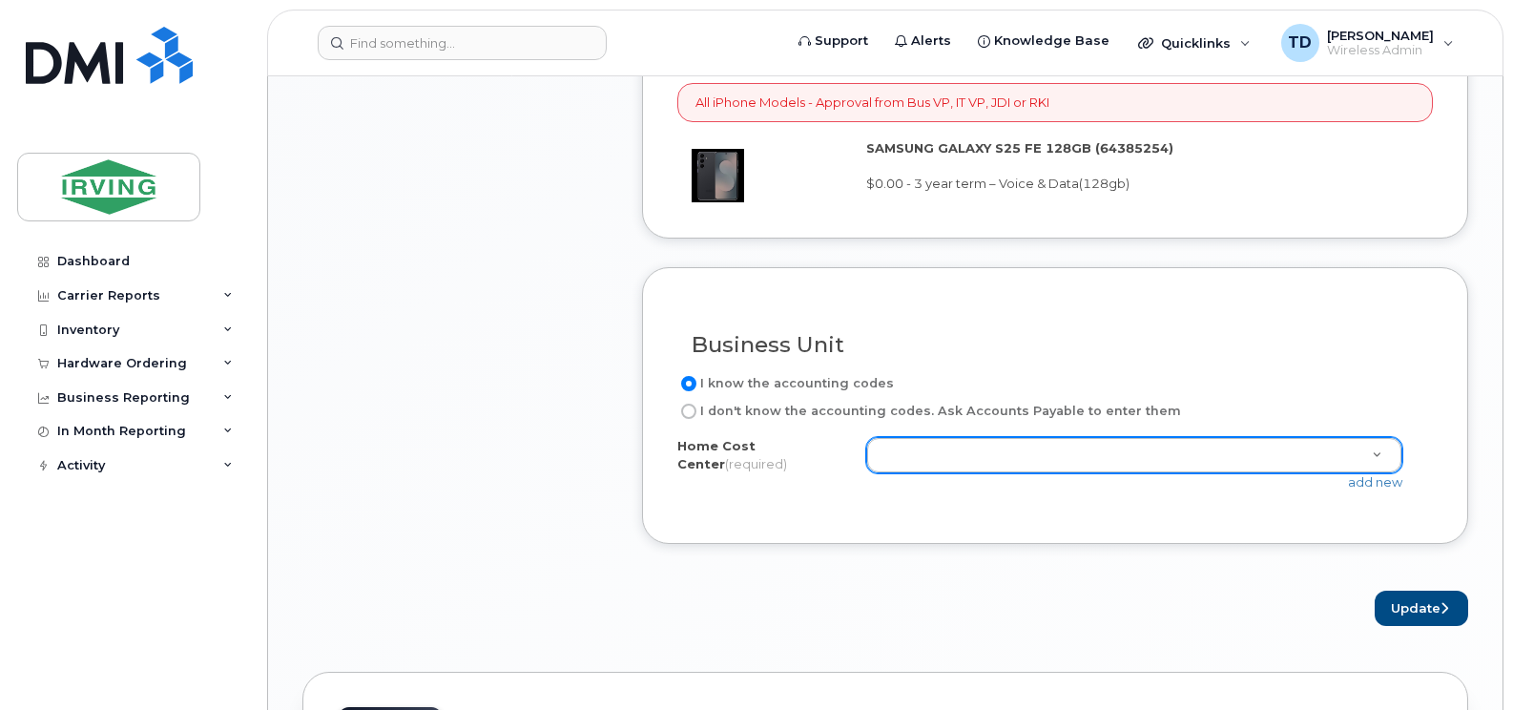
scroll to position [1816, 0]
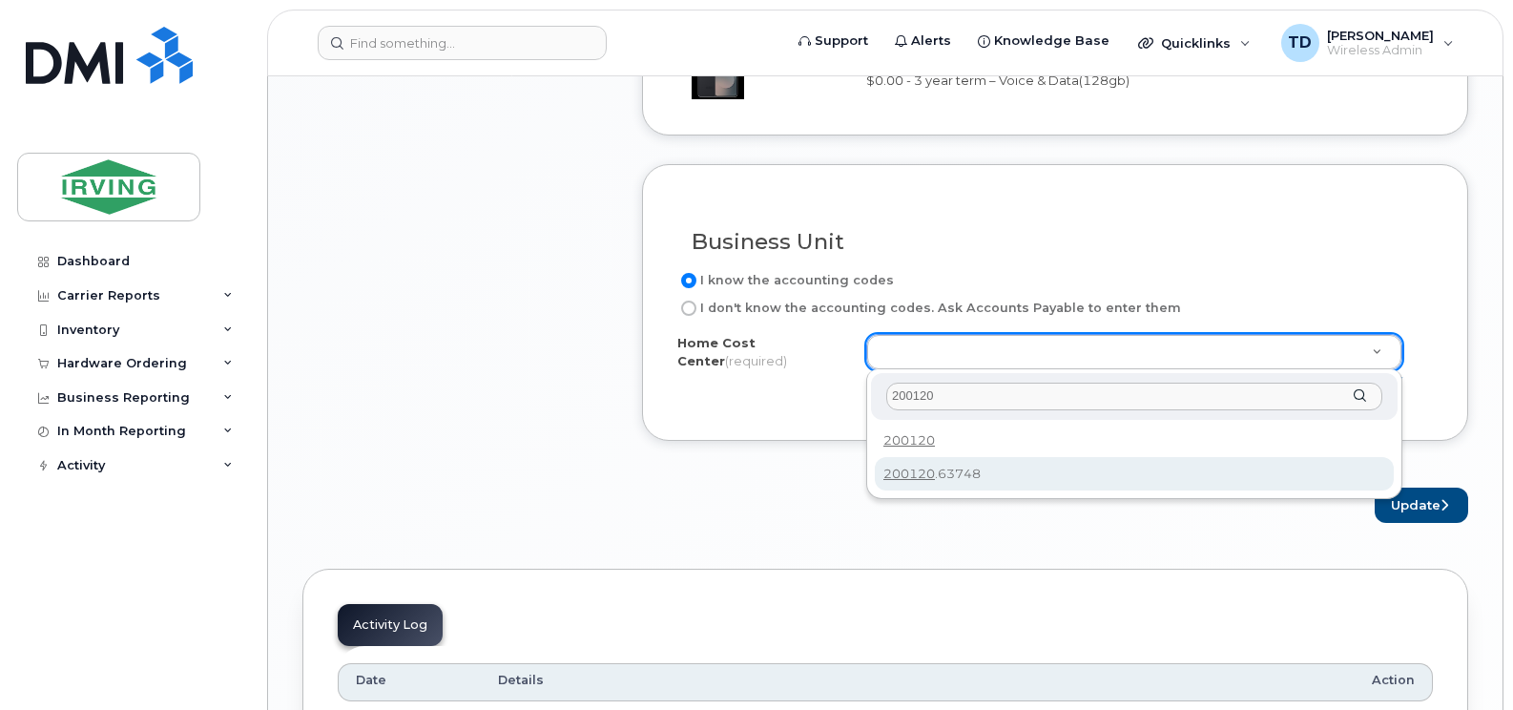
type input "200120"
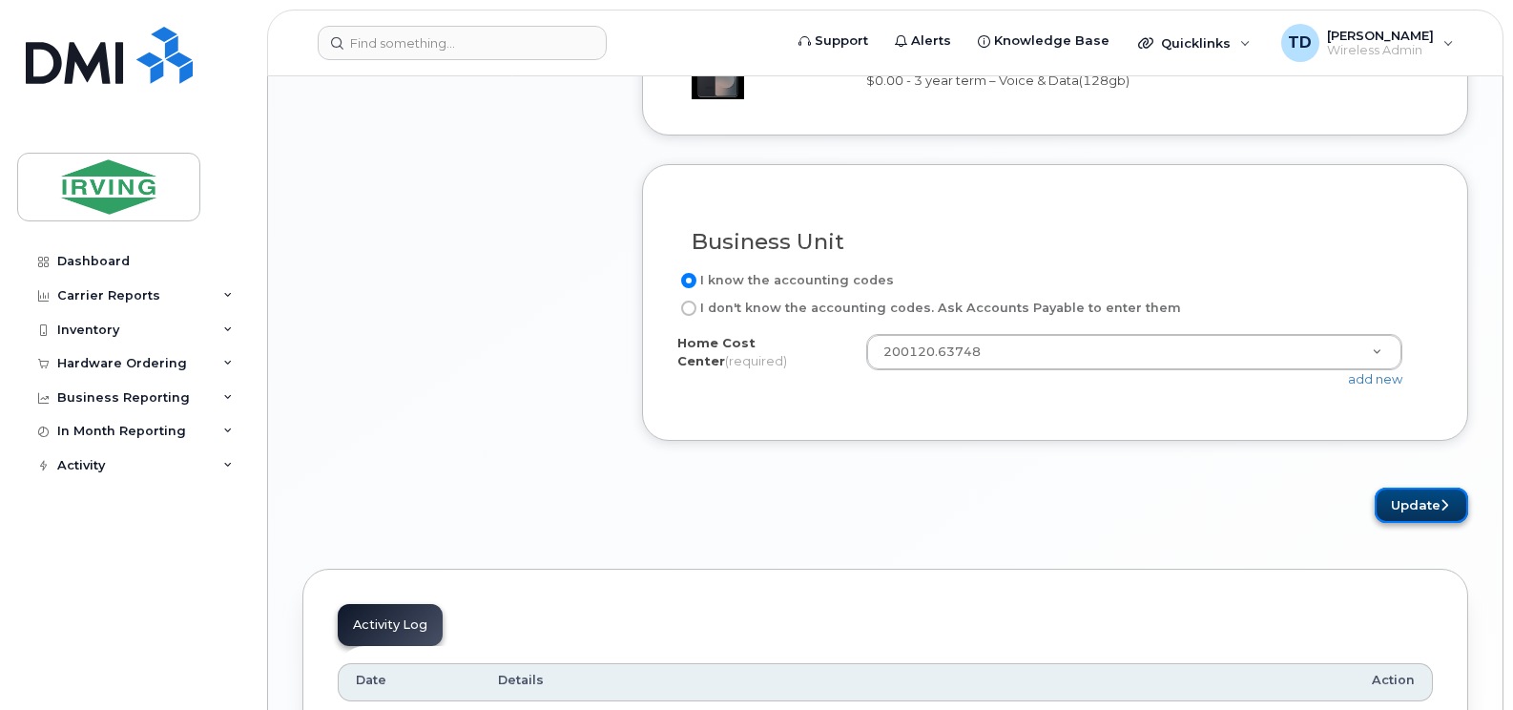
click at [1425, 511] on button "Update" at bounding box center [1422, 505] width 94 height 35
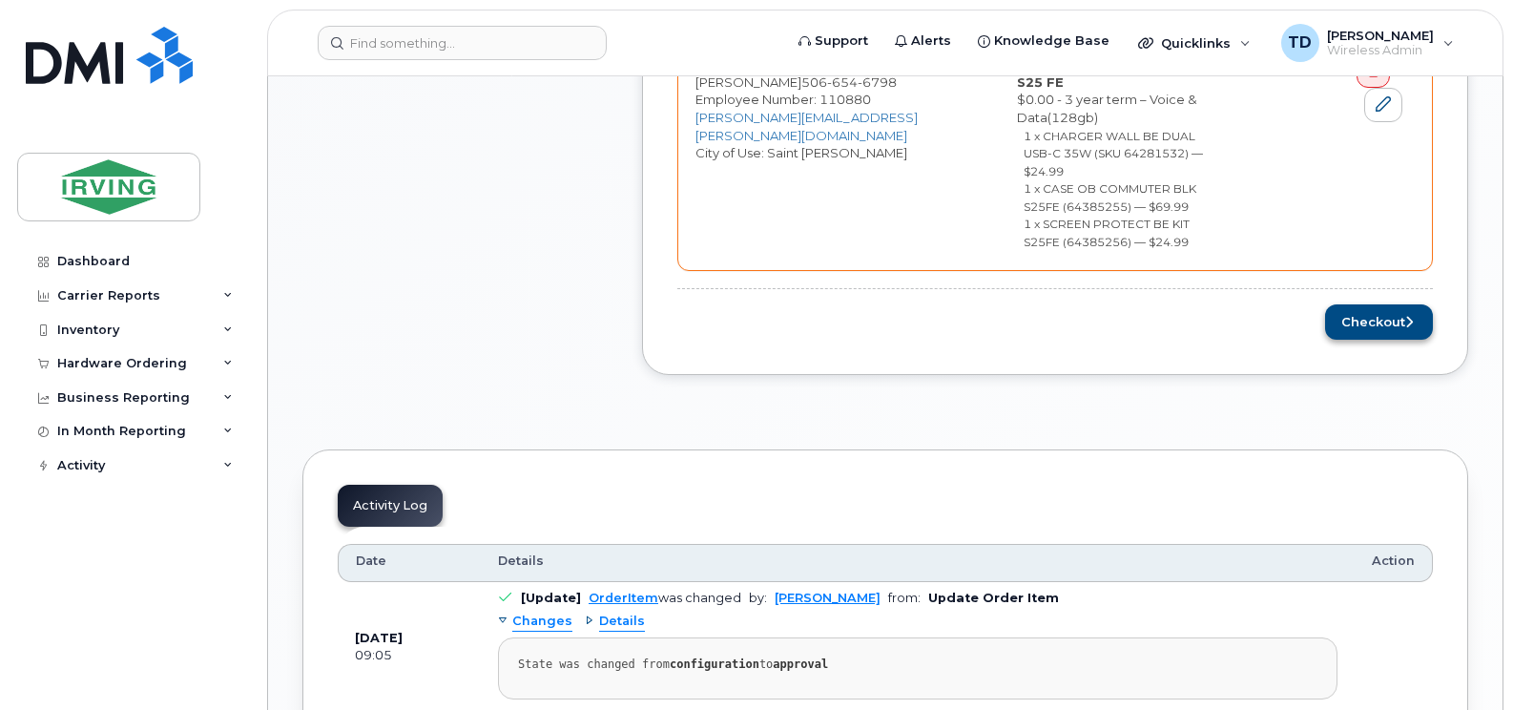
scroll to position [1145, 0]
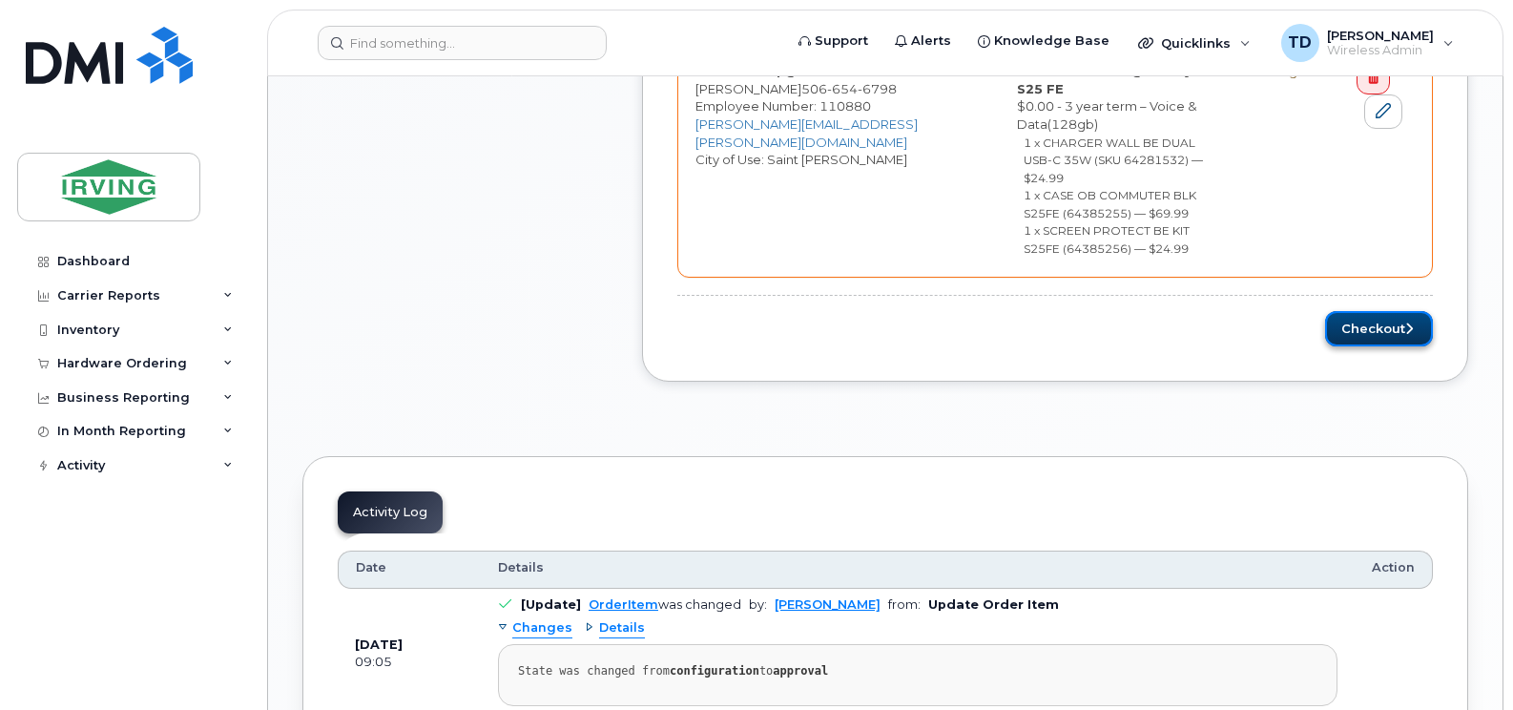
click at [1359, 311] on button "Checkout" at bounding box center [1379, 328] width 108 height 35
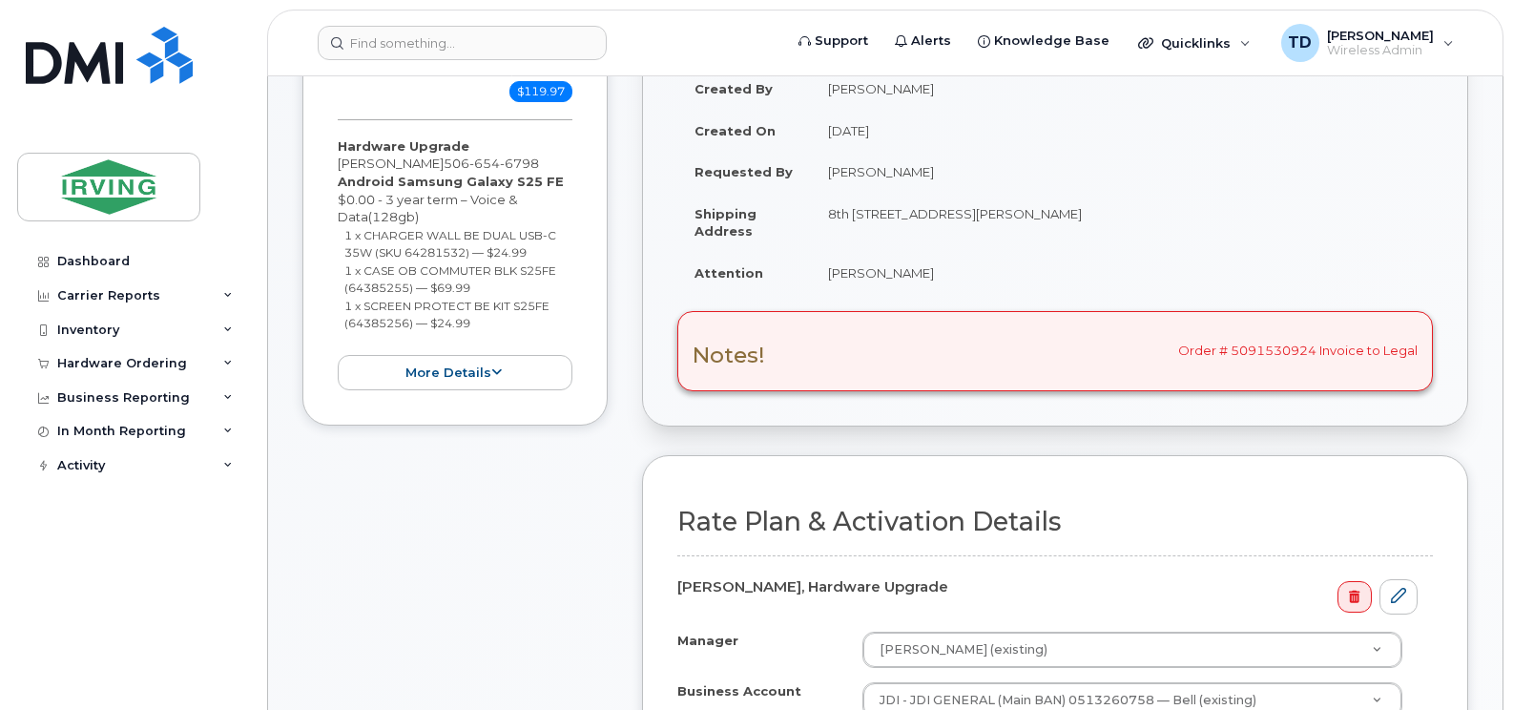
scroll to position [98, 0]
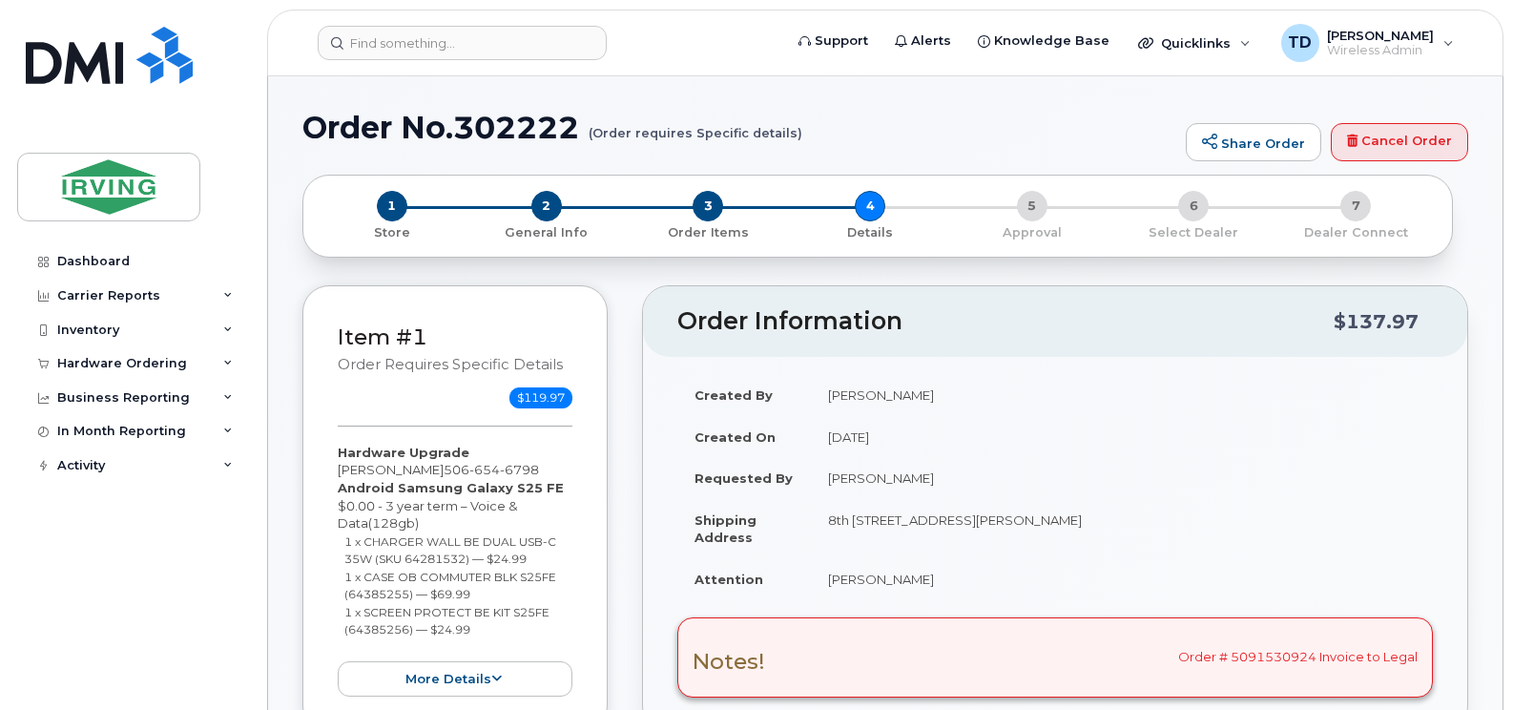
click at [536, 121] on h1 "Order No.302222 (Order requires Specific details)" at bounding box center [739, 127] width 874 height 33
copy h1 "302222"
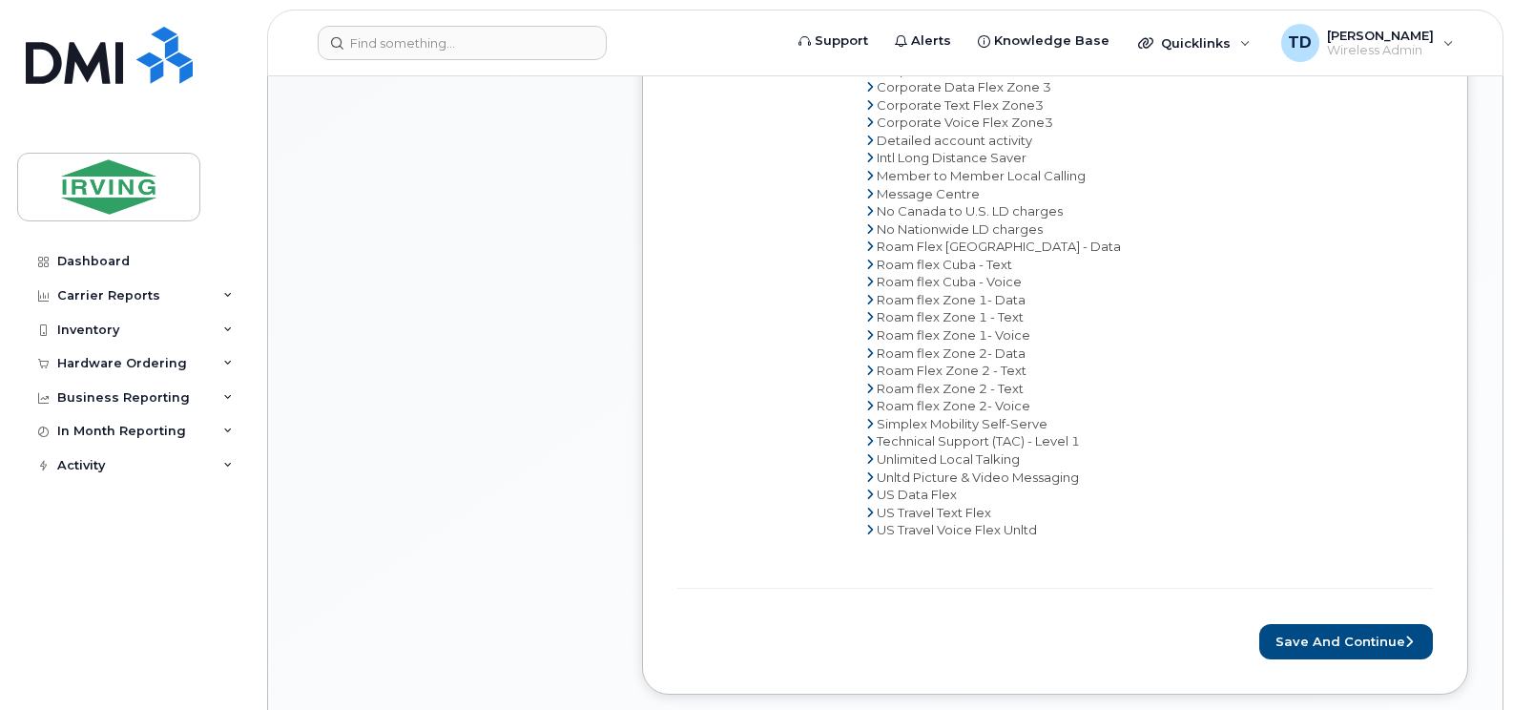
scroll to position [1625, 0]
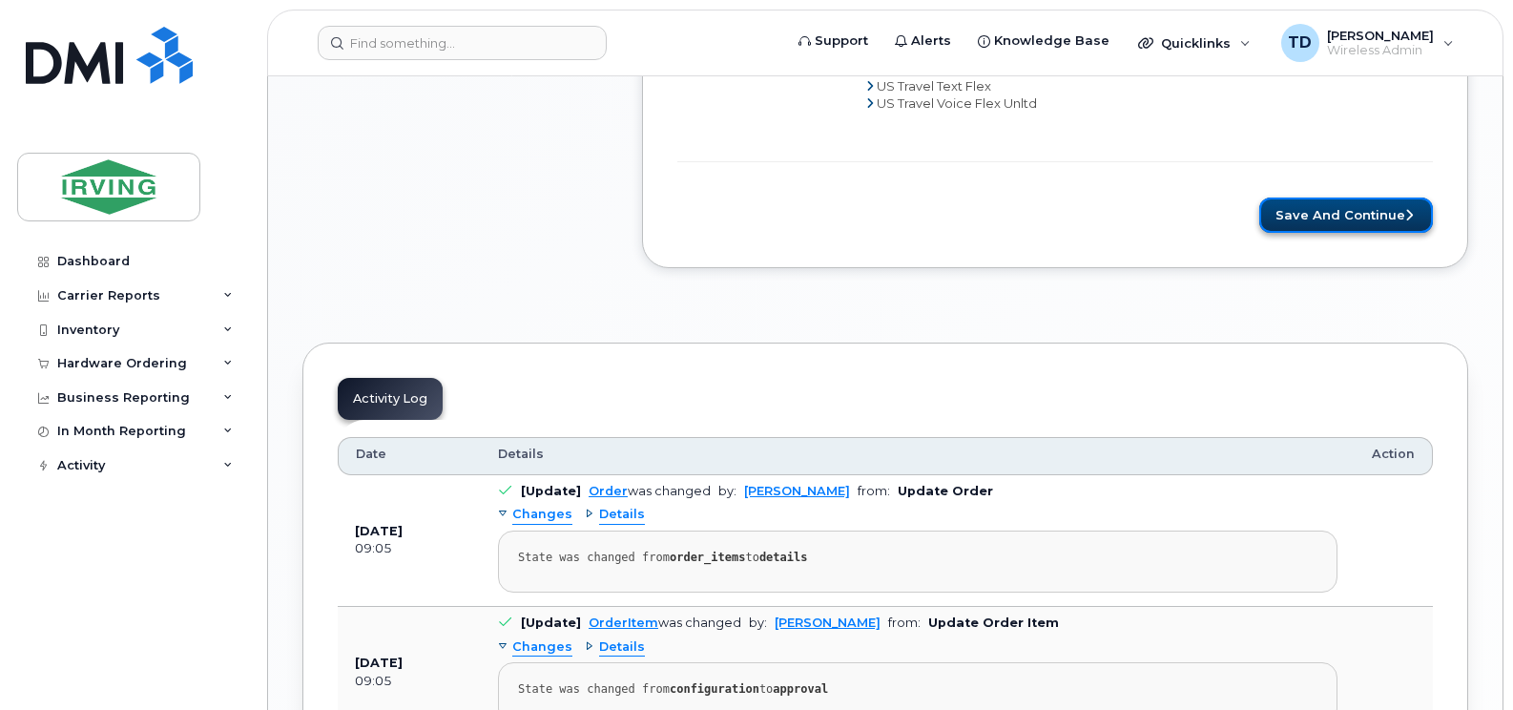
click at [1350, 211] on button "Save and Continue" at bounding box center [1347, 215] width 174 height 35
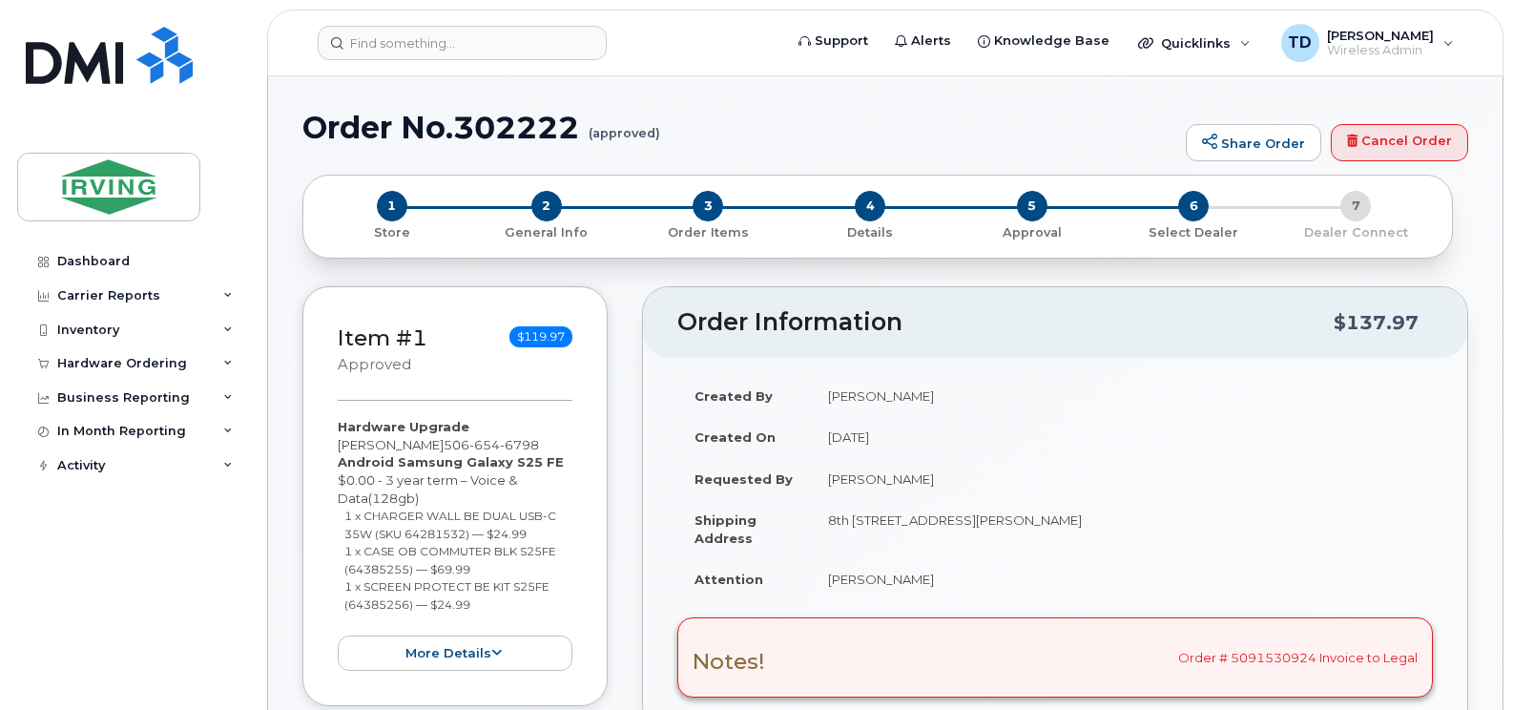
radio input "true"
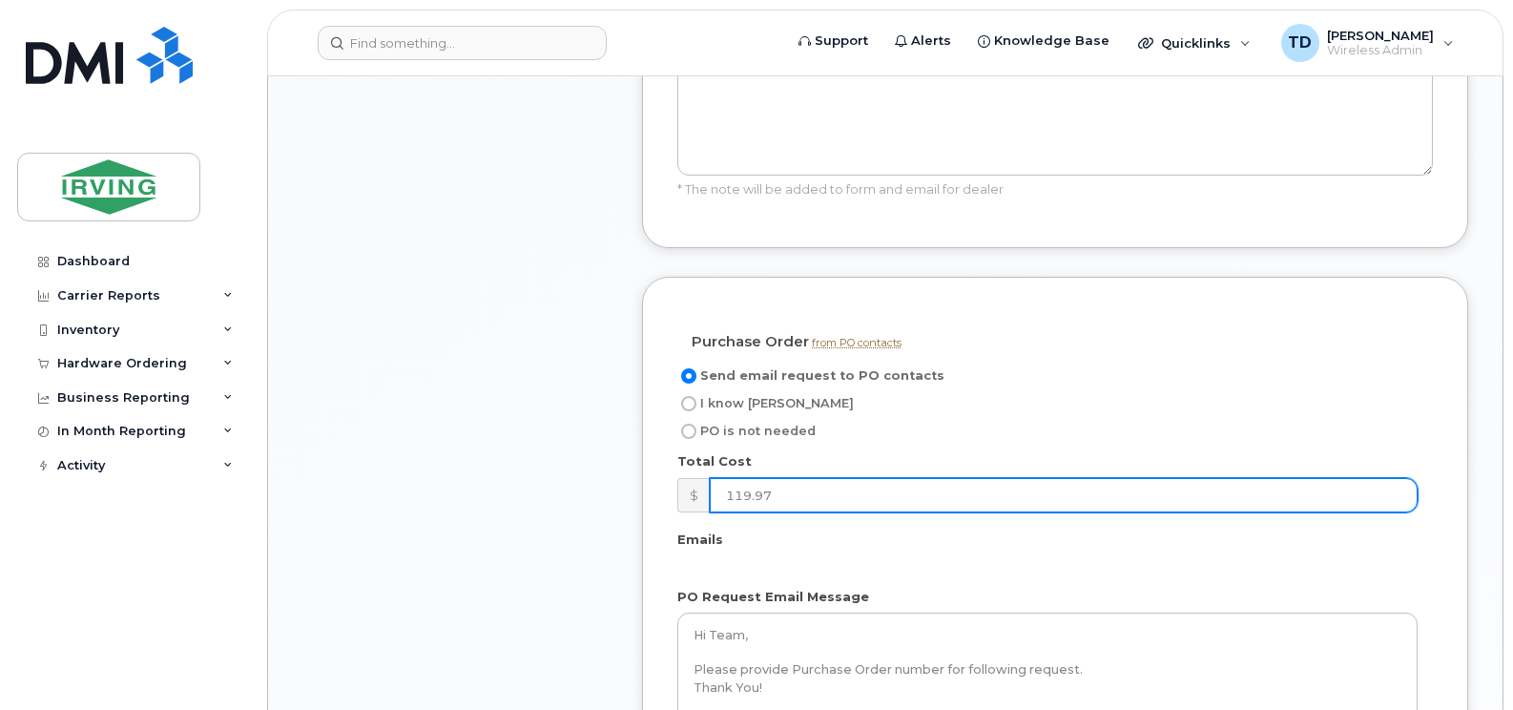
scroll to position [1813, 0]
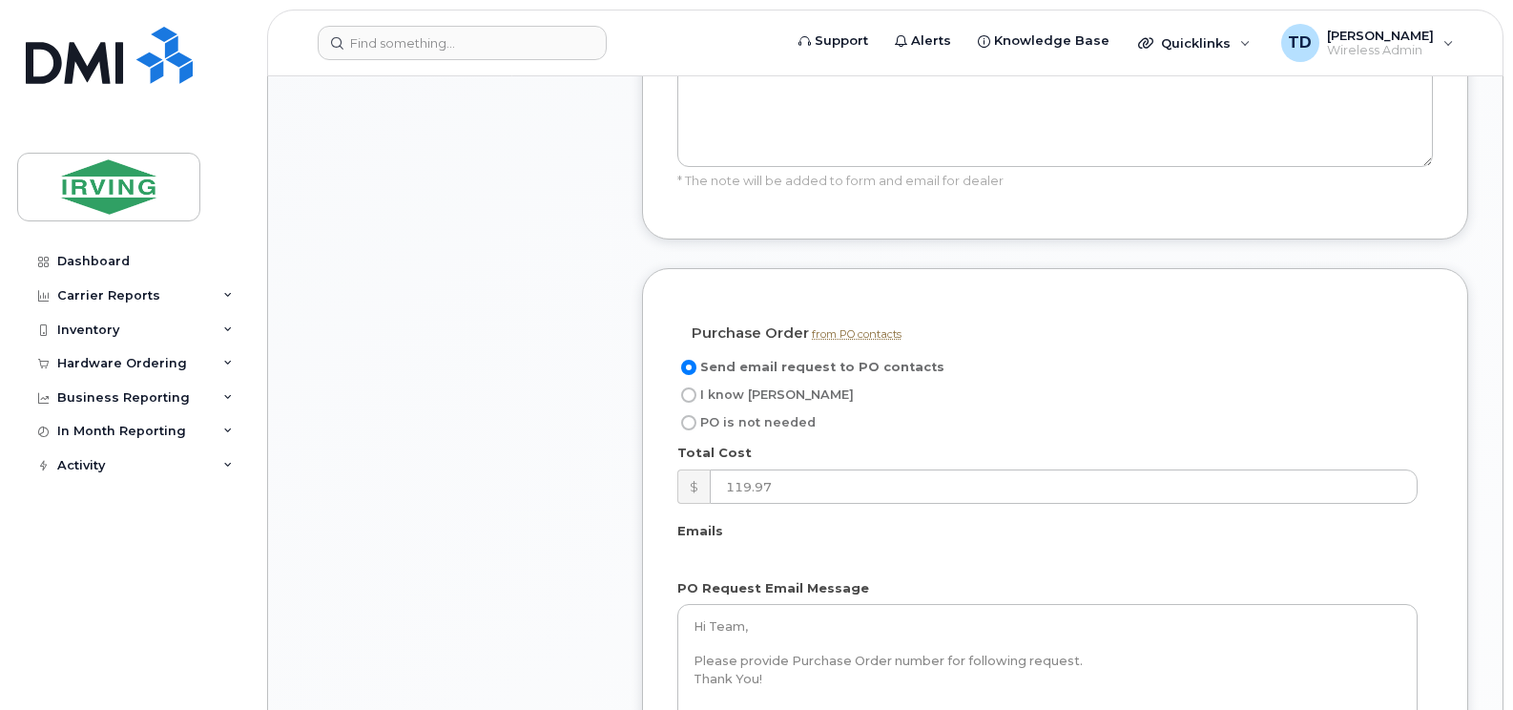
click at [729, 387] on span "I know [PERSON_NAME]" at bounding box center [777, 394] width 154 height 14
click at [697, 387] on input "I know [PERSON_NAME]" at bounding box center [688, 394] width 15 height 15
radio input "true"
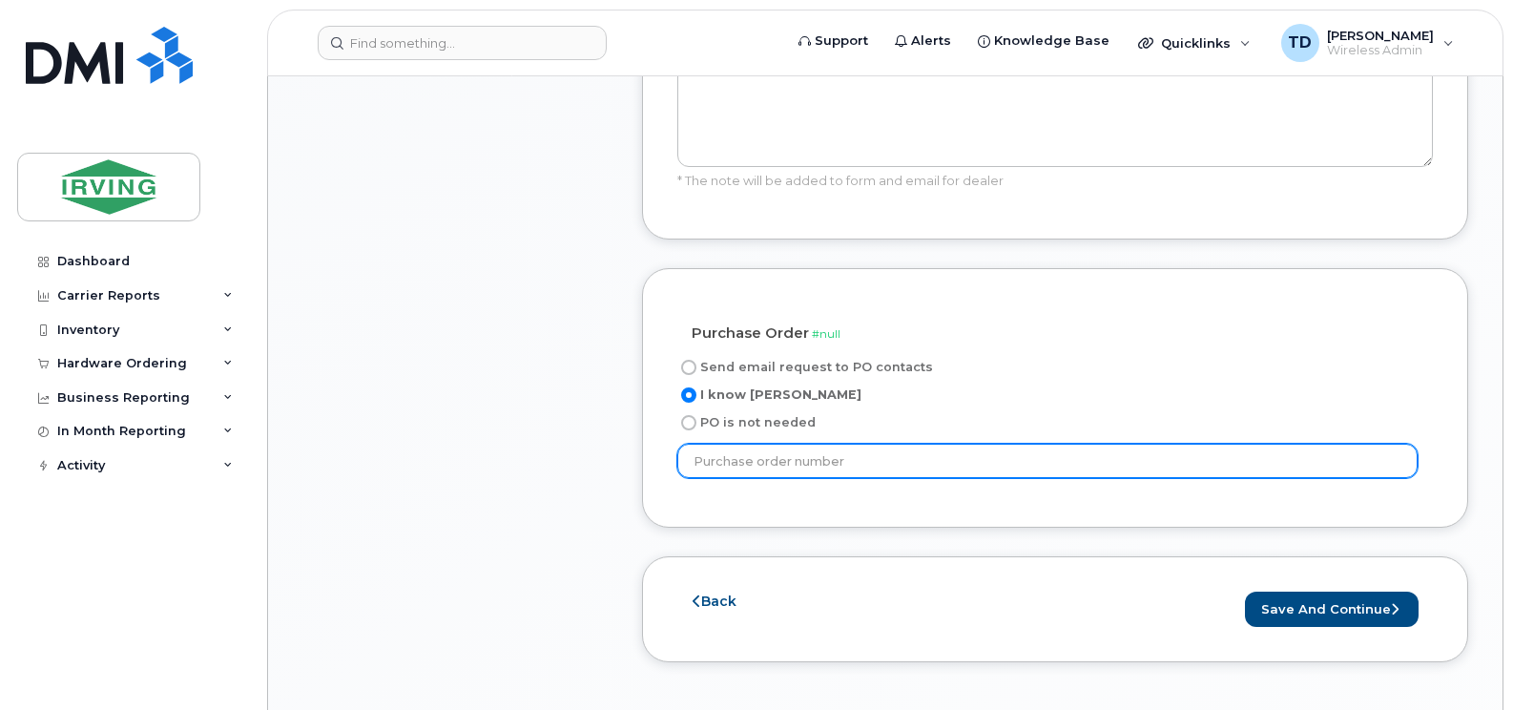
click at [735, 444] on input "text" at bounding box center [1048, 461] width 740 height 34
paste input "754243"
type input "754243"
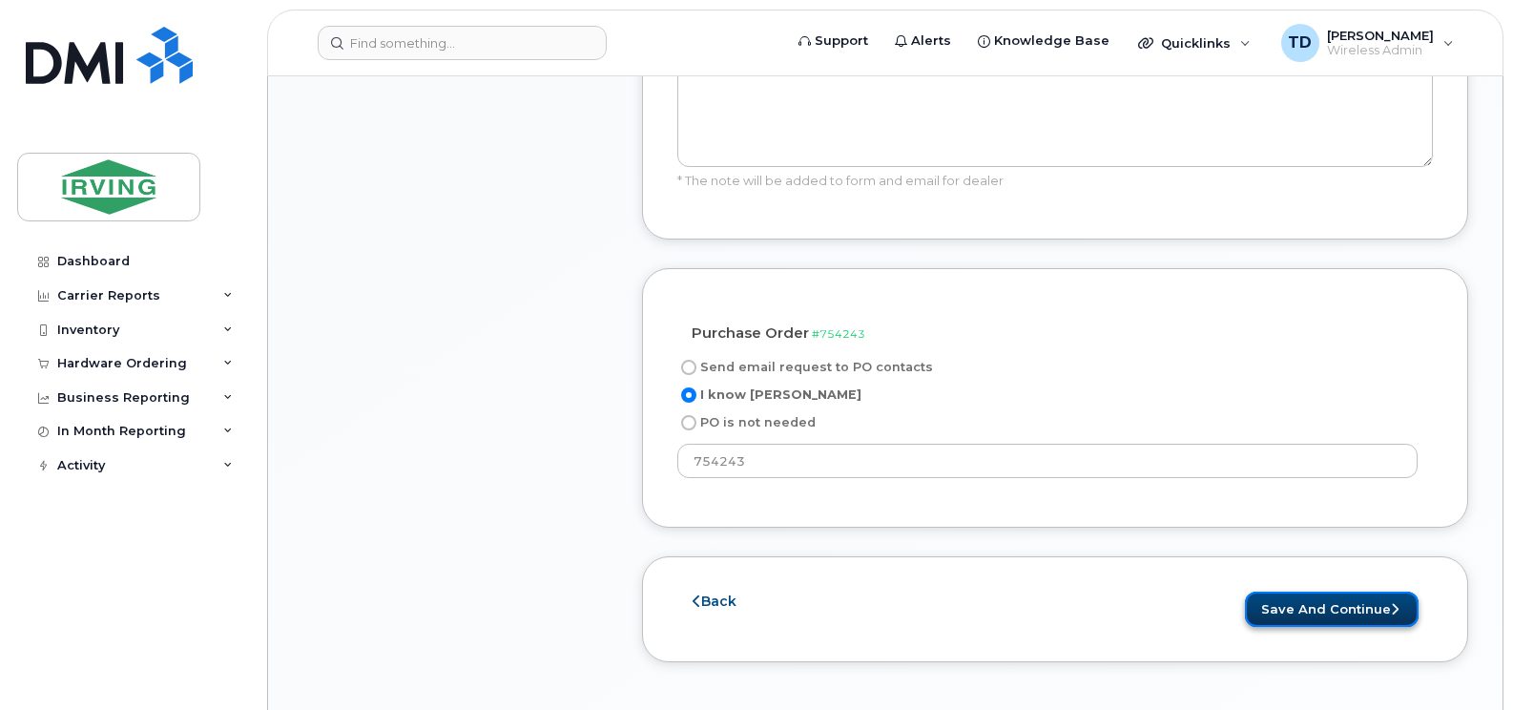
drag, startPoint x: 1350, startPoint y: 469, endPoint x: 1349, endPoint y: 488, distance: 18.2
click at [1350, 592] on button "Save and Continue" at bounding box center [1332, 609] width 174 height 35
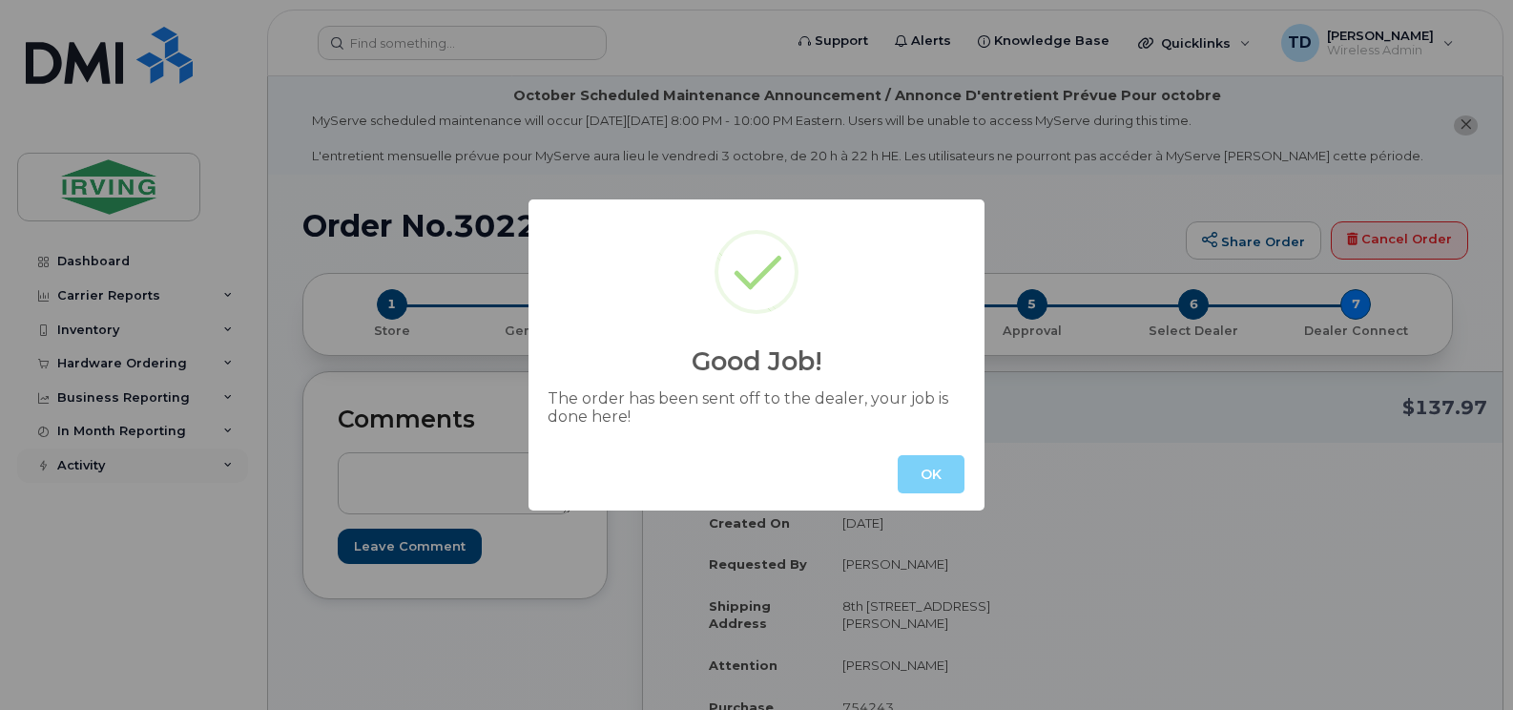
drag, startPoint x: 917, startPoint y: 481, endPoint x: 76, endPoint y: 462, distance: 840.9
click at [907, 479] on button "OK" at bounding box center [931, 474] width 67 height 38
